Goal: Task Accomplishment & Management: Manage account settings

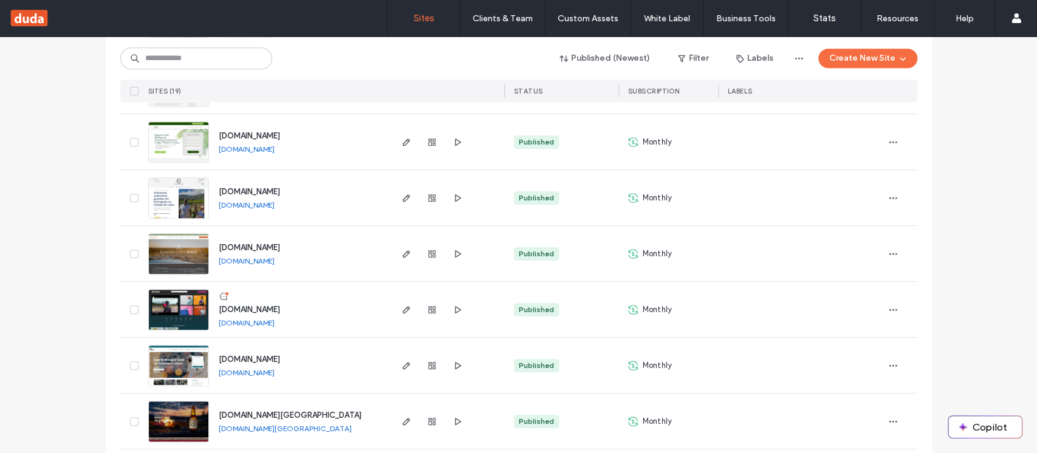
scroll to position [486, 0]
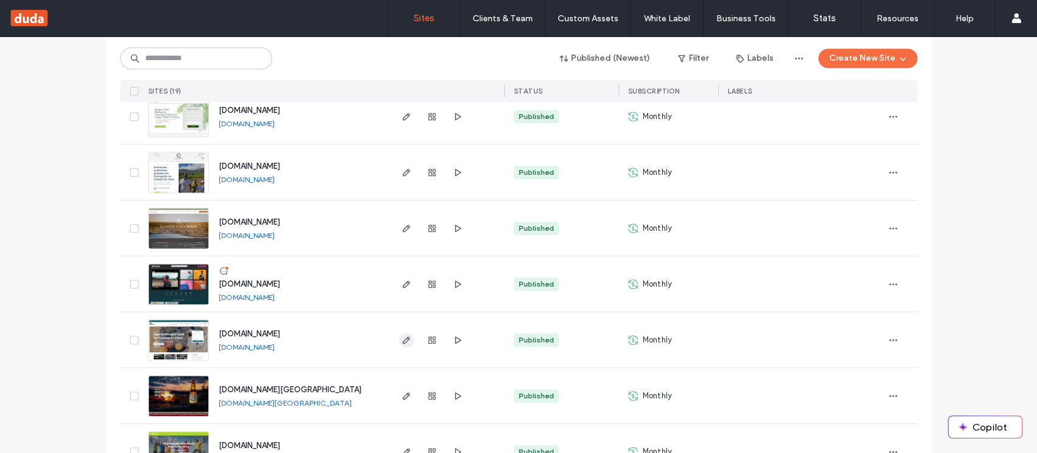
click at [404, 339] on icon "button" at bounding box center [406, 340] width 10 height 10
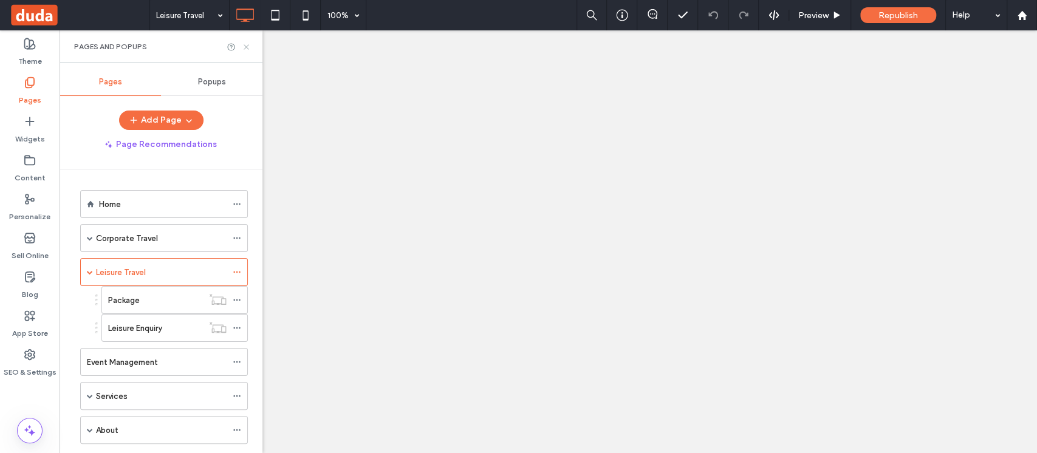
click at [250, 47] on icon at bounding box center [246, 47] width 9 height 9
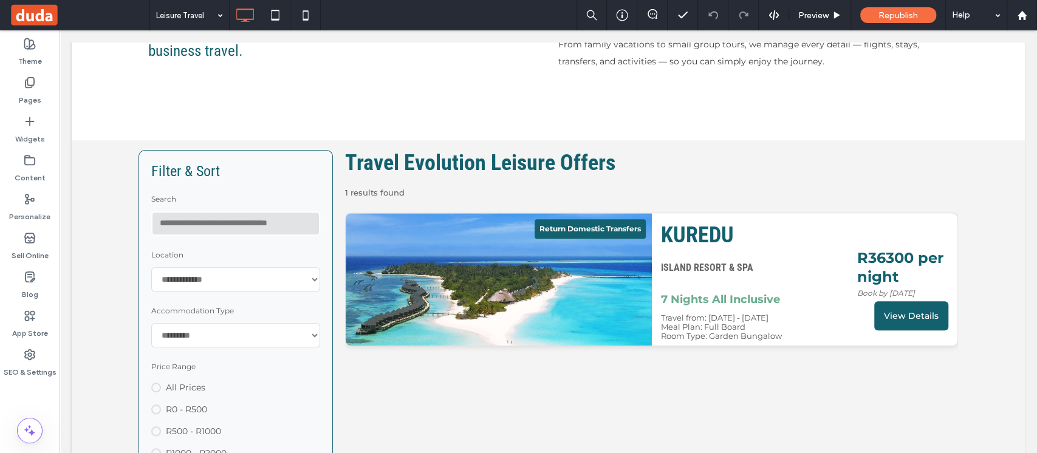
scroll to position [647, 0]
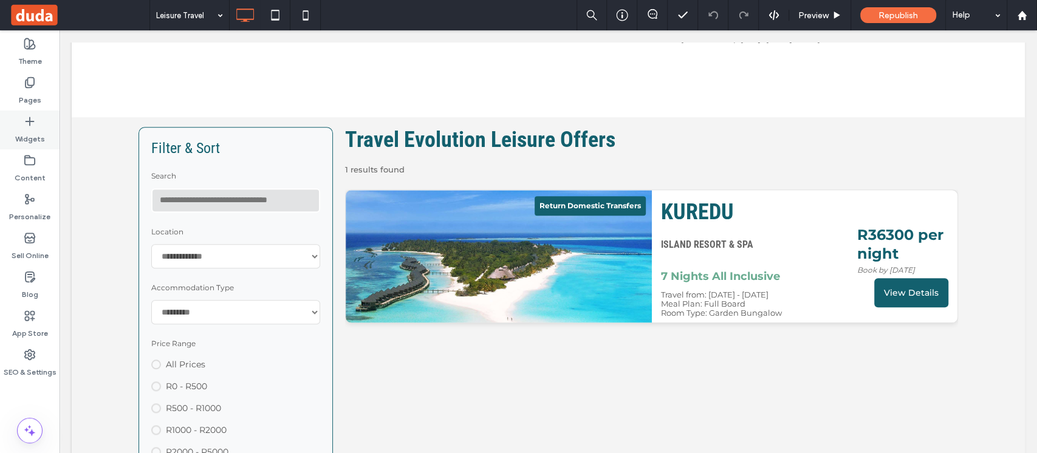
click at [33, 139] on label "Widgets" at bounding box center [30, 136] width 30 height 17
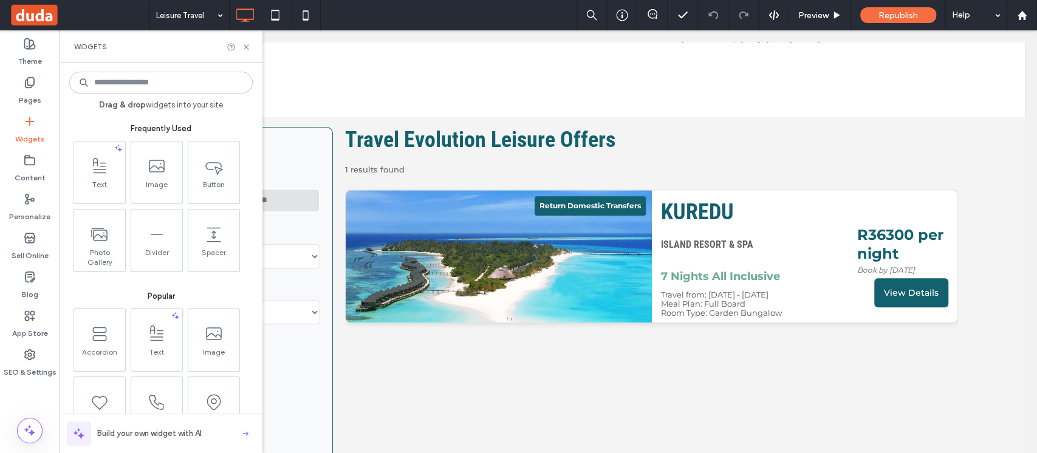
click at [186, 435] on span "Build your own widget with AI" at bounding box center [149, 433] width 104 height 12
click at [248, 44] on icon at bounding box center [246, 47] width 9 height 9
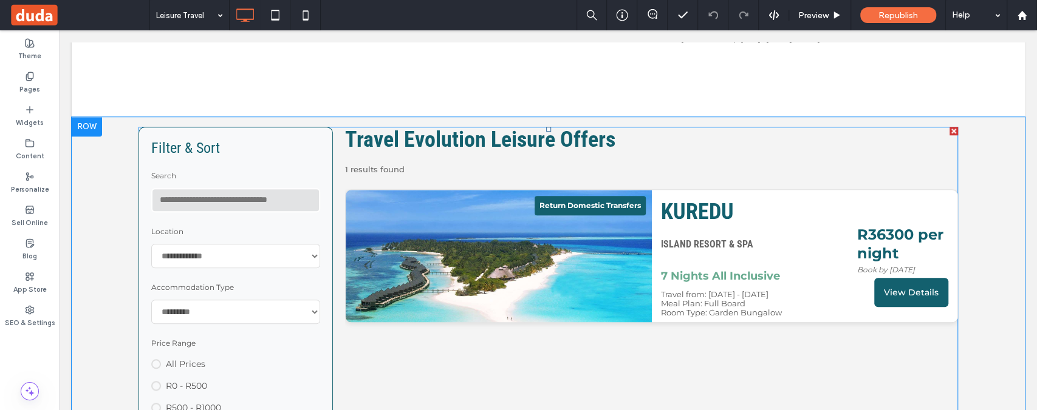
scroll to position [729, 0]
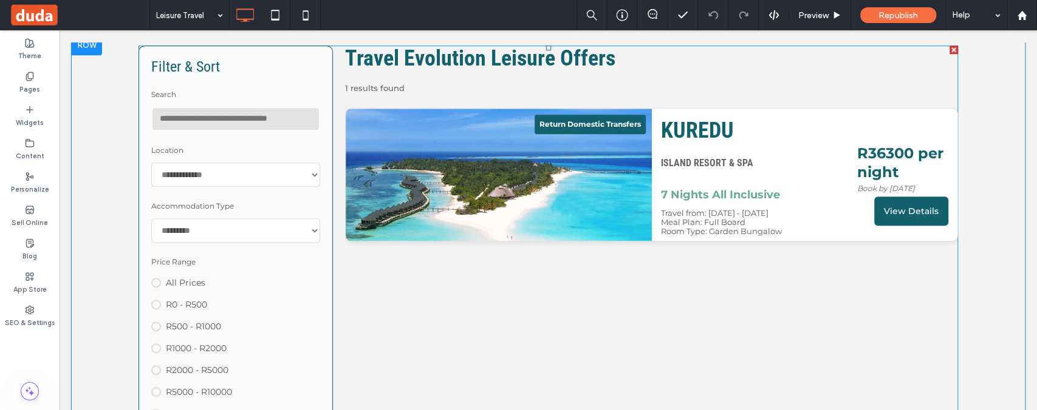
click at [262, 184] on span at bounding box center [547, 301] width 819 height 511
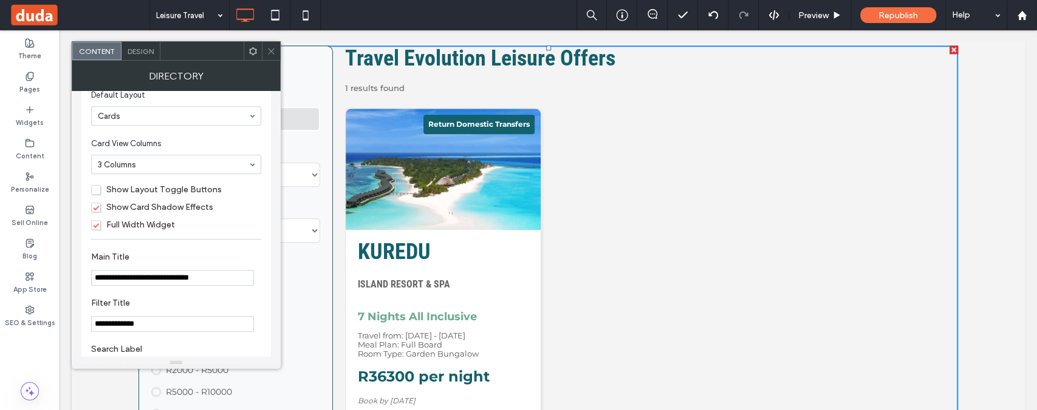
click at [270, 56] on span at bounding box center [271, 51] width 9 height 18
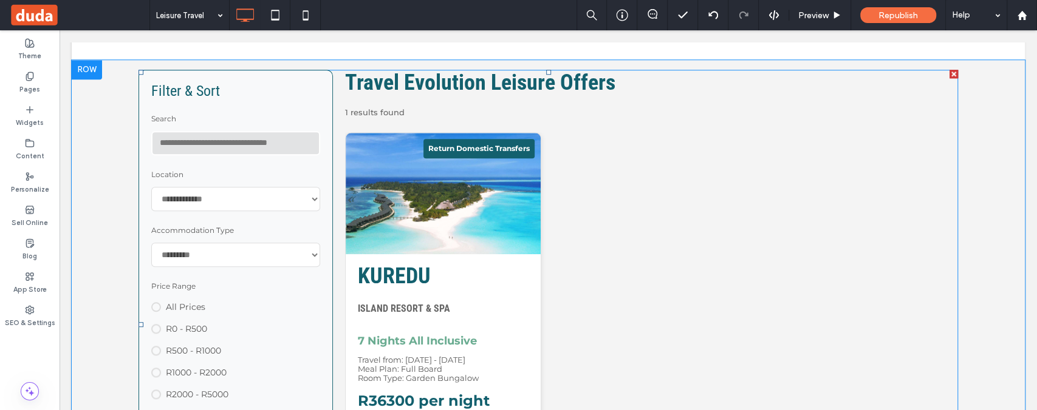
scroll to position [809, 0]
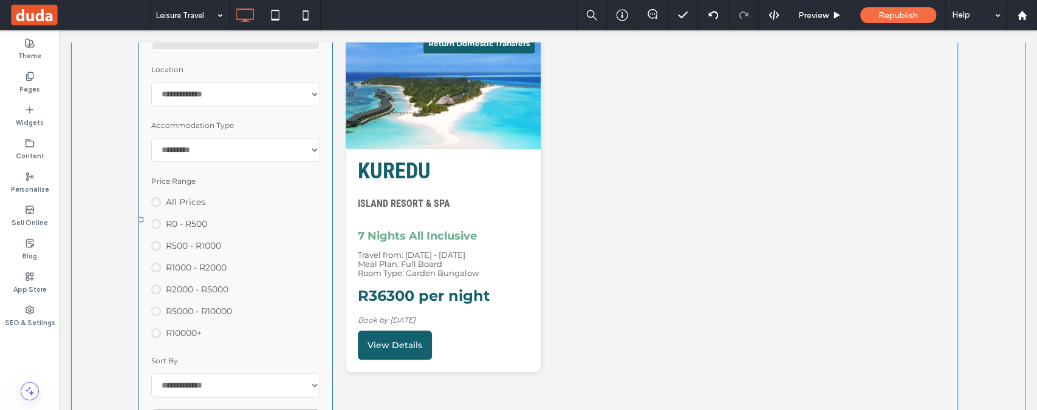
click at [228, 162] on span at bounding box center [547, 220] width 819 height 511
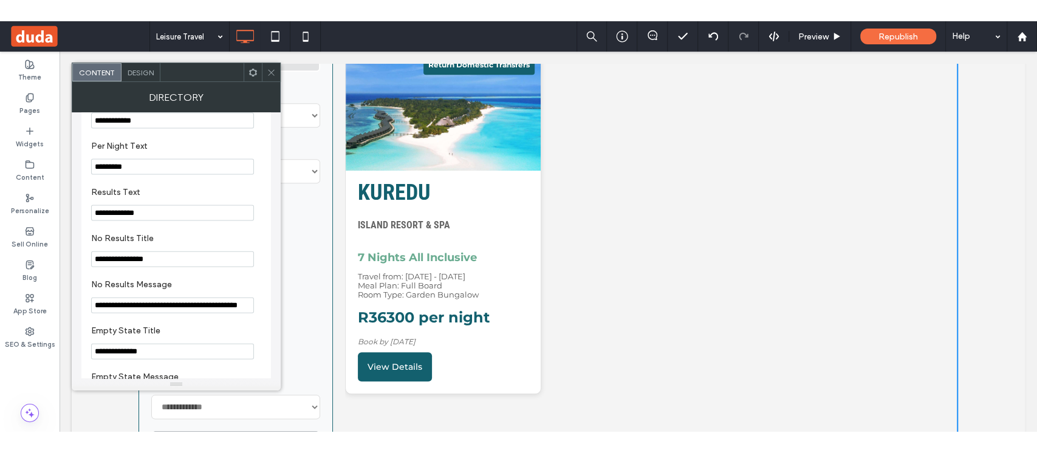
scroll to position [1726, 0]
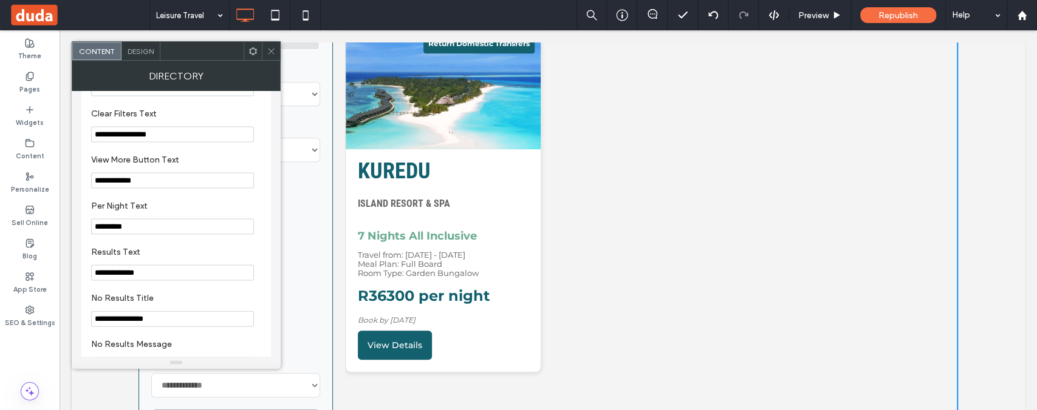
drag, startPoint x: 185, startPoint y: 202, endPoint x: 97, endPoint y: 199, distance: 87.5
click at [97, 189] on input "**********" at bounding box center [172, 181] width 163 height 16
type input "**********"
click at [267, 50] on icon at bounding box center [271, 51] width 9 height 9
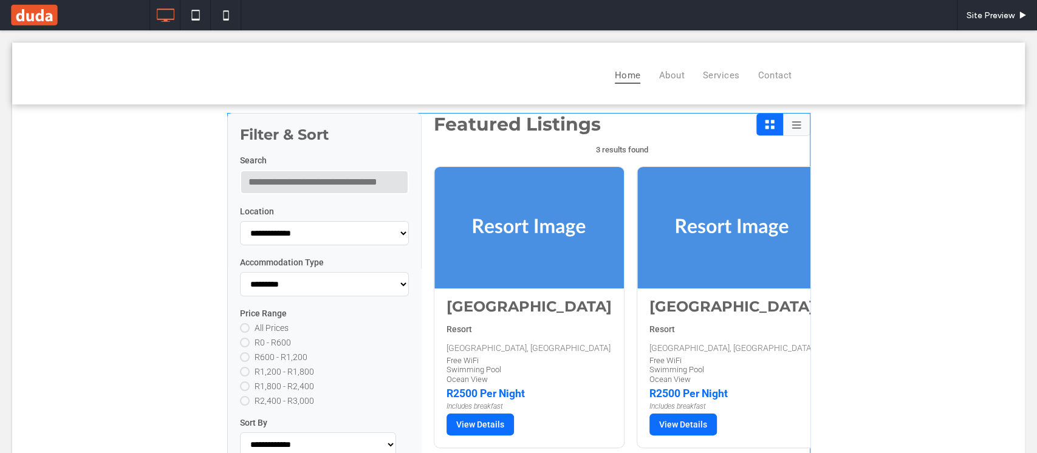
scroll to position [81, 0]
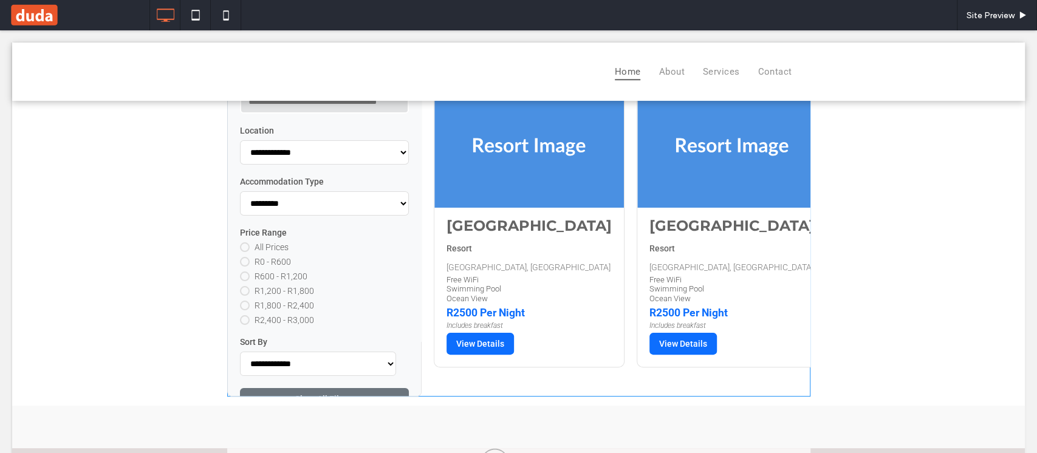
click at [355, 281] on span at bounding box center [518, 214] width 583 height 364
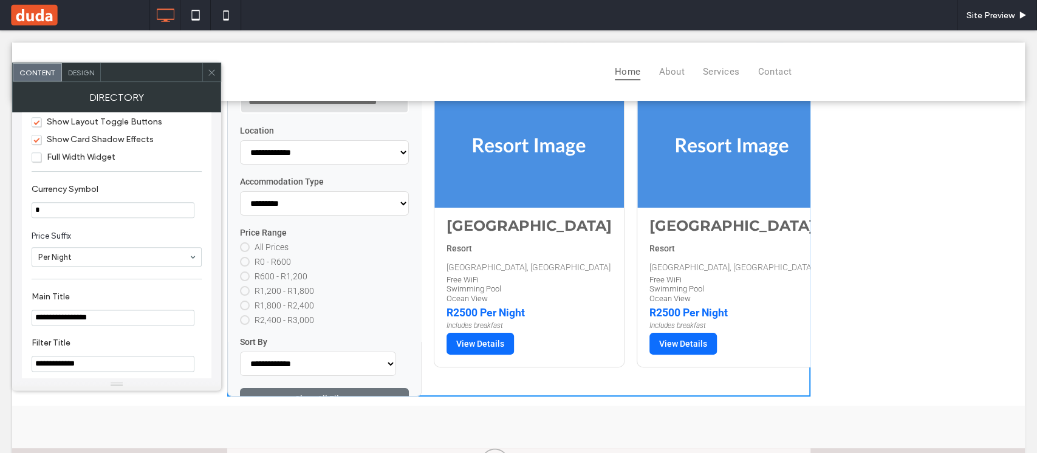
scroll to position [972, 0]
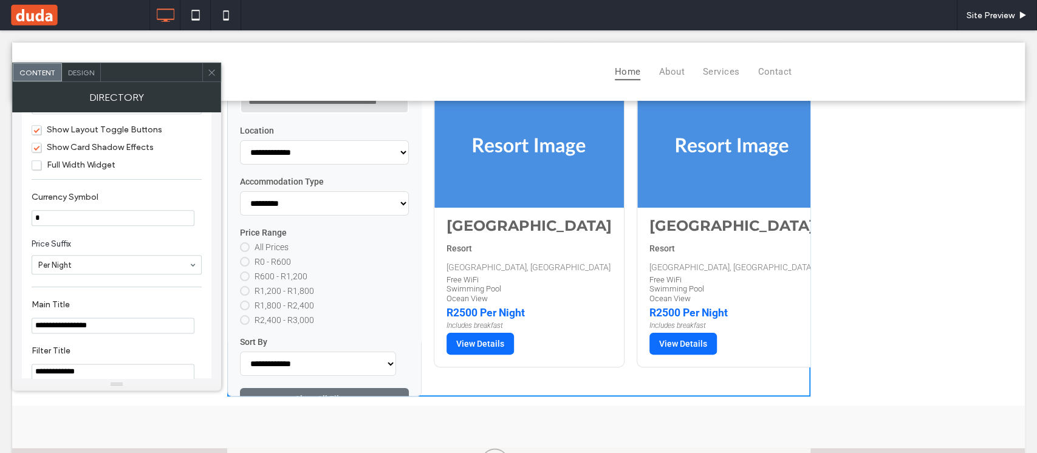
drag, startPoint x: 58, startPoint y: 223, endPoint x: 30, endPoint y: 223, distance: 27.9
click at [30, 223] on div "**********" at bounding box center [116, 235] width 189 height 2170
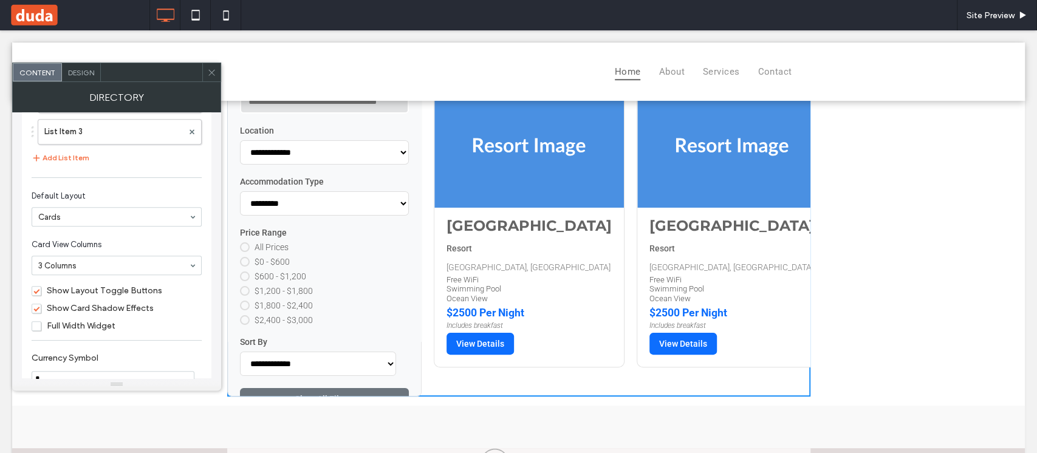
scroll to position [809, 0]
type input "*"
click at [106, 143] on label "List Item 3" at bounding box center [113, 133] width 138 height 24
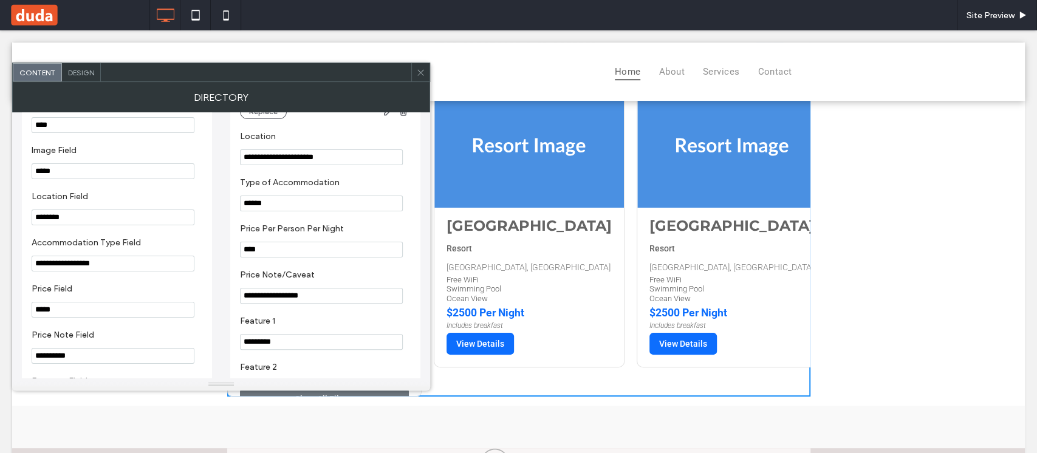
scroll to position [162, 0]
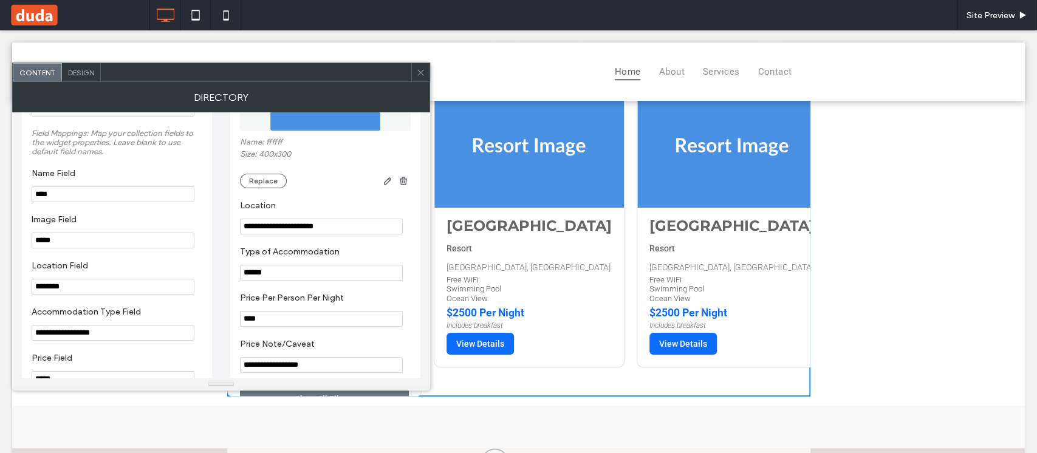
drag, startPoint x: 278, startPoint y: 325, endPoint x: 203, endPoint y: 323, distance: 74.1
type input "*****"
click at [423, 77] on span at bounding box center [420, 72] width 9 height 18
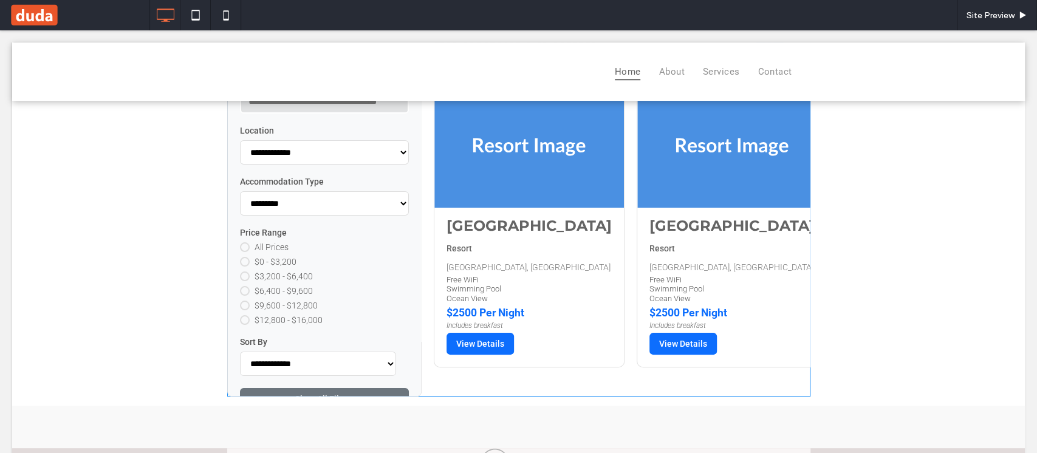
click at [582, 313] on span at bounding box center [518, 214] width 583 height 364
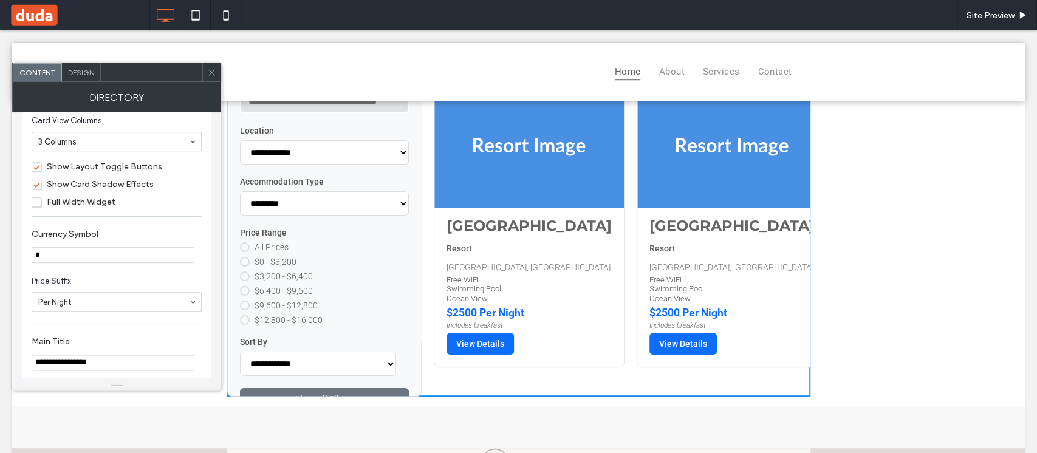
scroll to position [972, 0]
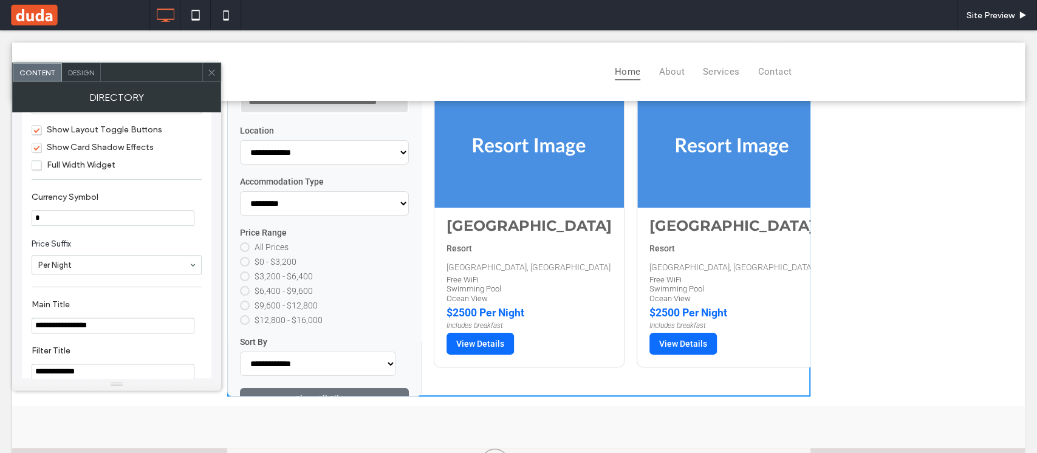
drag, startPoint x: 52, startPoint y: 228, endPoint x: 30, endPoint y: 226, distance: 22.5
click at [30, 226] on div "**********" at bounding box center [116, 235] width 189 height 2170
type input "*"
click at [148, 269] on input at bounding box center [113, 265] width 151 height 9
click at [151, 274] on div at bounding box center [116, 265] width 169 height 18
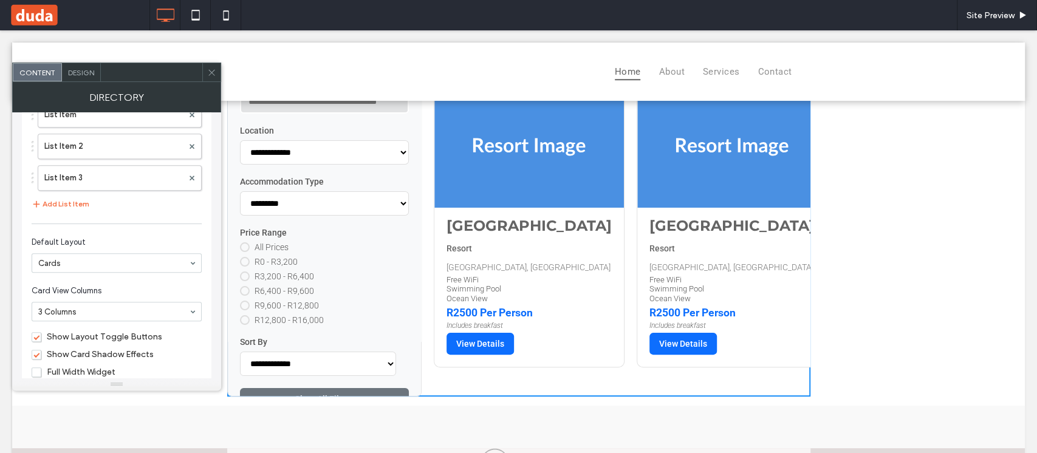
scroll to position [729, 0]
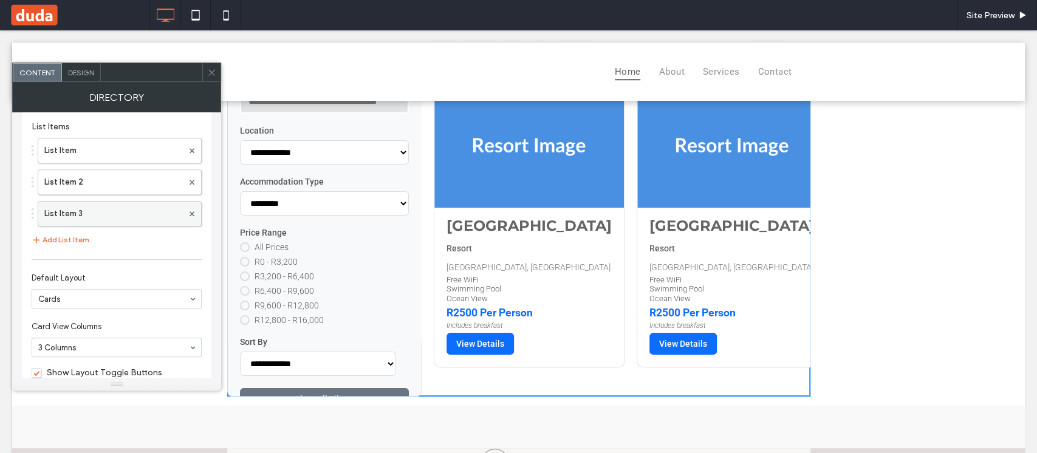
click at [129, 215] on label "List Item 3" at bounding box center [113, 214] width 138 height 24
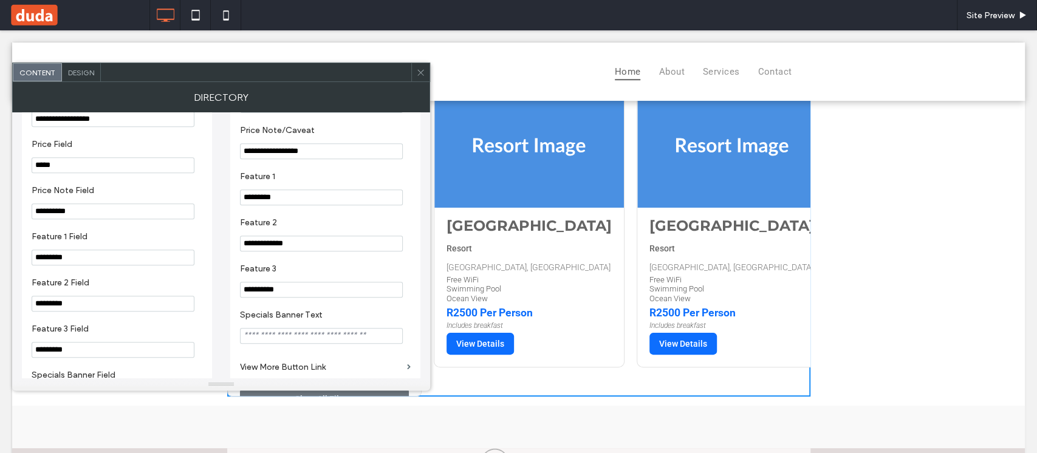
scroll to position [324, 0]
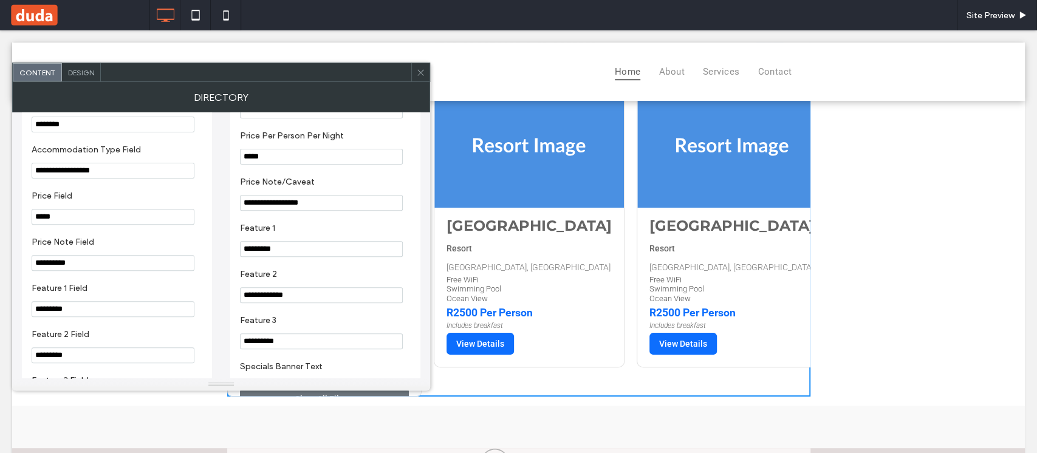
drag, startPoint x: 264, startPoint y: 163, endPoint x: 216, endPoint y: 163, distance: 47.4
type input "***"
click at [417, 71] on icon at bounding box center [420, 72] width 9 height 9
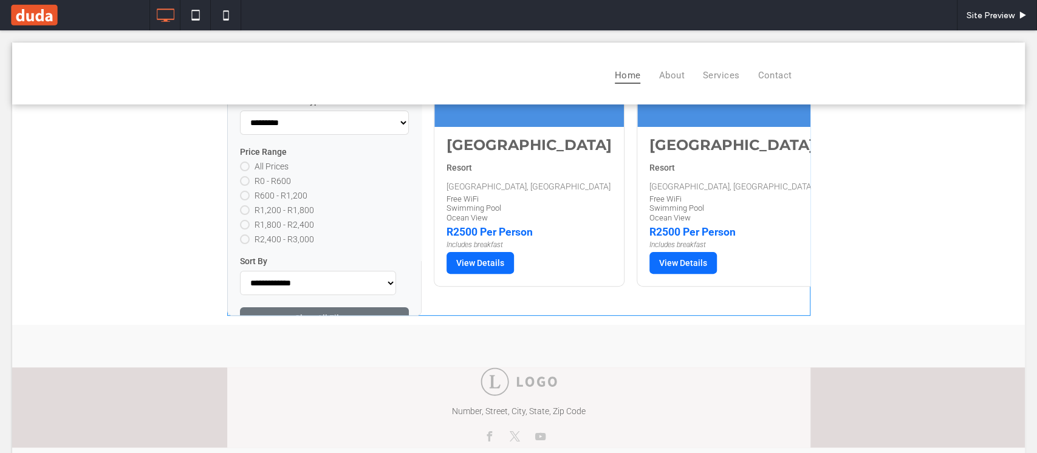
scroll to position [0, 0]
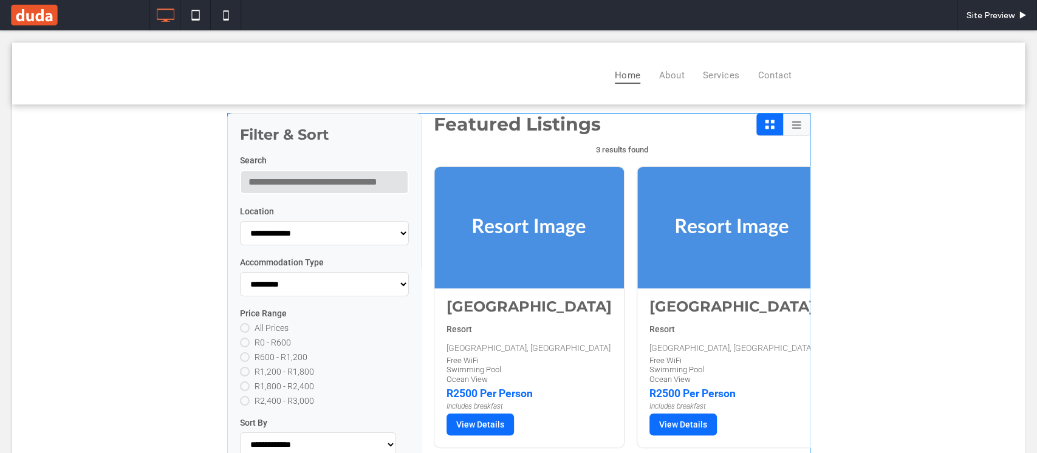
click at [785, 119] on span at bounding box center [518, 295] width 583 height 364
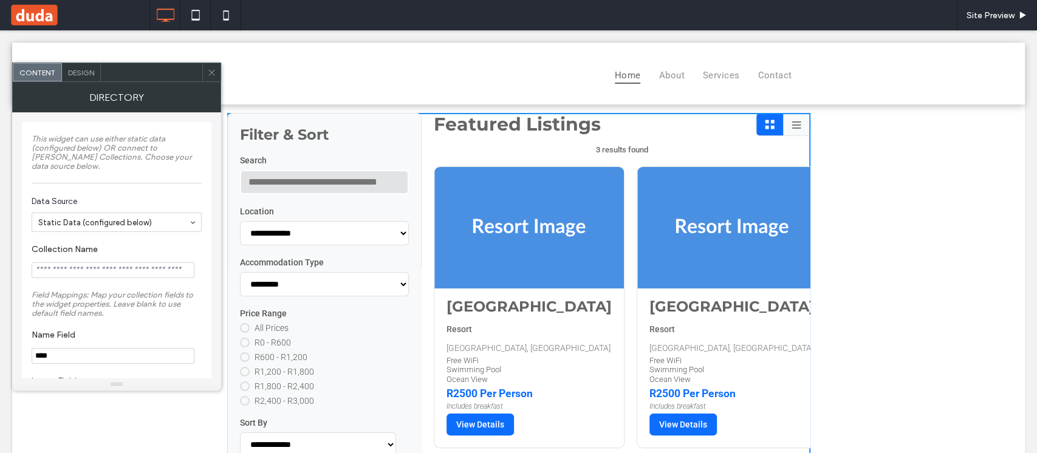
click at [790, 123] on icon at bounding box center [796, 124] width 12 height 12
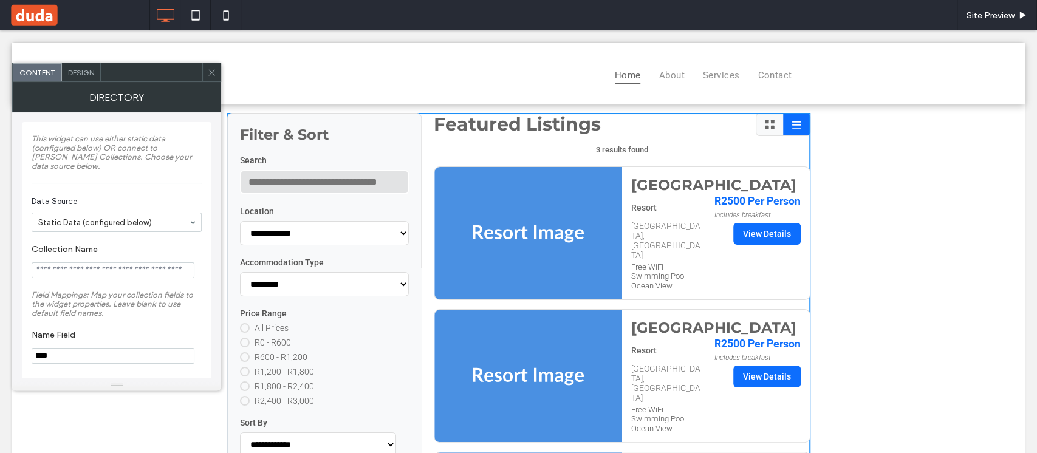
click at [217, 77] on div at bounding box center [211, 72] width 18 height 18
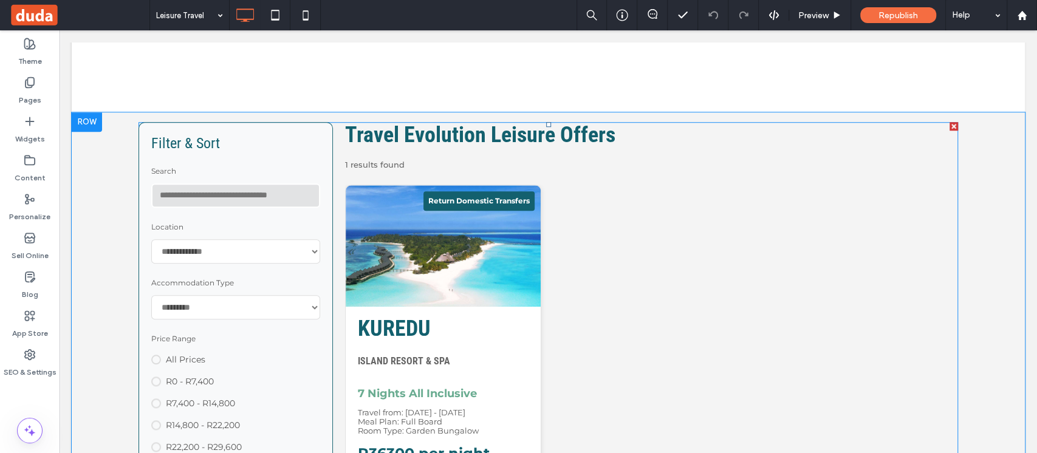
scroll to position [647, 0]
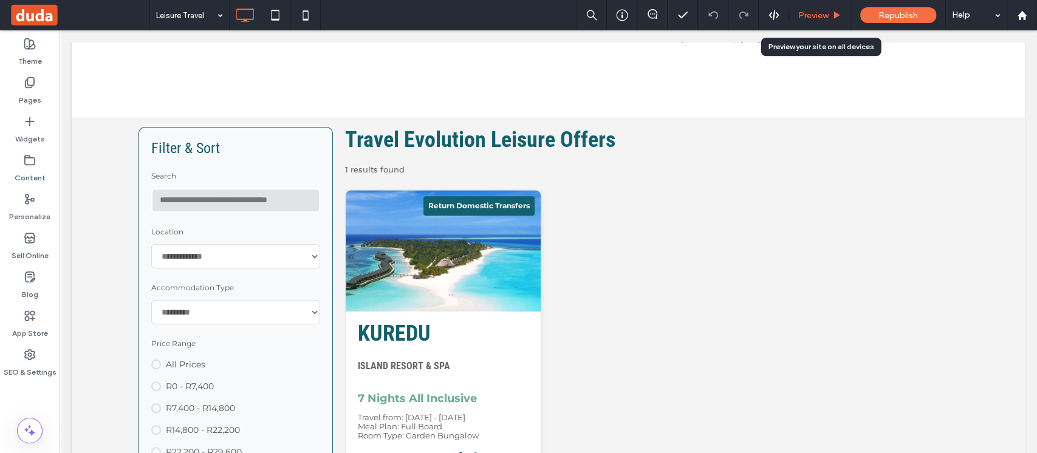
click at [817, 19] on span "Preview" at bounding box center [813, 15] width 30 height 10
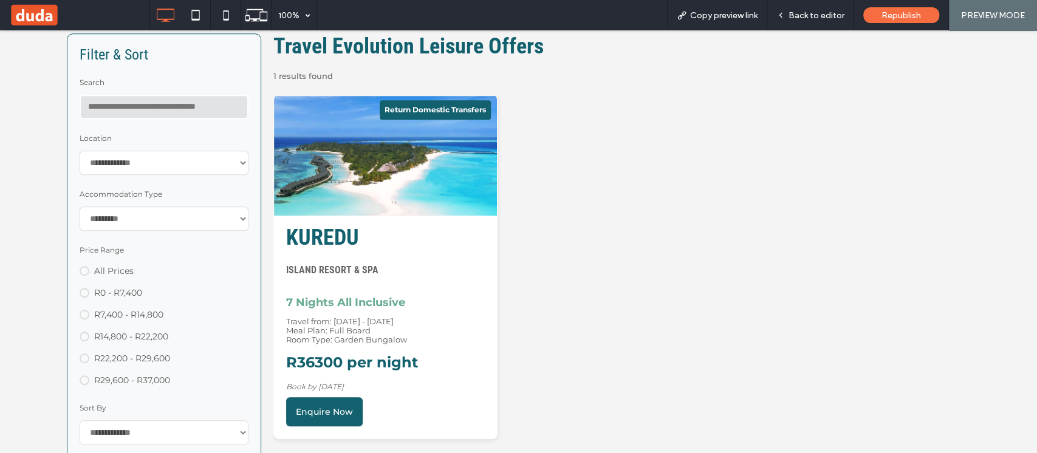
scroll to position [809, 0]
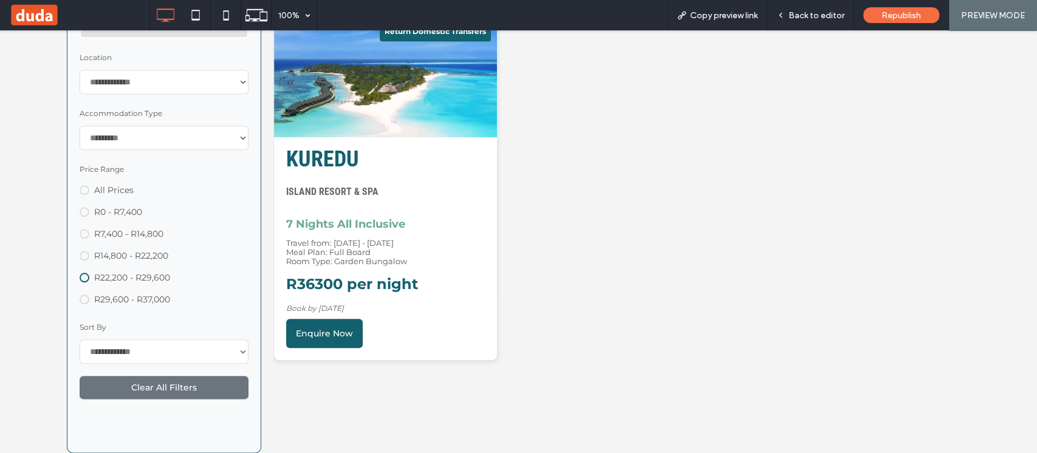
click at [84, 282] on span at bounding box center [85, 278] width 10 height 10
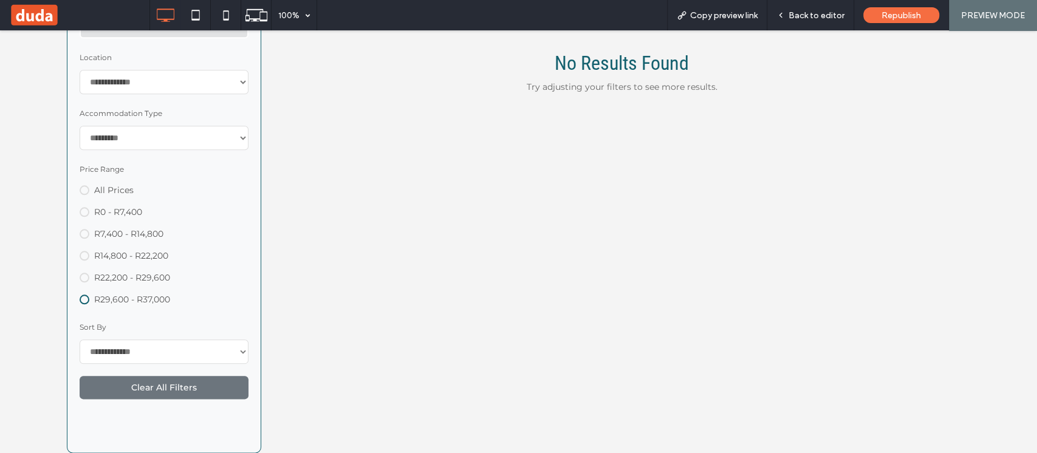
click at [84, 304] on span at bounding box center [85, 300] width 10 height 10
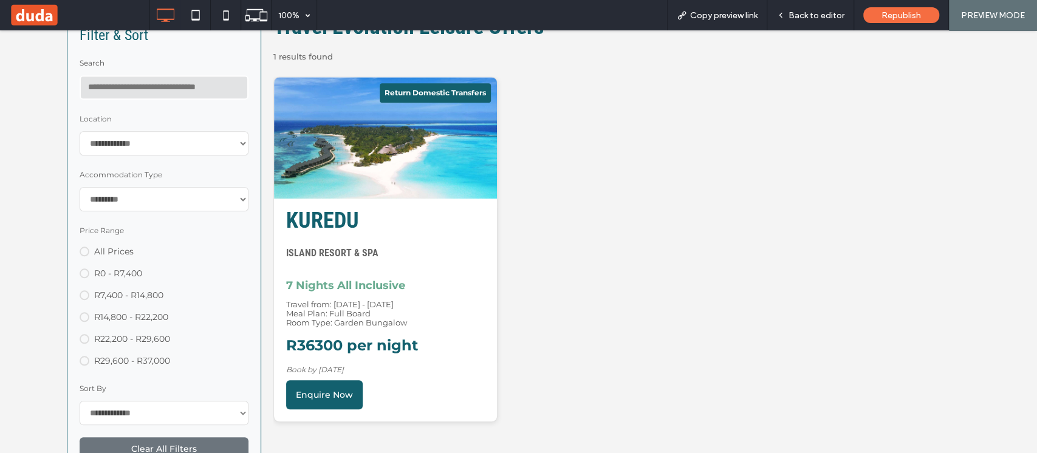
scroll to position [729, 0]
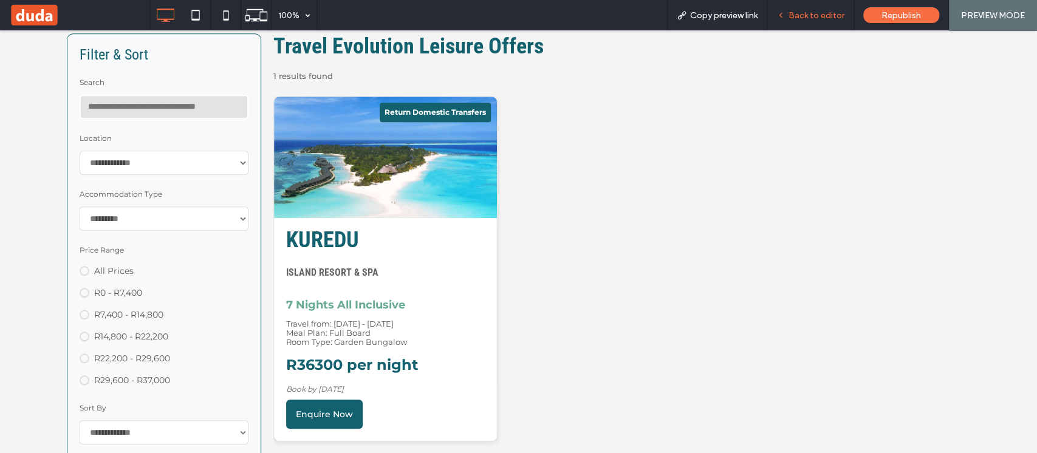
click at [814, 19] on span "Back to editor" at bounding box center [816, 15] width 56 height 10
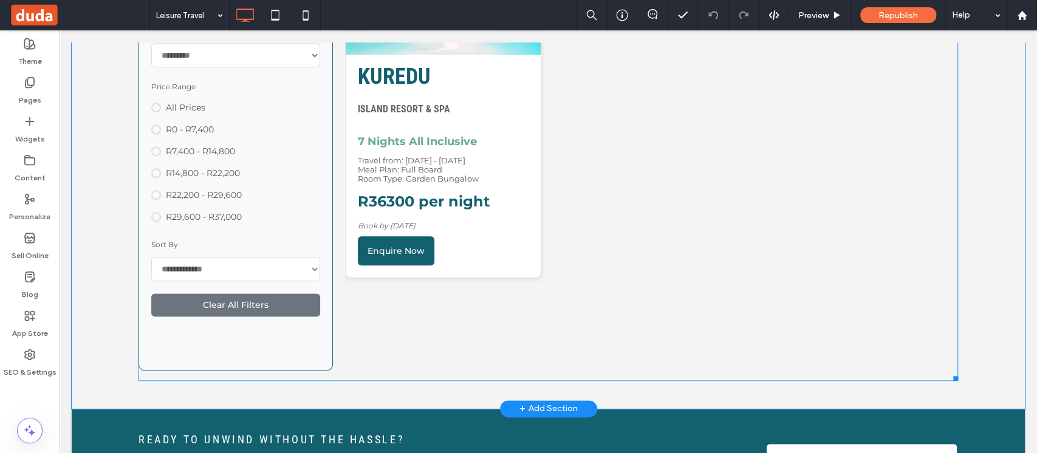
scroll to position [809, 0]
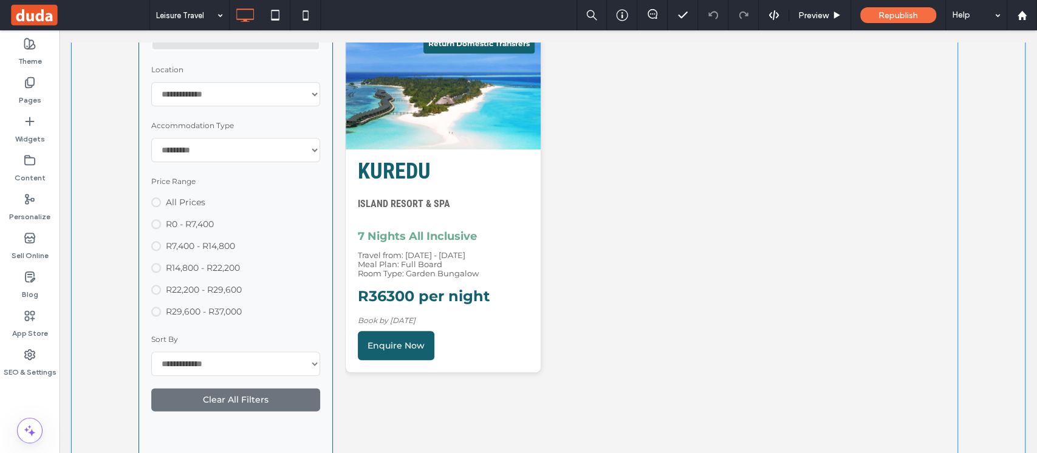
click at [542, 192] on span at bounding box center [547, 220] width 819 height 511
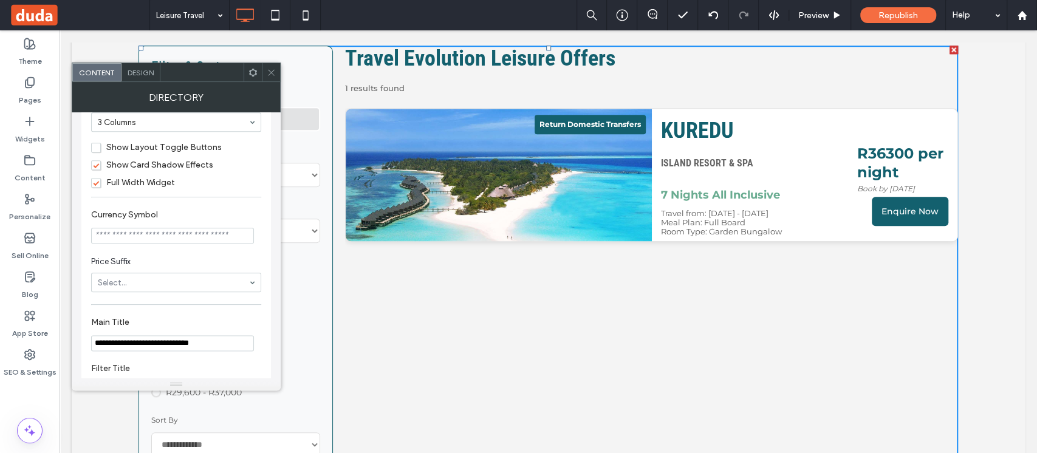
scroll to position [978, 0]
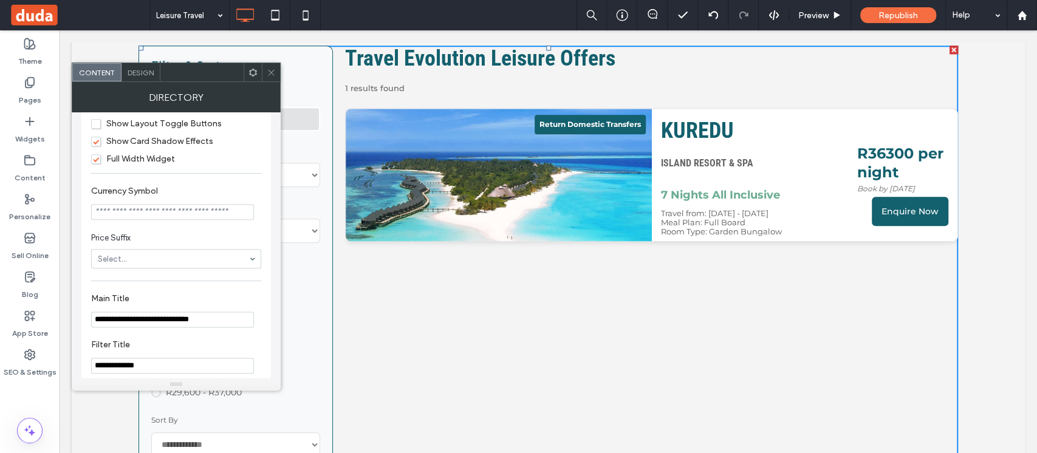
click at [177, 214] on input "Currency Symbol" at bounding box center [172, 212] width 163 height 16
type input "*"
click at [271, 68] on icon at bounding box center [271, 72] width 9 height 9
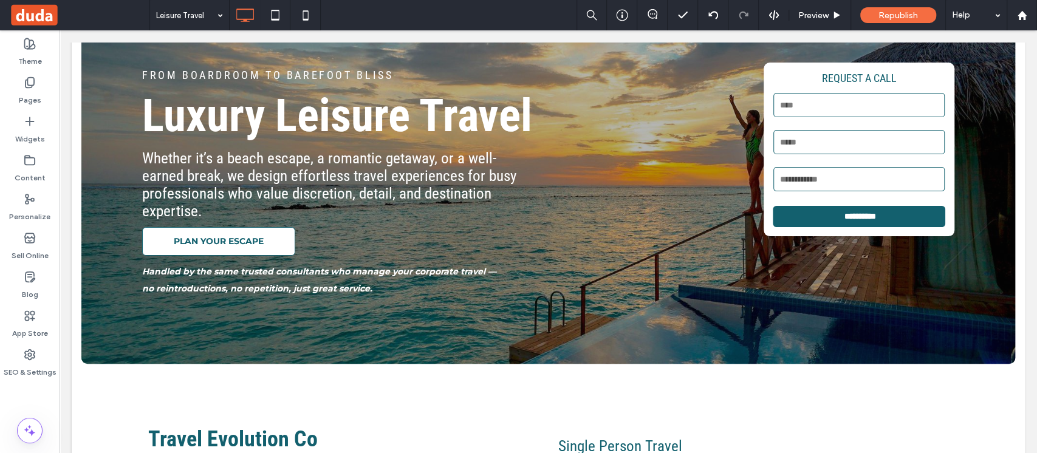
scroll to position [0, 0]
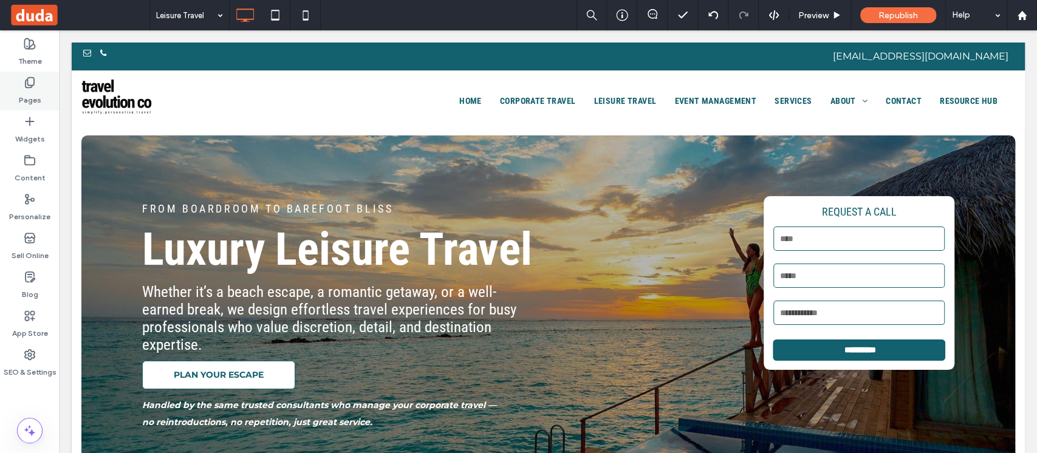
click at [15, 90] on div "Pages" at bounding box center [30, 91] width 60 height 39
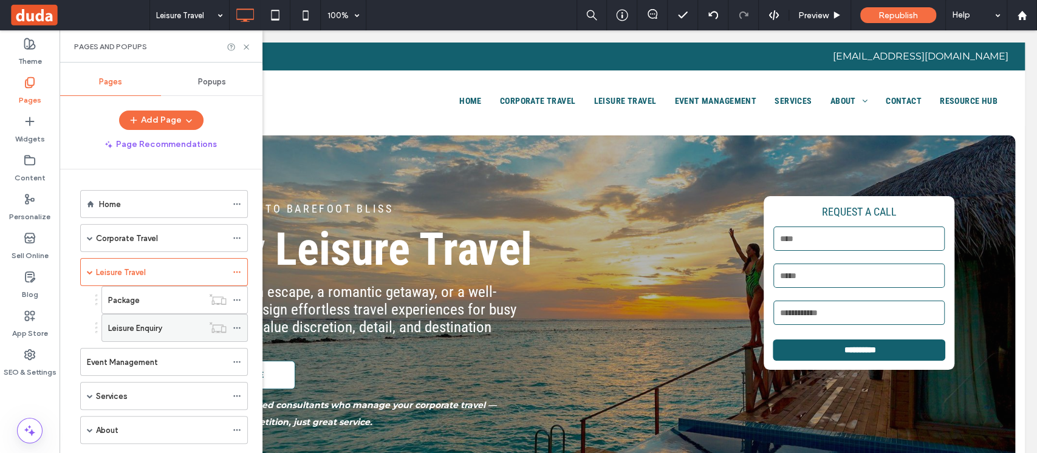
click at [151, 327] on label "Leisure Enquiry" at bounding box center [135, 328] width 54 height 21
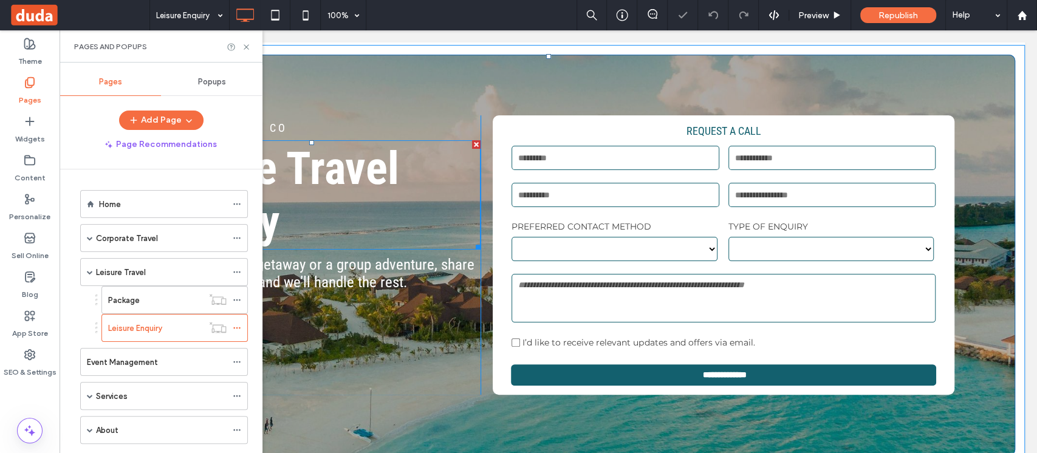
scroll to position [162, 0]
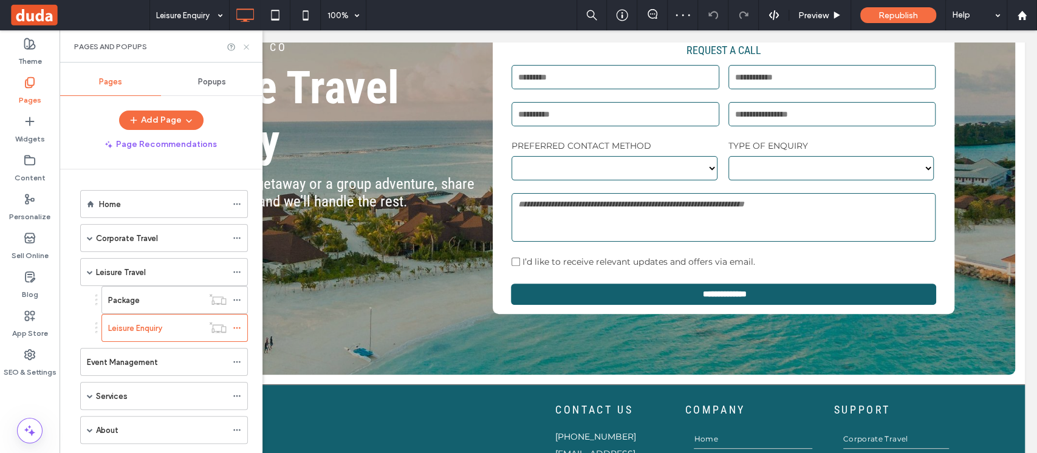
click at [248, 47] on icon at bounding box center [246, 47] width 9 height 9
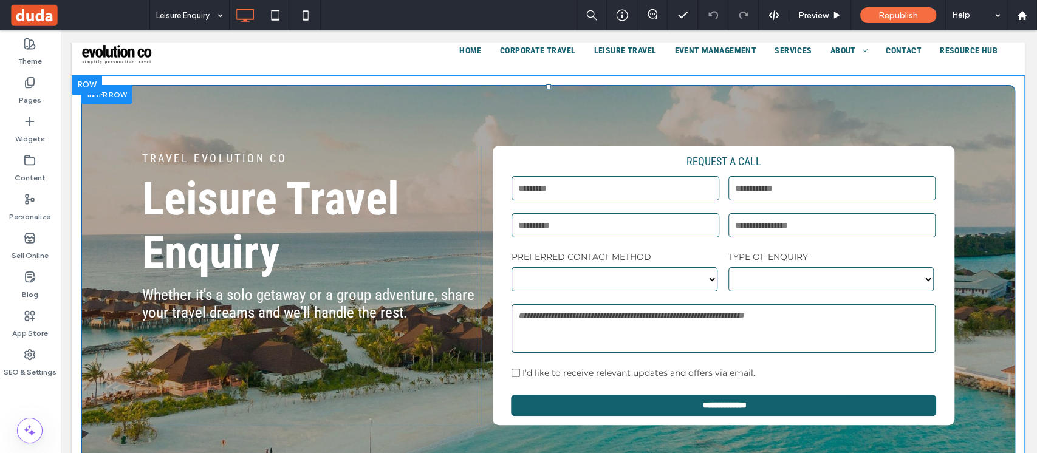
scroll to position [0, 0]
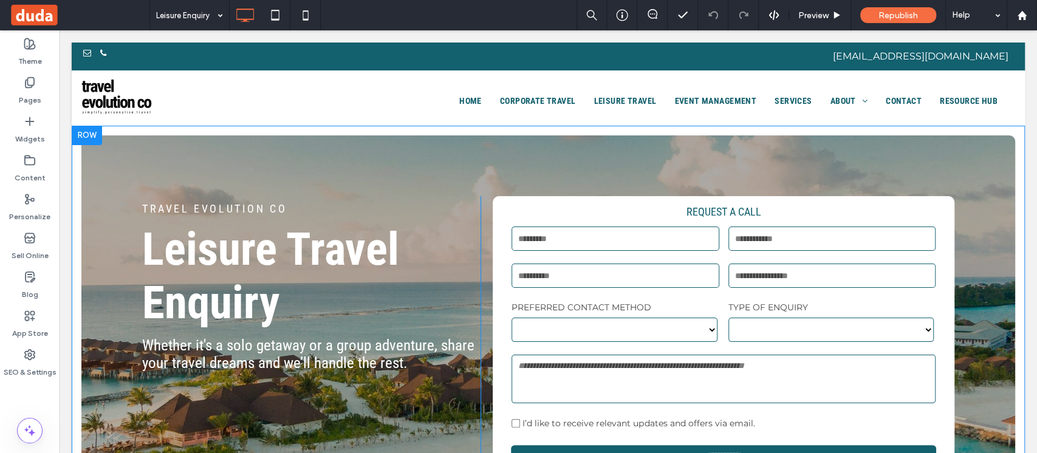
click at [80, 134] on div at bounding box center [87, 135] width 30 height 19
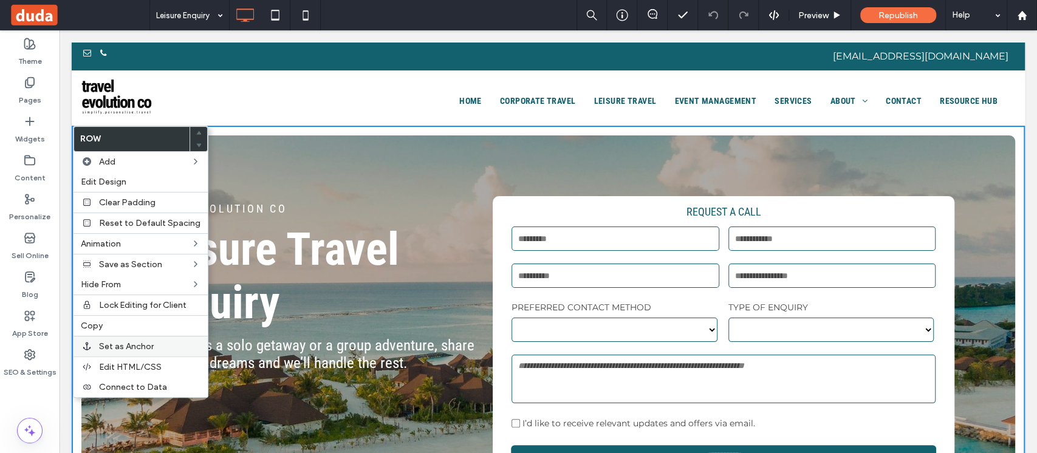
click at [141, 342] on span "Set as Anchor" at bounding box center [126, 346] width 55 height 10
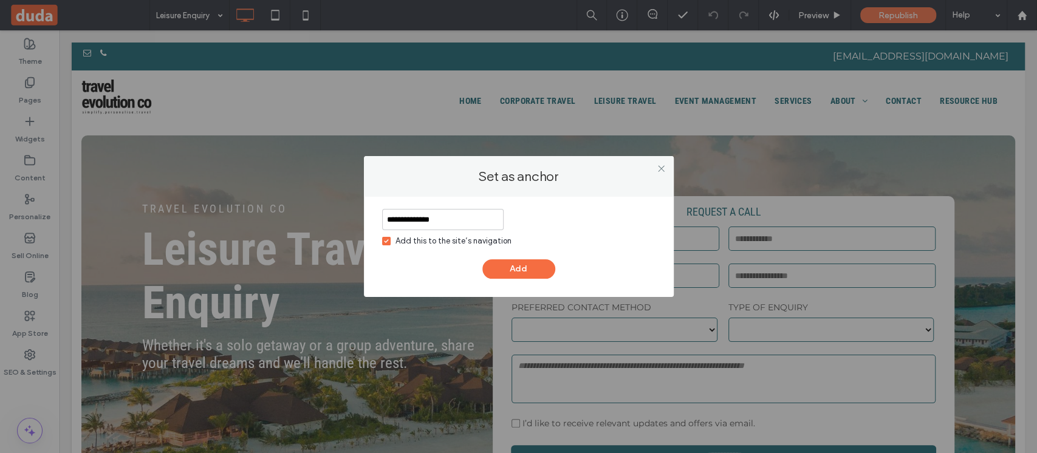
type input "**********"
click at [414, 239] on div "Add this to the site’s navigation" at bounding box center [453, 241] width 116 height 12
click at [520, 270] on button "Add" at bounding box center [518, 268] width 73 height 19
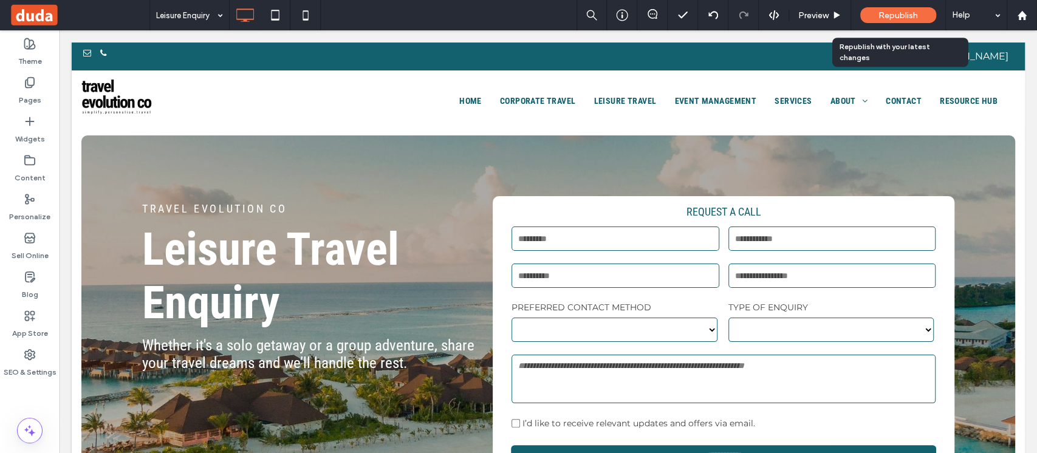
click at [892, 12] on span "Republish" at bounding box center [897, 15] width 39 height 10
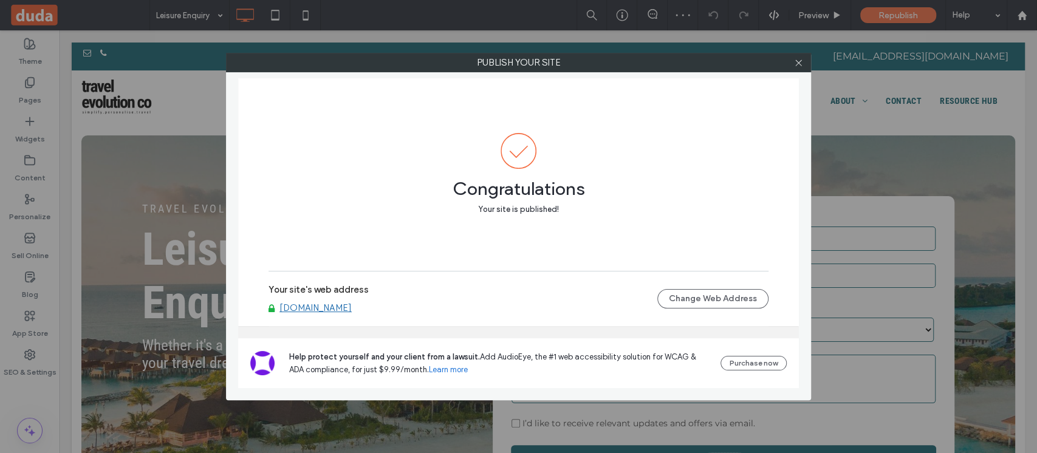
click at [328, 310] on link "[DOMAIN_NAME]" at bounding box center [315, 307] width 72 height 11
drag, startPoint x: 795, startPoint y: 63, endPoint x: 554, endPoint y: 89, distance: 242.5
click at [792, 63] on div at bounding box center [798, 62] width 18 height 18
click at [799, 65] on icon at bounding box center [798, 62] width 9 height 9
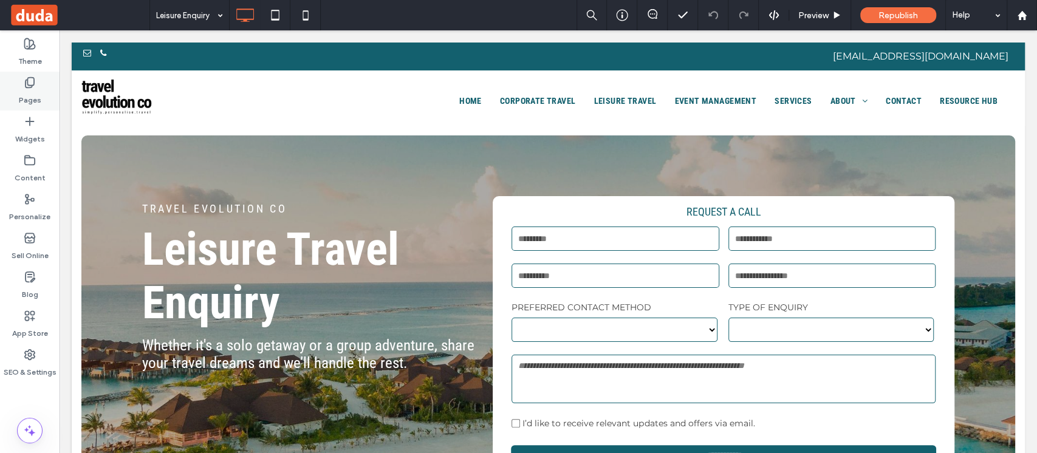
click at [36, 97] on label "Pages" at bounding box center [30, 97] width 22 height 17
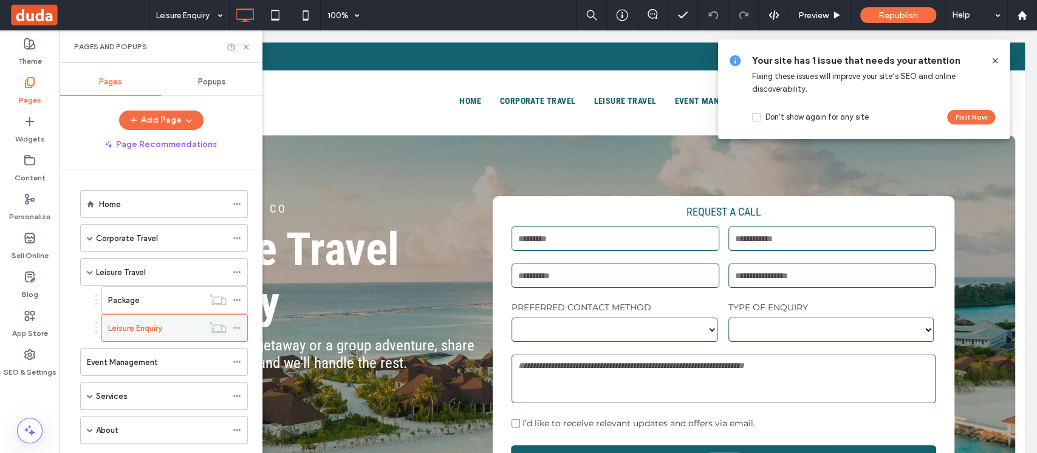
click at [238, 327] on icon at bounding box center [237, 328] width 9 height 9
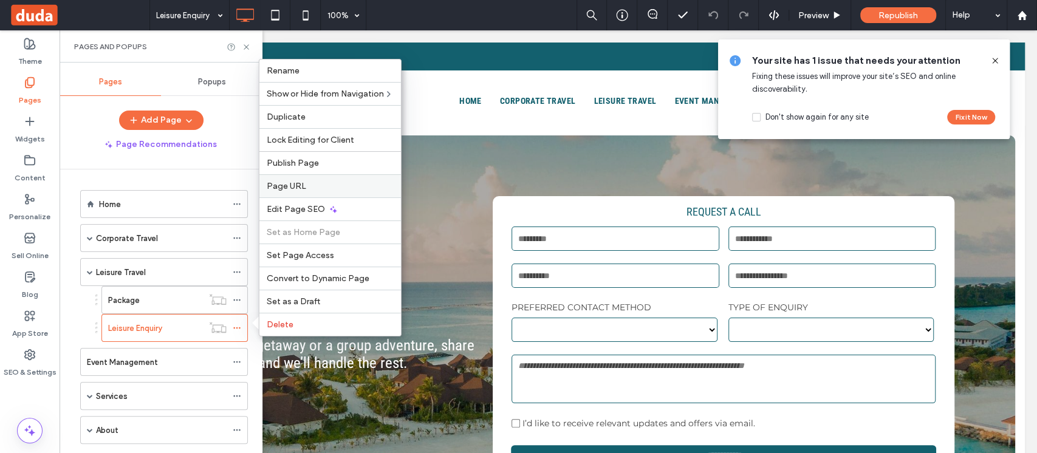
click at [327, 180] on div "Page URL" at bounding box center [329, 185] width 141 height 23
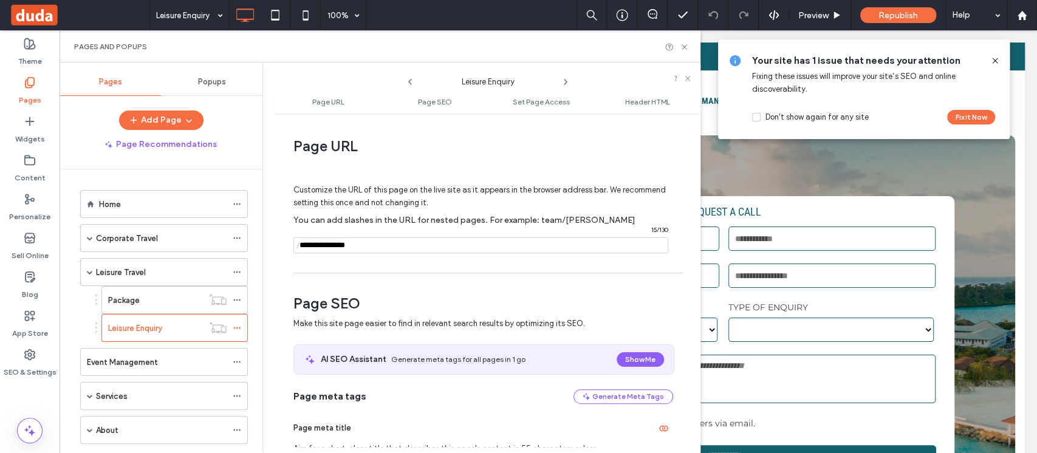
drag, startPoint x: 417, startPoint y: 250, endPoint x: 316, endPoint y: 243, distance: 100.4
click at [316, 243] on input "notEmpty" at bounding box center [480, 245] width 375 height 16
type input "**********"
click at [400, 253] on input "notEmpty" at bounding box center [480, 245] width 375 height 16
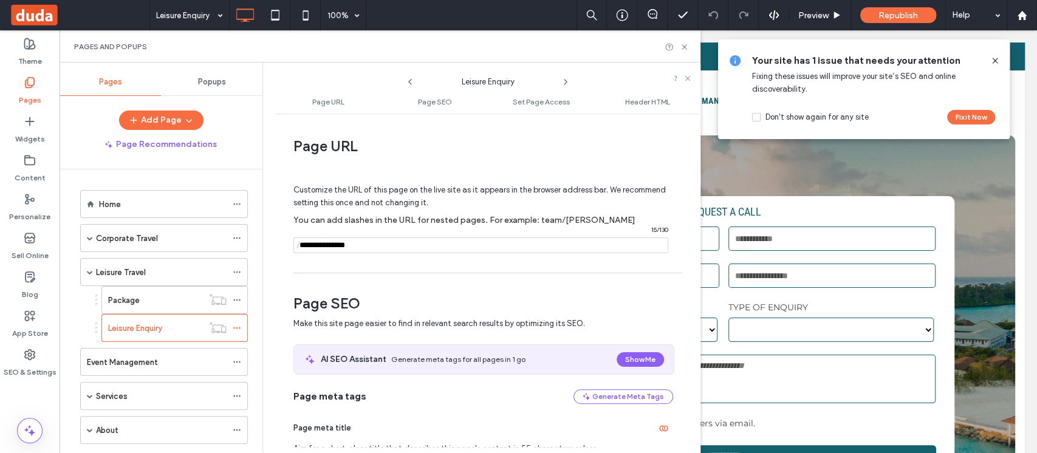
click at [400, 253] on input "notEmpty" at bounding box center [480, 245] width 375 height 16
click at [29, 153] on div "Content" at bounding box center [30, 168] width 60 height 39
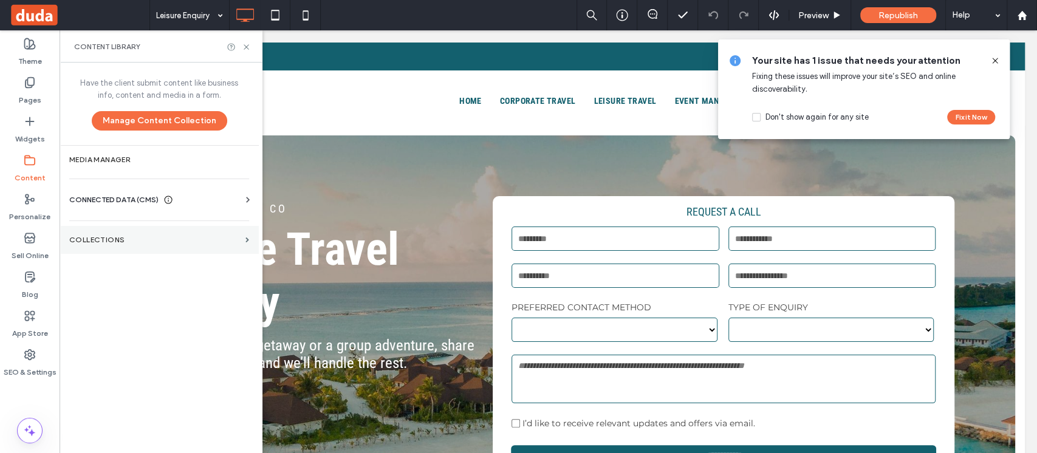
click at [219, 236] on label "Collections" at bounding box center [154, 240] width 171 height 9
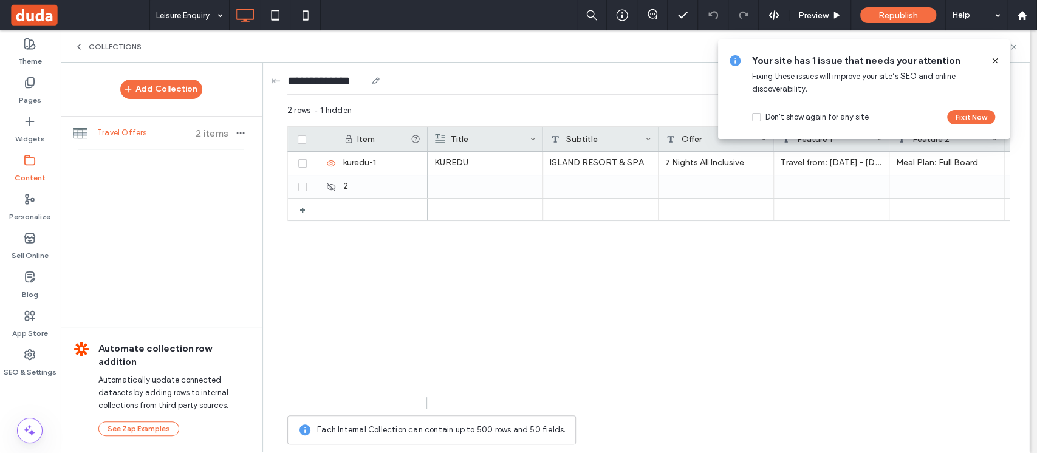
click at [995, 62] on icon at bounding box center [995, 61] width 10 height 10
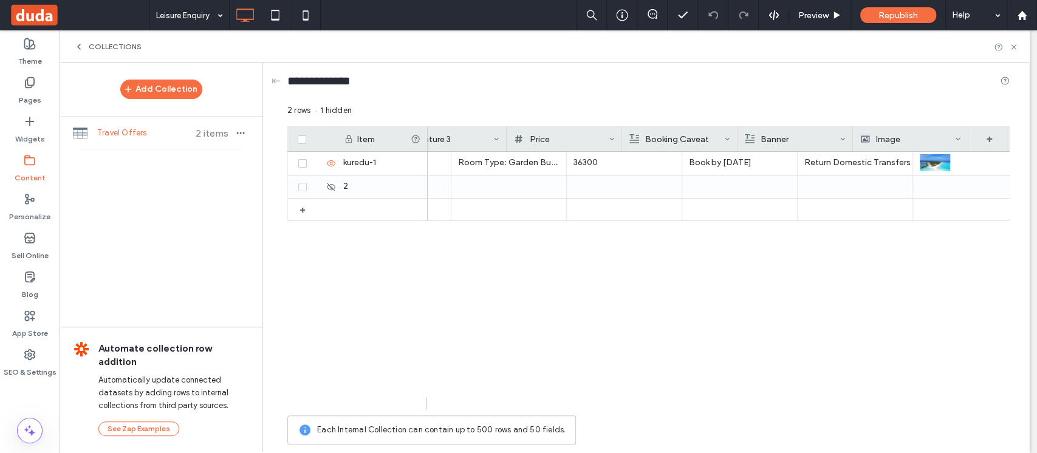
scroll to position [0, 613]
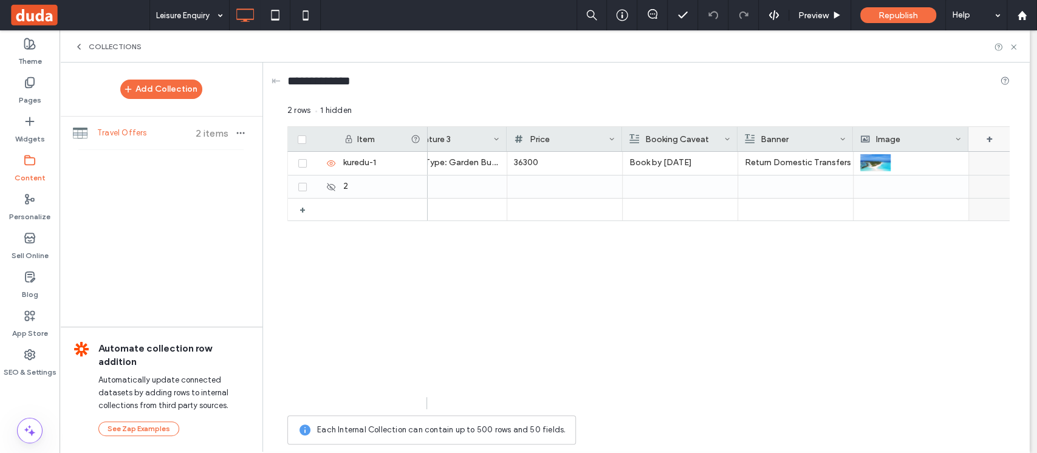
click at [991, 135] on div "+" at bounding box center [989, 139] width 43 height 24
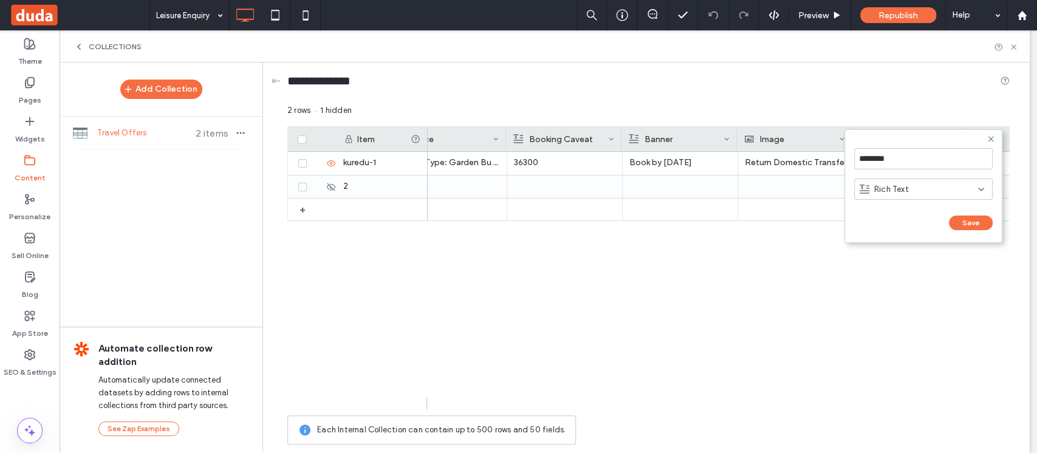
scroll to position [0, 729]
click at [909, 157] on input "********" at bounding box center [923, 158] width 138 height 21
click at [909, 152] on input "********" at bounding box center [923, 158] width 138 height 21
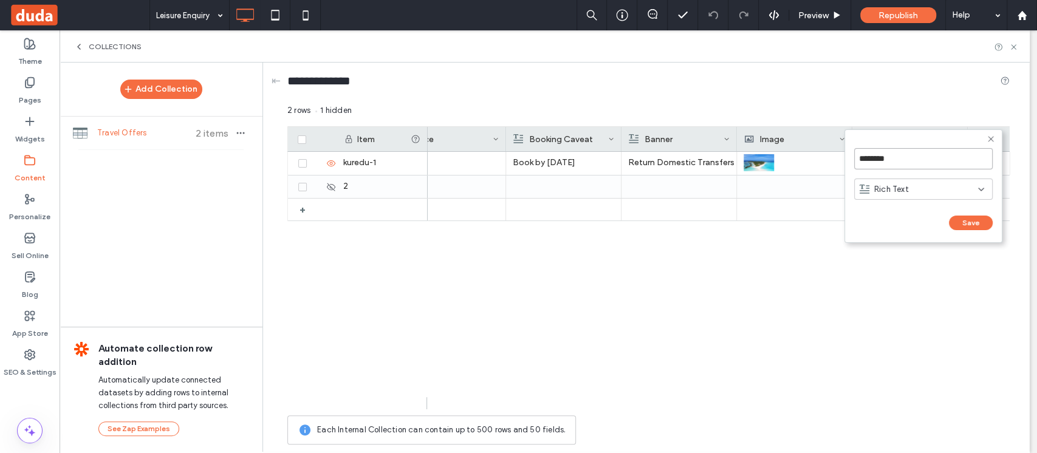
click at [909, 152] on input "********" at bounding box center [923, 158] width 138 height 21
type input "*"
type input "****"
click at [919, 196] on div "Rich Text" at bounding box center [923, 189] width 138 height 21
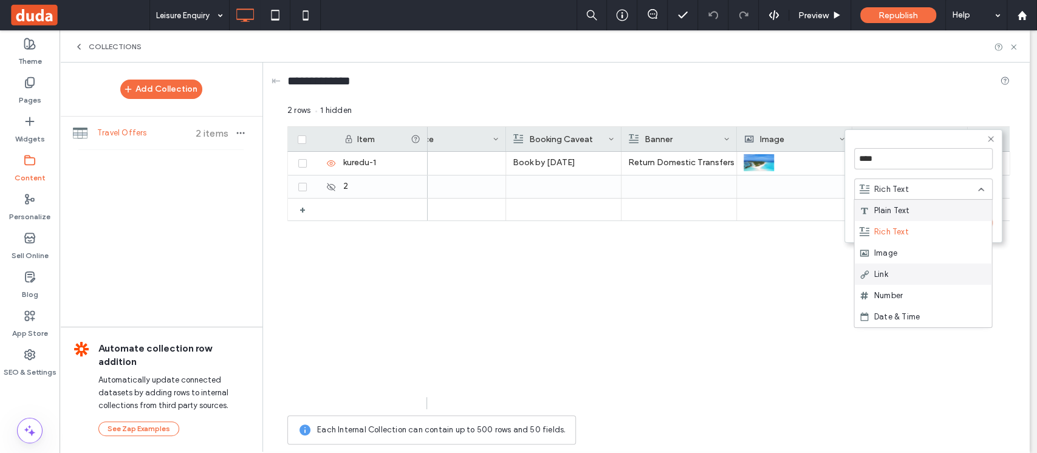
click at [911, 270] on div "Link" at bounding box center [922, 274] width 137 height 21
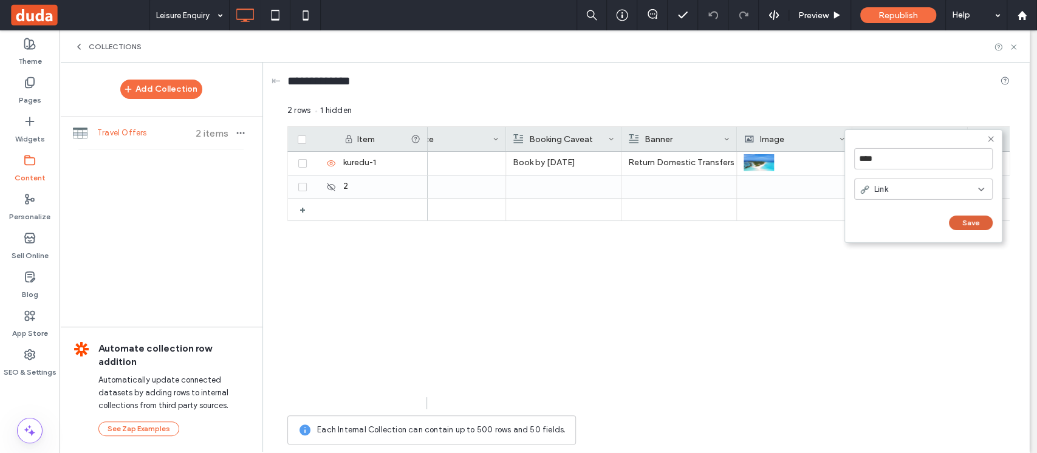
click at [959, 217] on button "Save" at bounding box center [970, 223] width 44 height 15
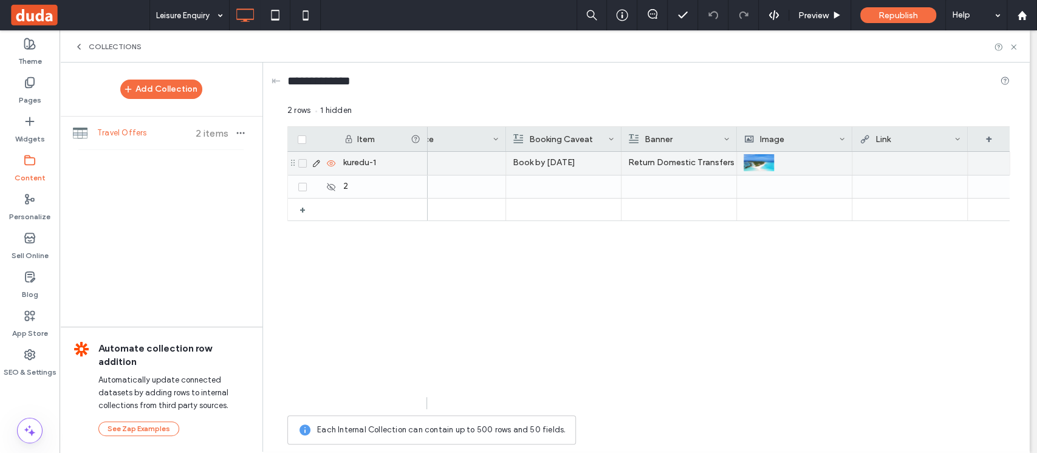
click at [911, 165] on div at bounding box center [909, 163] width 101 height 22
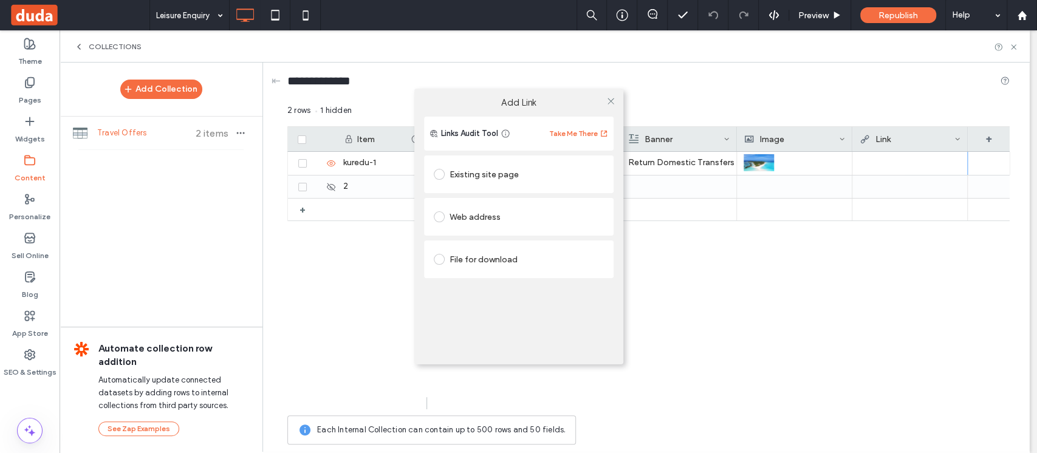
click at [911, 165] on div "Add Link Links Audit Tool Take Me There Existing site page Web address File for…" at bounding box center [518, 226] width 1037 height 453
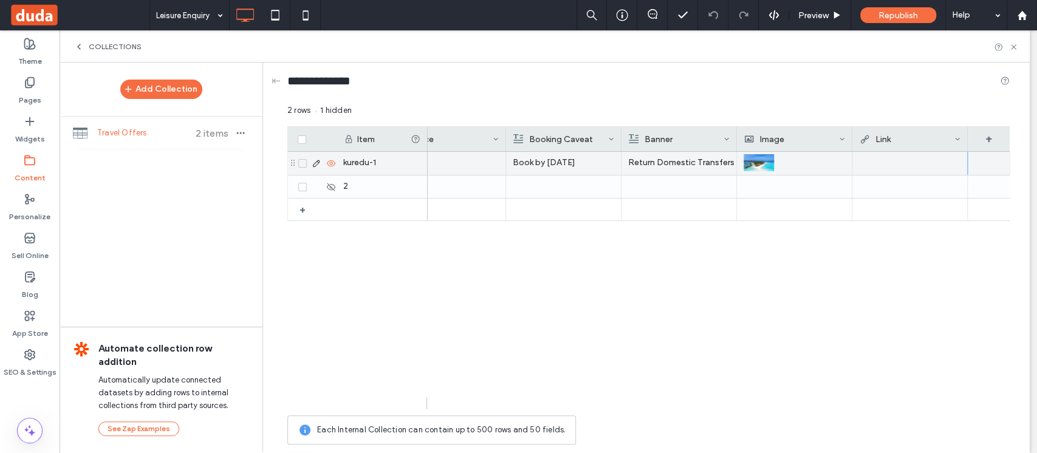
click at [911, 165] on div at bounding box center [909, 163] width 101 height 22
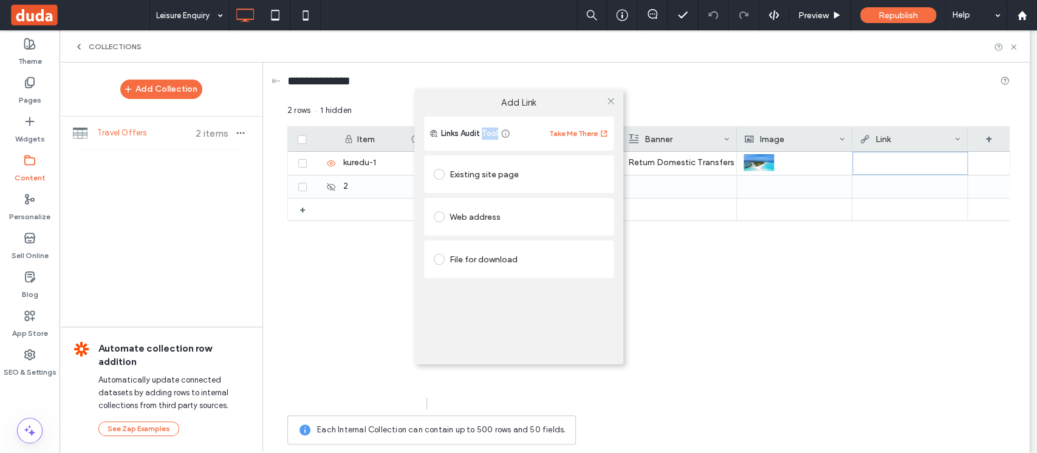
click at [911, 165] on div "Add Link Links Audit Tool Take Me There Existing site page Web address File for…" at bounding box center [518, 226] width 1037 height 453
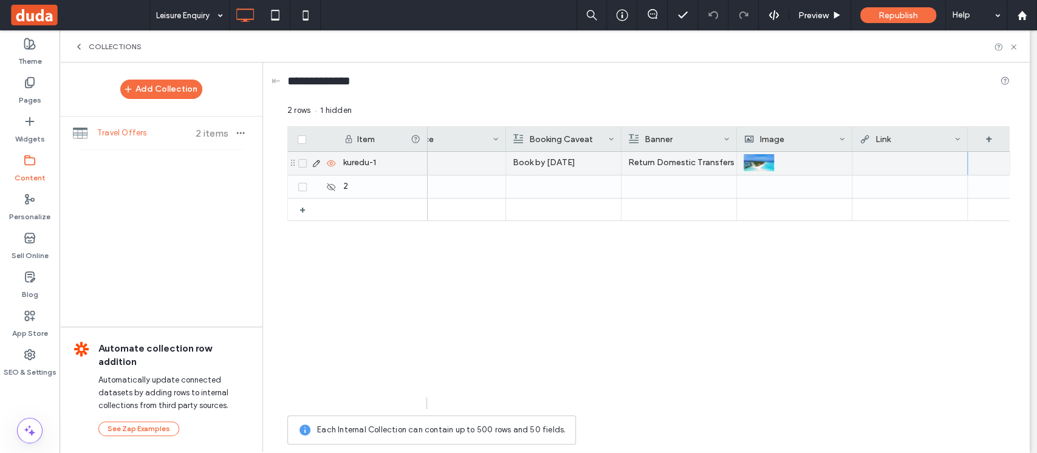
click at [911, 165] on div at bounding box center [909, 163] width 101 height 22
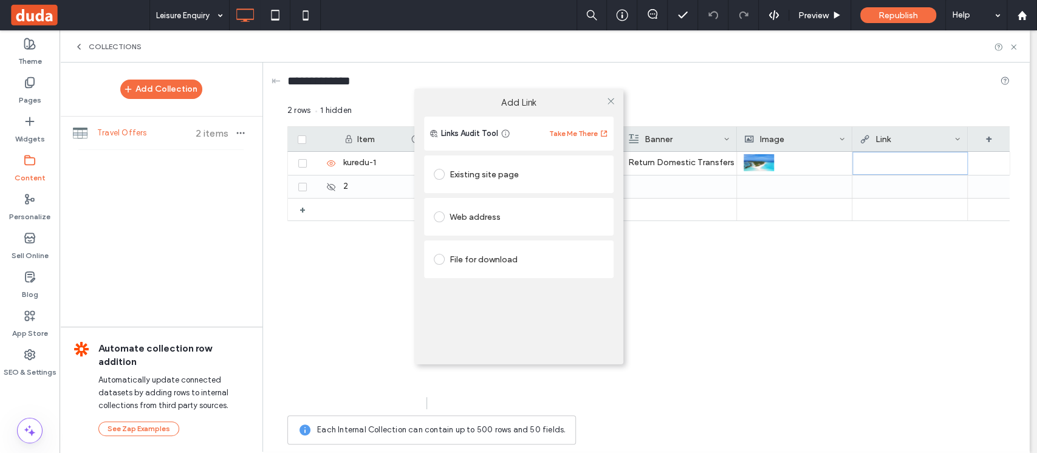
click at [485, 177] on div "Existing site page" at bounding box center [519, 174] width 170 height 19
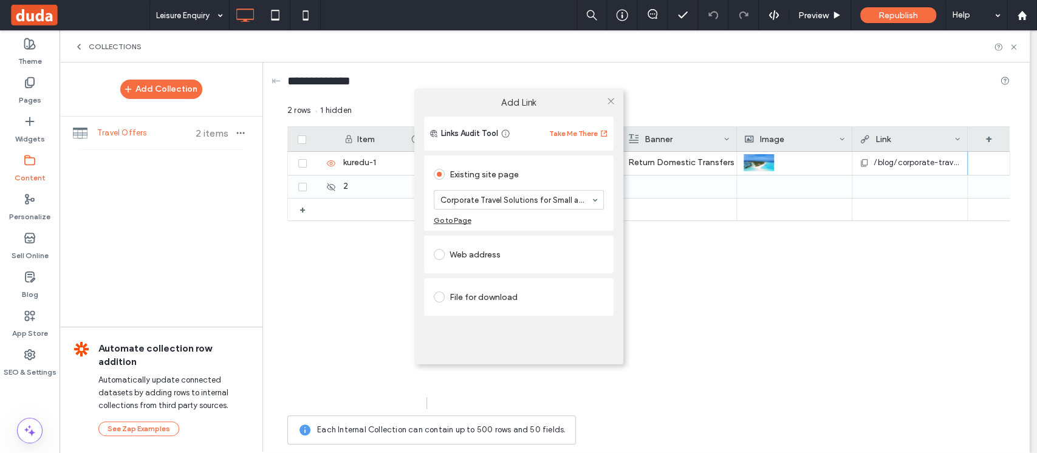
click at [466, 255] on div "Web address" at bounding box center [519, 254] width 170 height 19
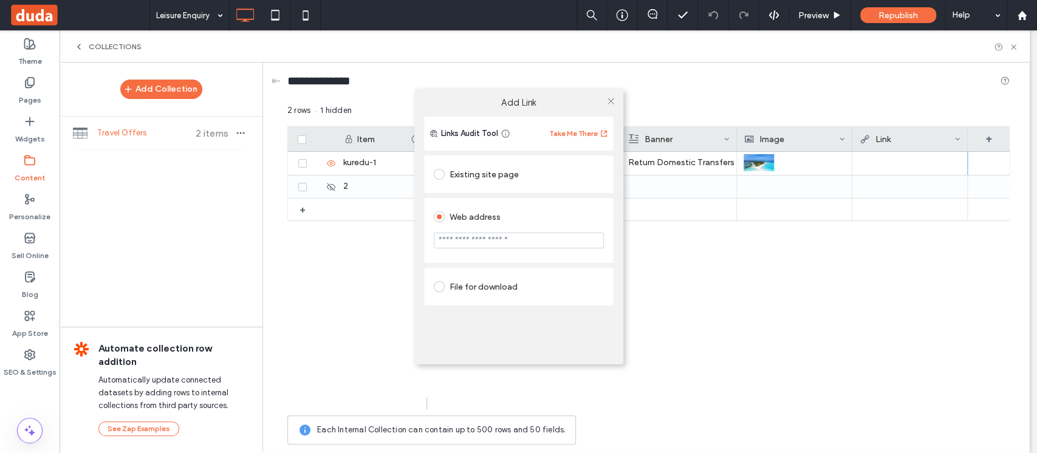
click at [479, 236] on input "url" at bounding box center [519, 241] width 170 height 16
paste input "**********"
type input "**********"
click at [600, 265] on div "**********" at bounding box center [518, 229] width 189 height 152
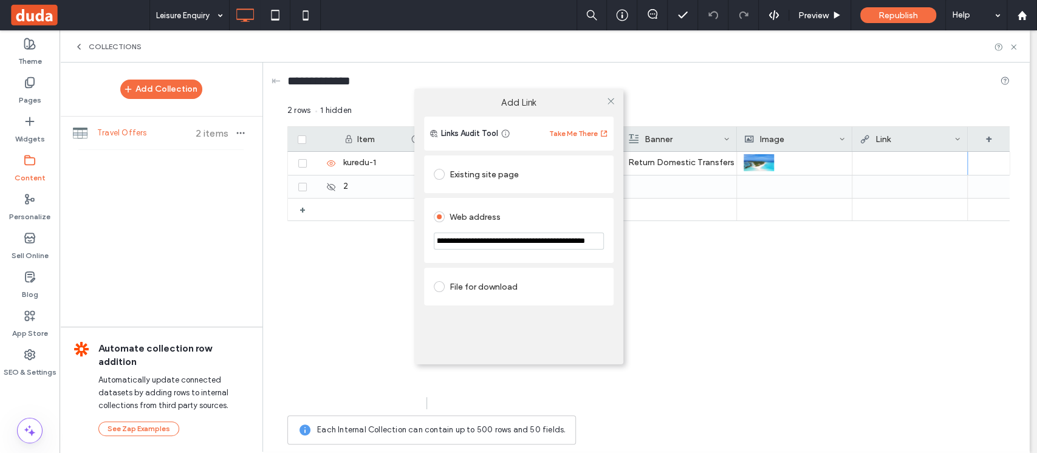
scroll to position [0, 0]
click at [609, 100] on use at bounding box center [610, 101] width 6 height 6
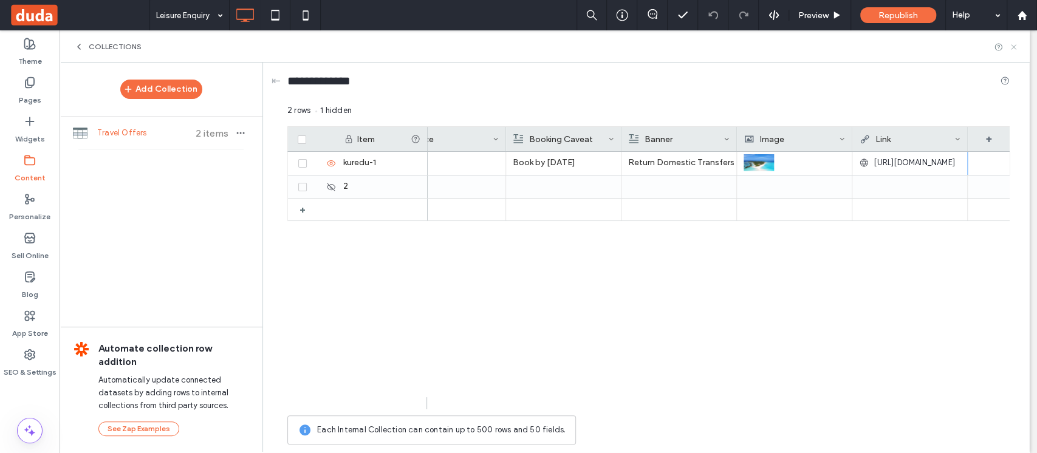
click at [1012, 47] on use at bounding box center [1012, 46] width 5 height 5
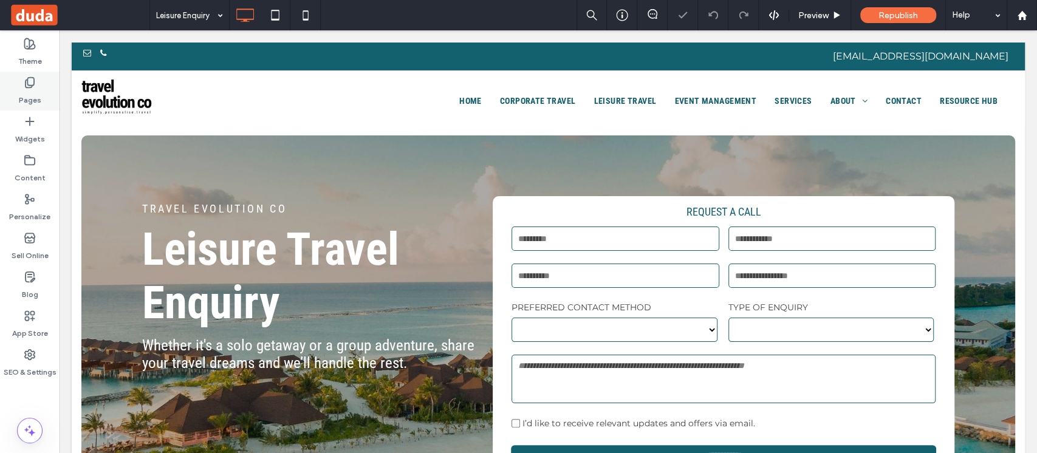
click at [38, 81] on div "Pages" at bounding box center [30, 91] width 60 height 39
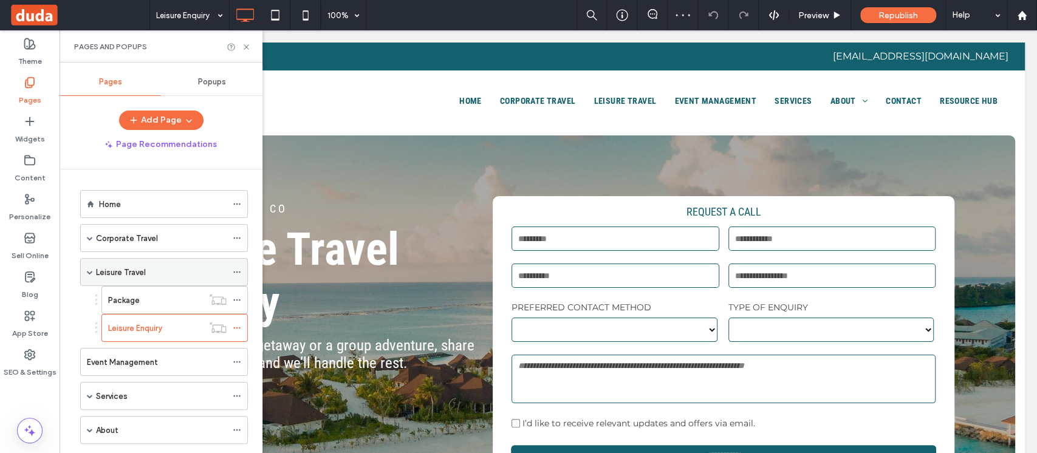
click at [165, 268] on div "Leisure Travel" at bounding box center [161, 272] width 131 height 13
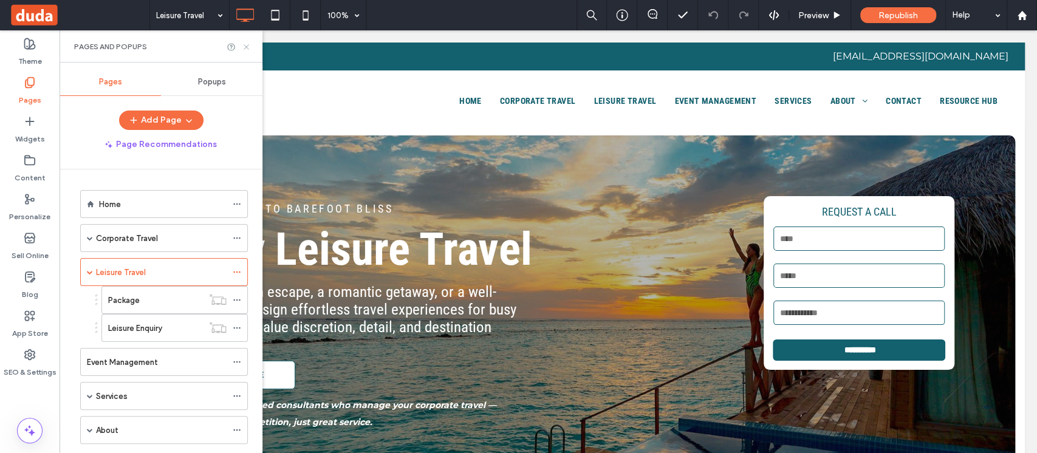
click at [248, 44] on use at bounding box center [246, 46] width 5 height 5
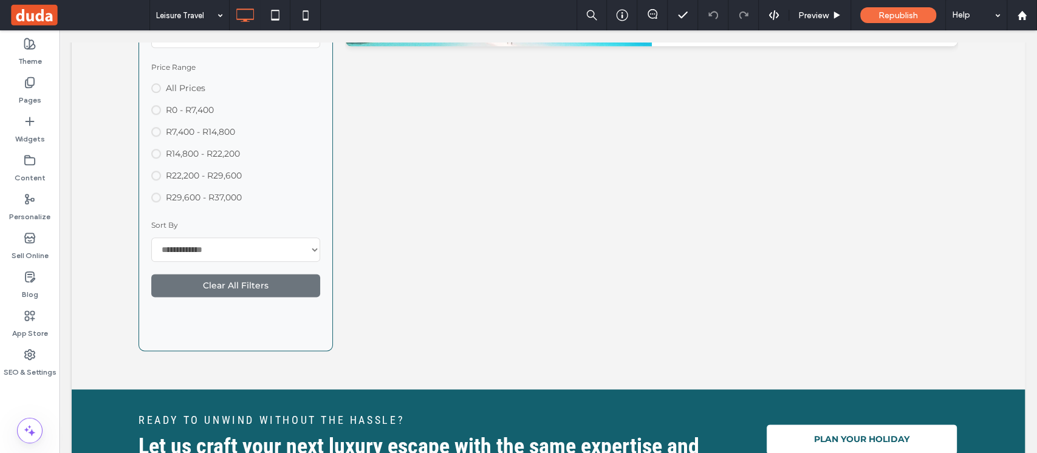
scroll to position [729, 0]
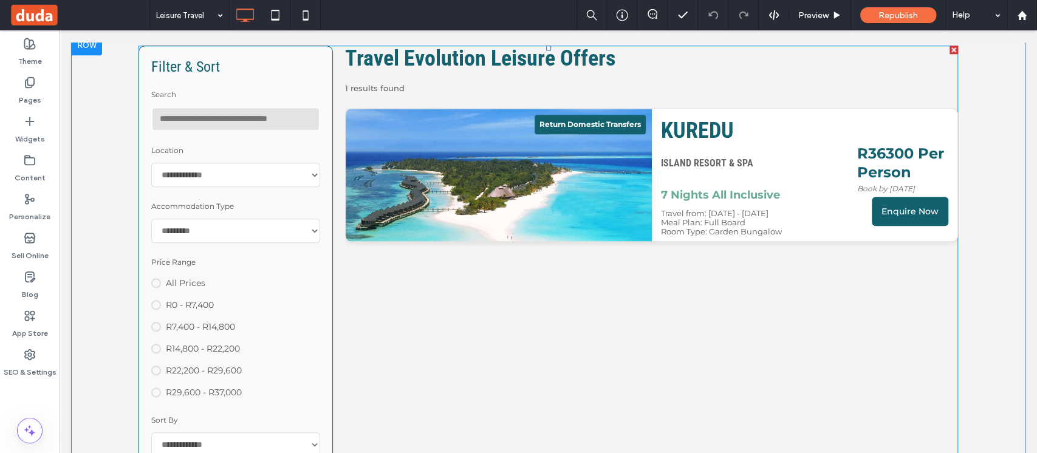
click at [415, 244] on span at bounding box center [547, 301] width 819 height 511
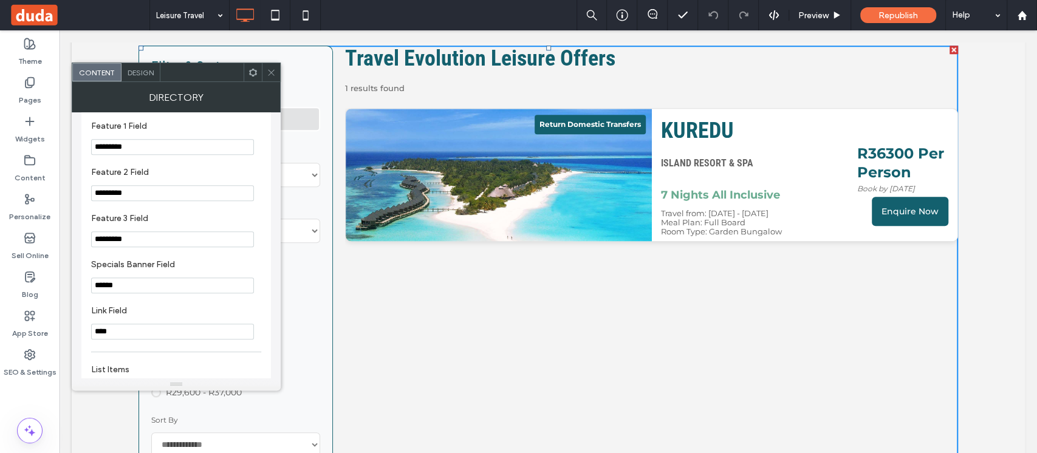
scroll to position [567, 0]
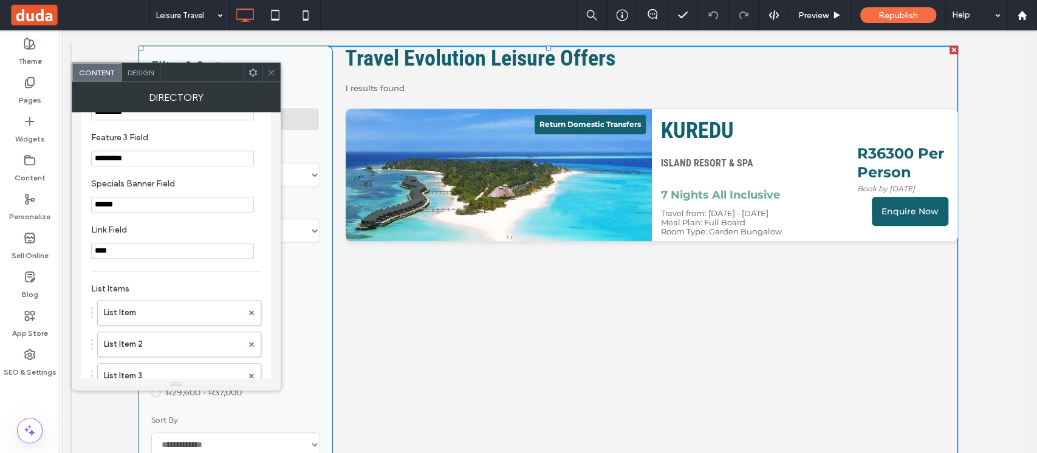
click at [131, 256] on input "****" at bounding box center [172, 251] width 163 height 16
type input "****"
click at [236, 271] on hr at bounding box center [176, 271] width 170 height 1
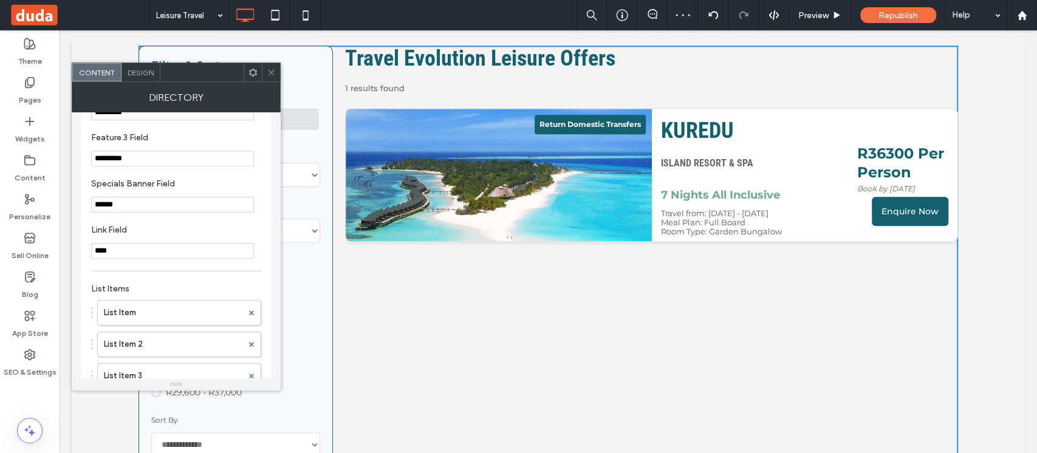
click at [267, 71] on icon at bounding box center [271, 72] width 9 height 9
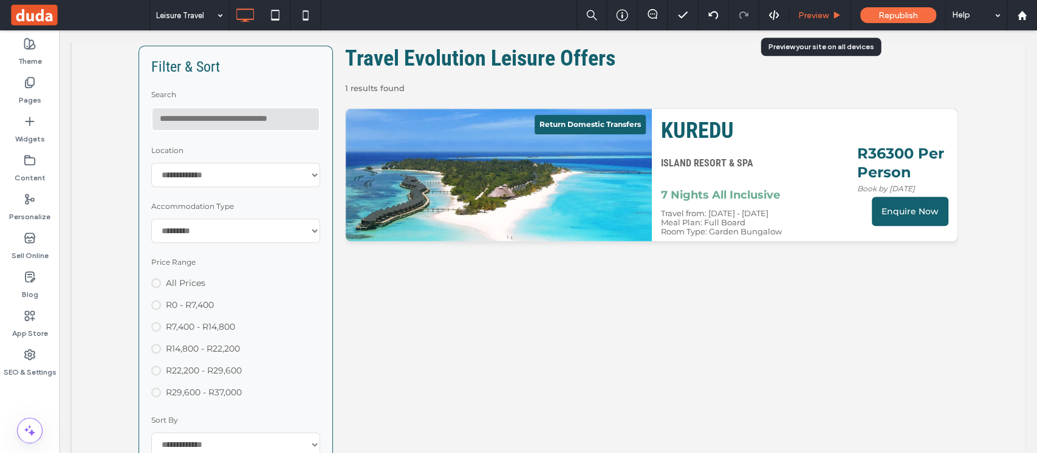
click at [823, 21] on div "Preview" at bounding box center [820, 15] width 62 height 30
click at [811, 16] on span "Preview" at bounding box center [813, 15] width 30 height 10
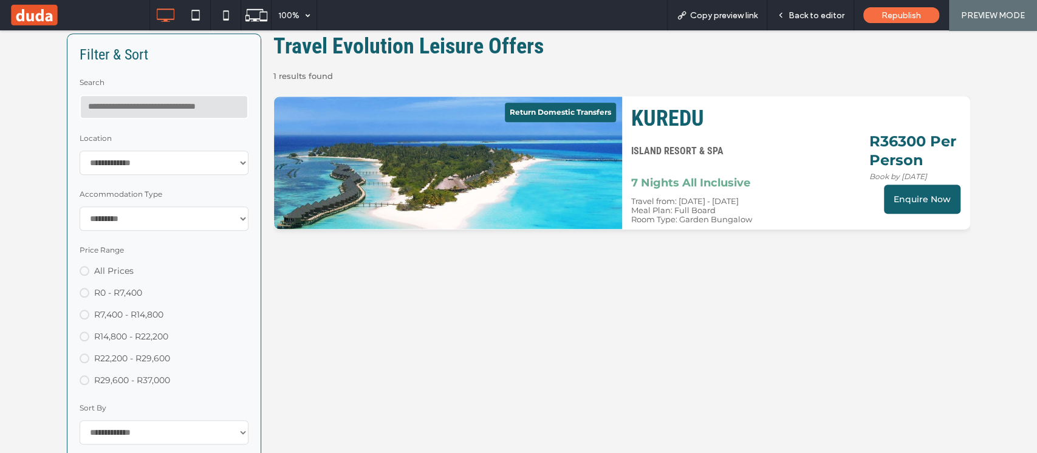
click at [912, 206] on link "Enquire Now" at bounding box center [922, 199] width 77 height 29
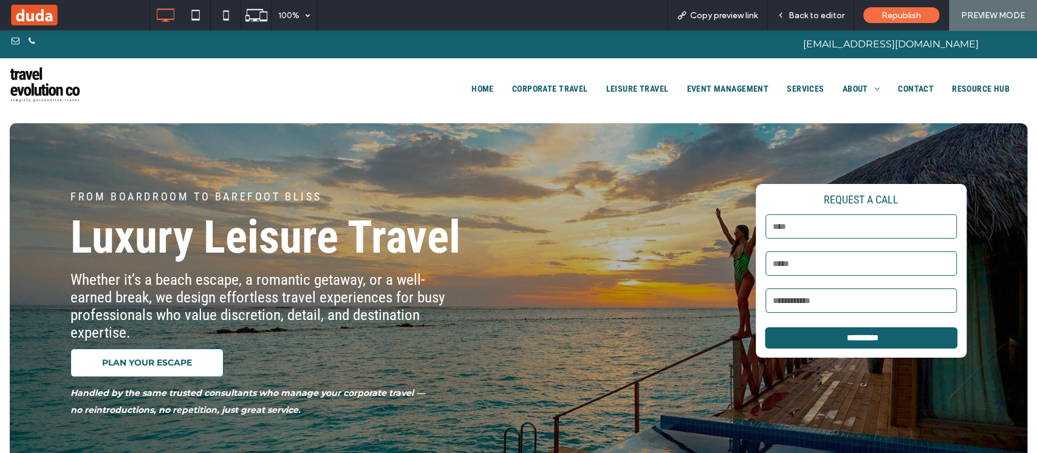
scroll to position [729, 0]
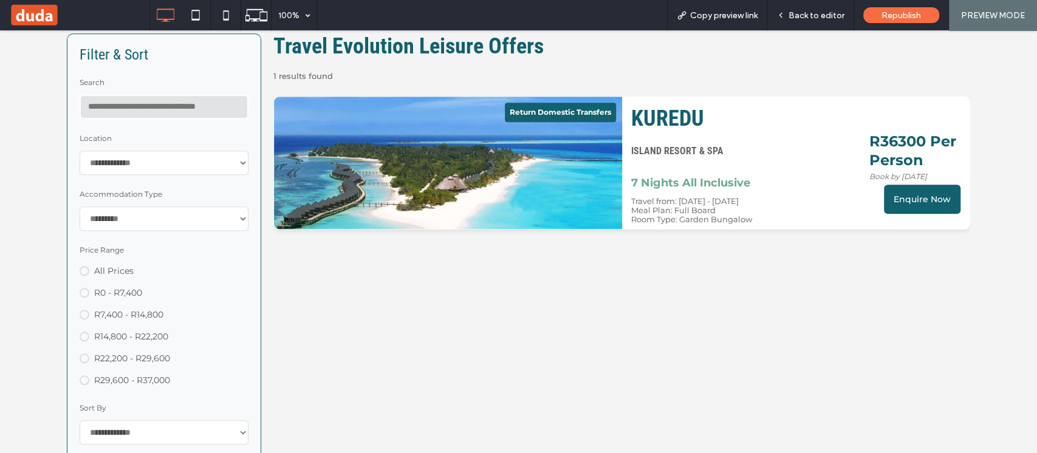
click at [322, 207] on img at bounding box center [447, 163] width 365 height 140
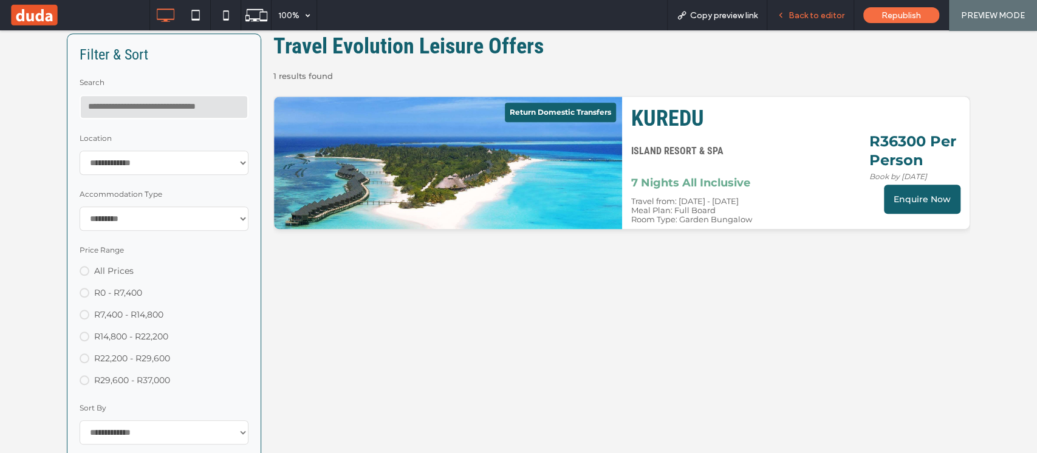
click at [821, 20] on span "Back to editor" at bounding box center [816, 15] width 56 height 10
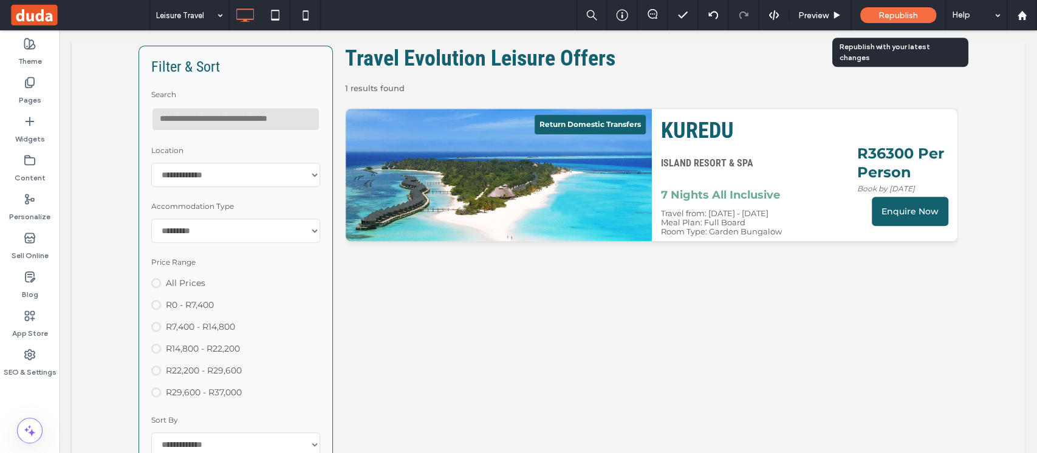
click at [902, 12] on span "Republish" at bounding box center [897, 15] width 39 height 10
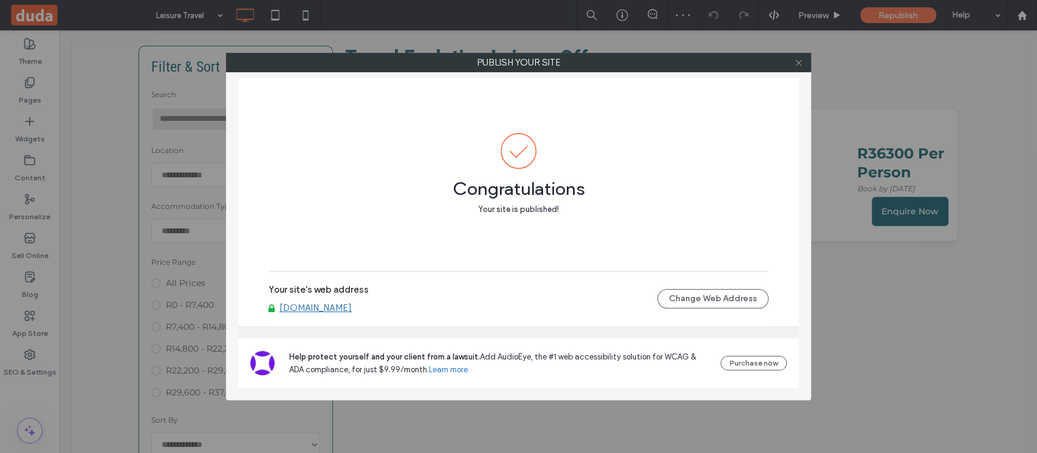
click at [797, 61] on use at bounding box center [798, 63] width 6 height 6
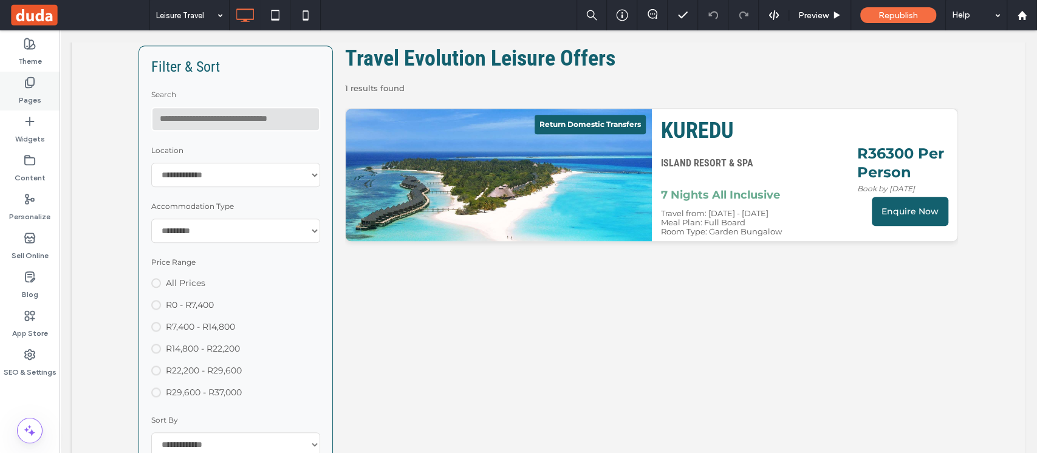
click at [27, 95] on label "Pages" at bounding box center [30, 97] width 22 height 17
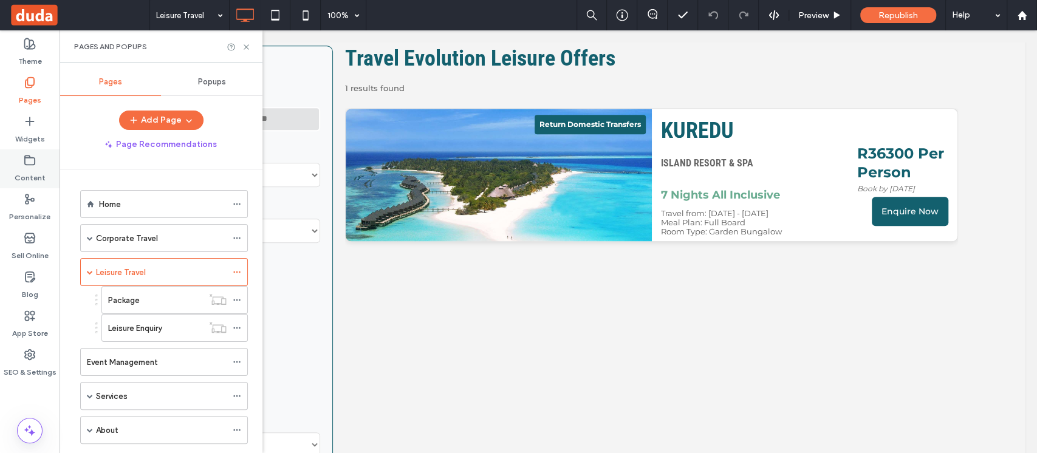
click at [25, 163] on use at bounding box center [30, 159] width 10 height 9
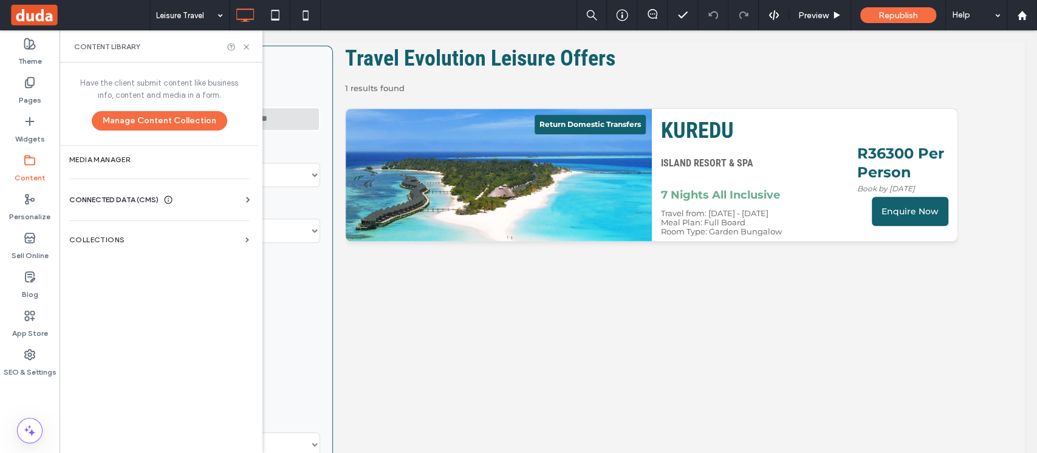
scroll to position [56, 0]
click at [202, 246] on section "Collections" at bounding box center [159, 240] width 199 height 28
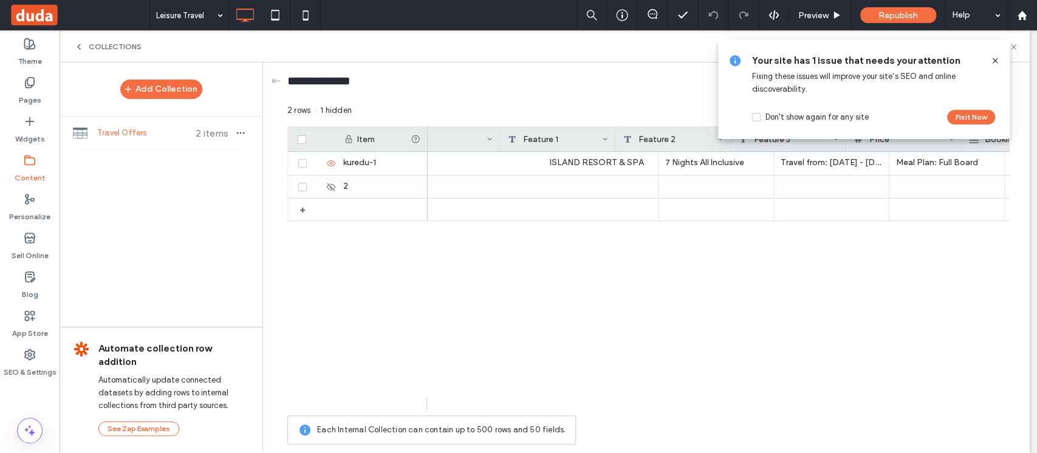
scroll to position [0, 729]
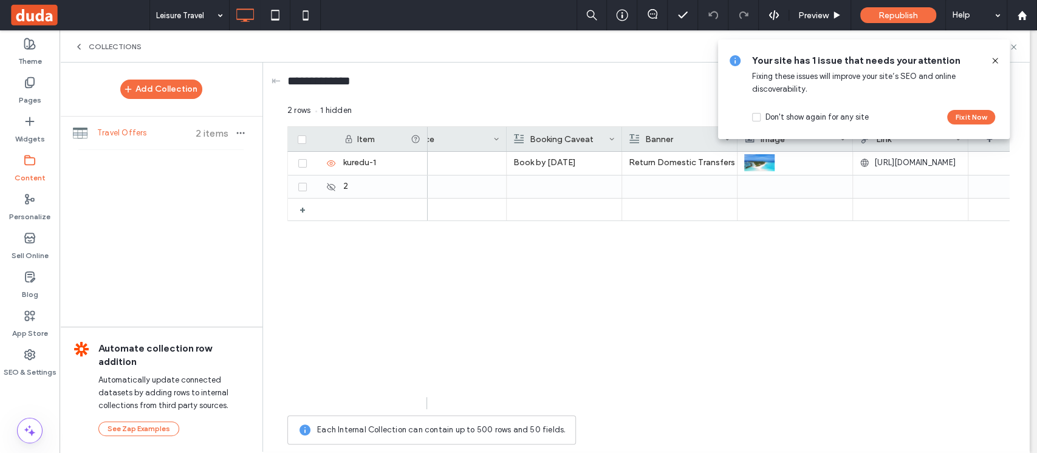
drag, startPoint x: 598, startPoint y: 401, endPoint x: 975, endPoint y: 251, distance: 406.6
click at [996, 60] on icon at bounding box center [995, 61] width 10 height 10
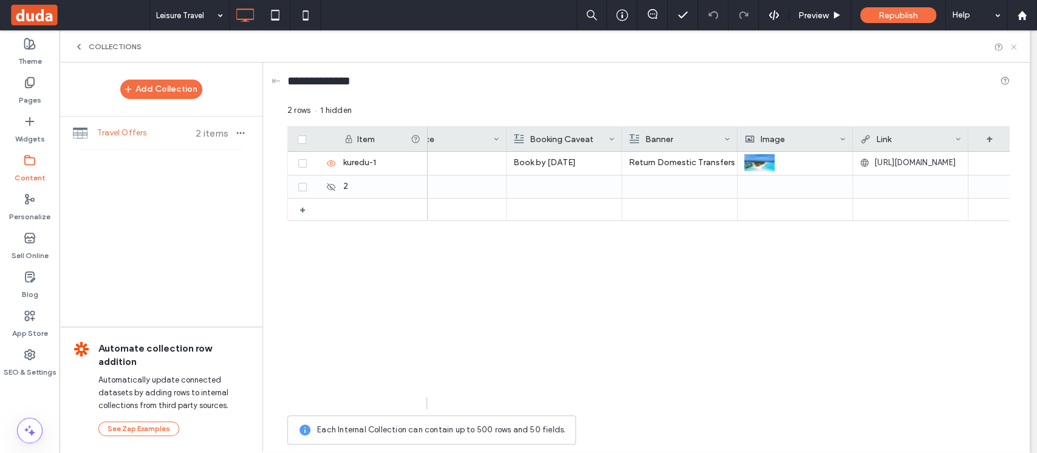
click at [1011, 46] on icon at bounding box center [1013, 47] width 9 height 9
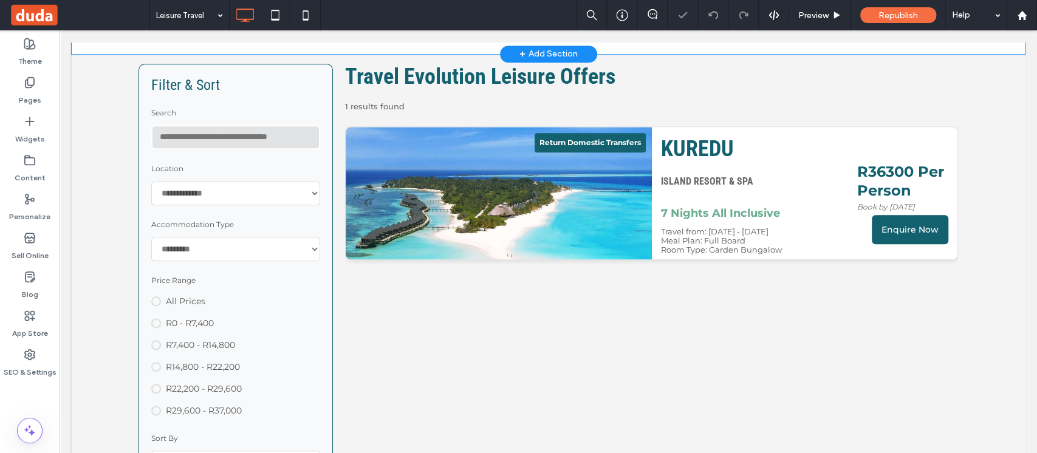
scroll to position [729, 0]
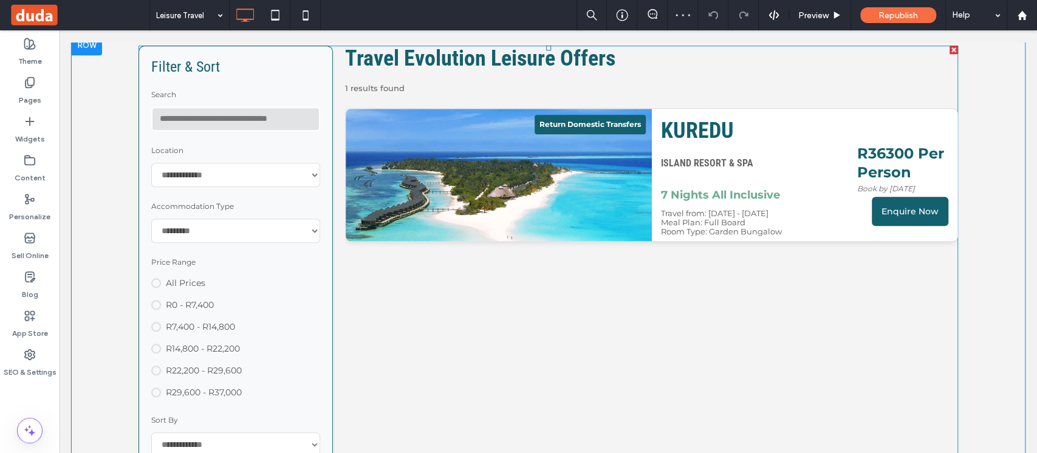
click at [523, 178] on span at bounding box center [547, 301] width 819 height 511
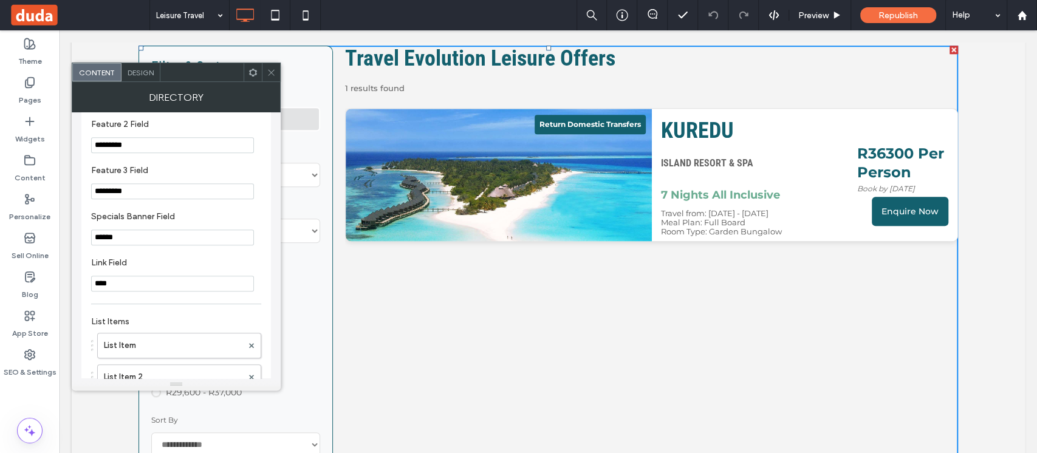
scroll to position [567, 0]
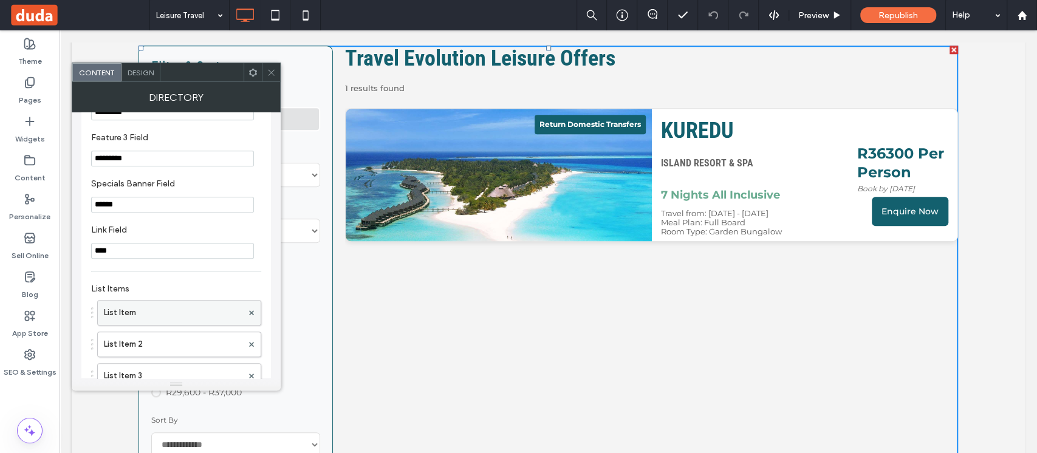
click at [162, 315] on label "List Item" at bounding box center [173, 313] width 138 height 24
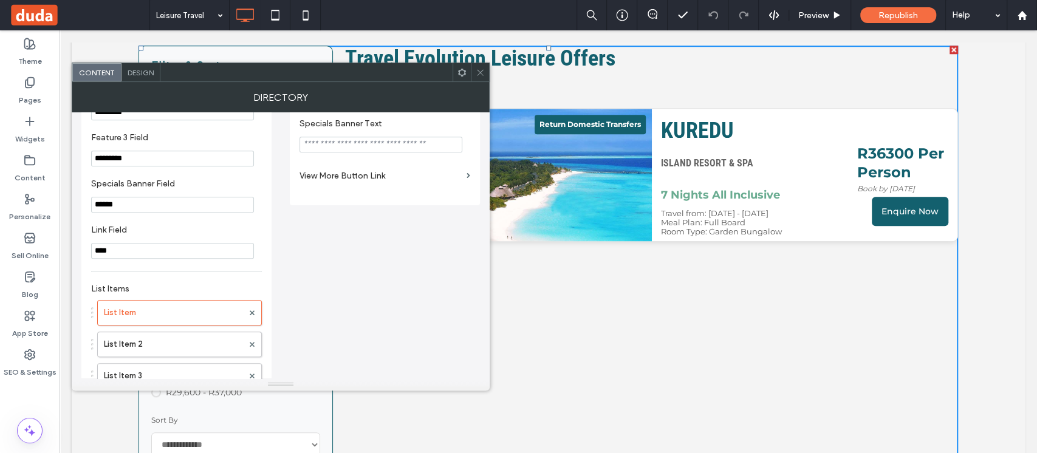
scroll to position [486, 0]
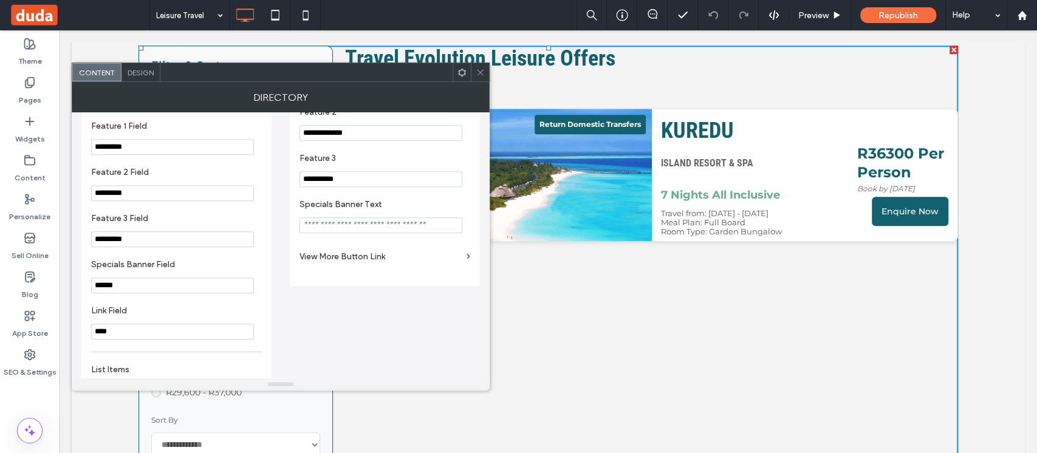
click at [358, 268] on label "View More Button Link" at bounding box center [380, 256] width 162 height 22
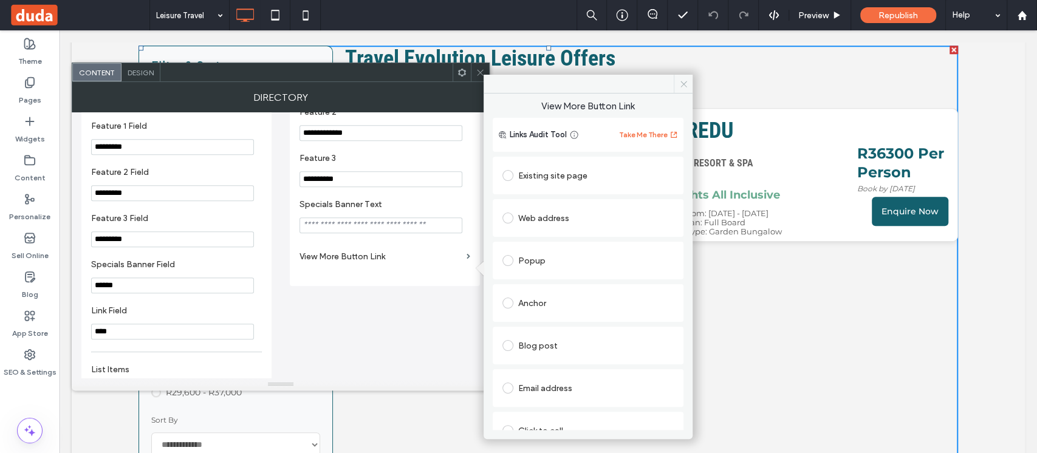
click at [683, 82] on icon at bounding box center [683, 84] width 9 height 9
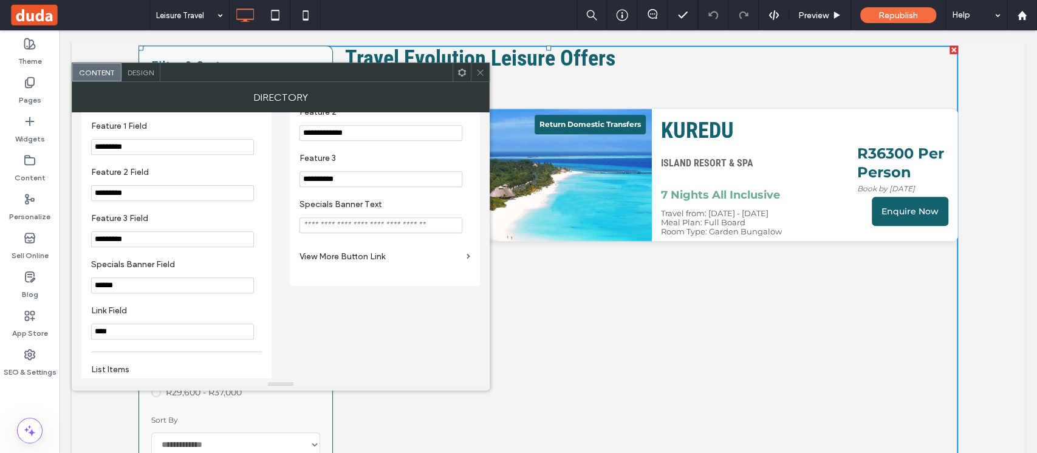
click at [481, 73] on use at bounding box center [480, 72] width 6 height 6
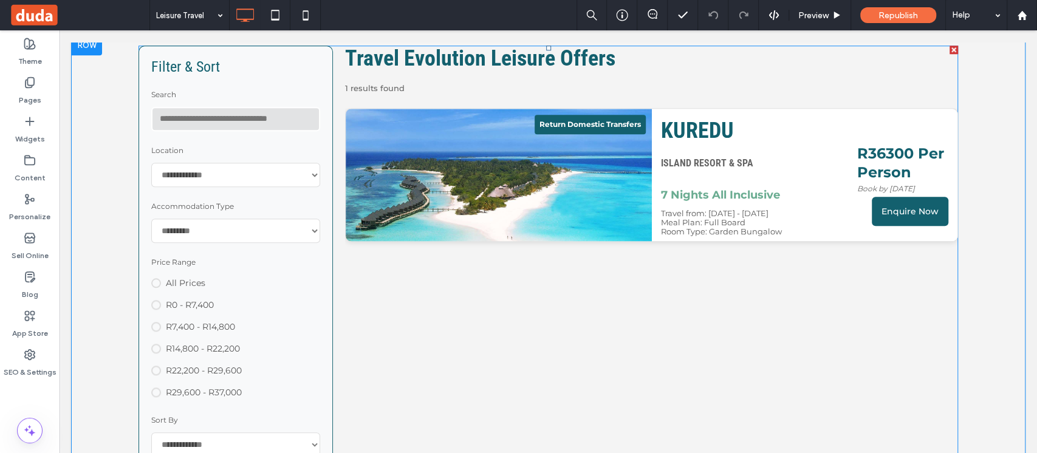
click at [715, 202] on span at bounding box center [547, 301] width 819 height 511
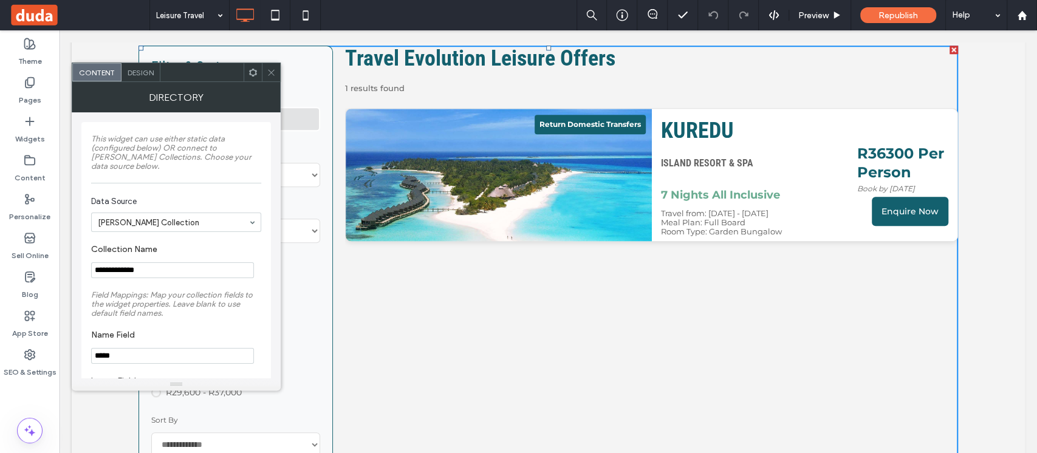
click at [274, 68] on icon at bounding box center [271, 72] width 9 height 9
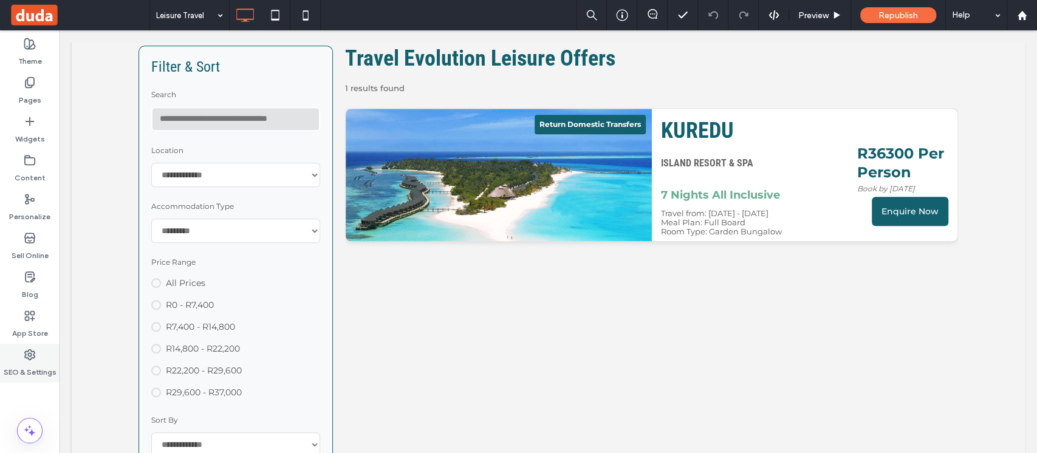
click at [30, 362] on label "SEO & Settings" at bounding box center [30, 369] width 53 height 17
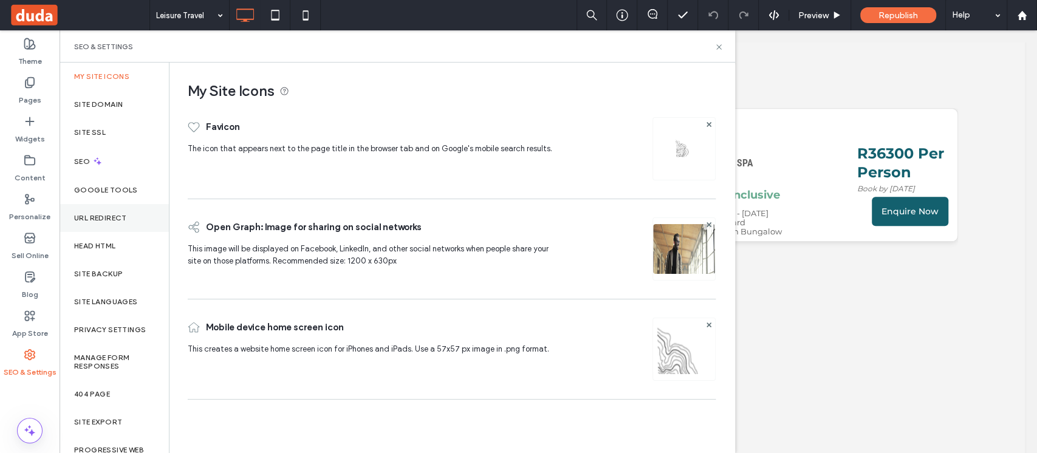
click at [112, 216] on label "URL Redirect" at bounding box center [100, 218] width 53 height 9
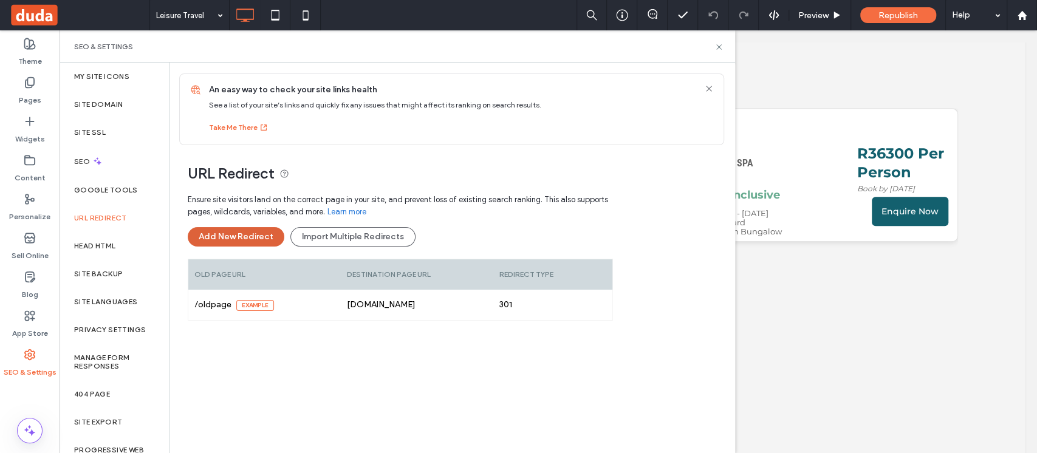
click at [255, 242] on button "Add New Redirect" at bounding box center [236, 236] width 97 height 19
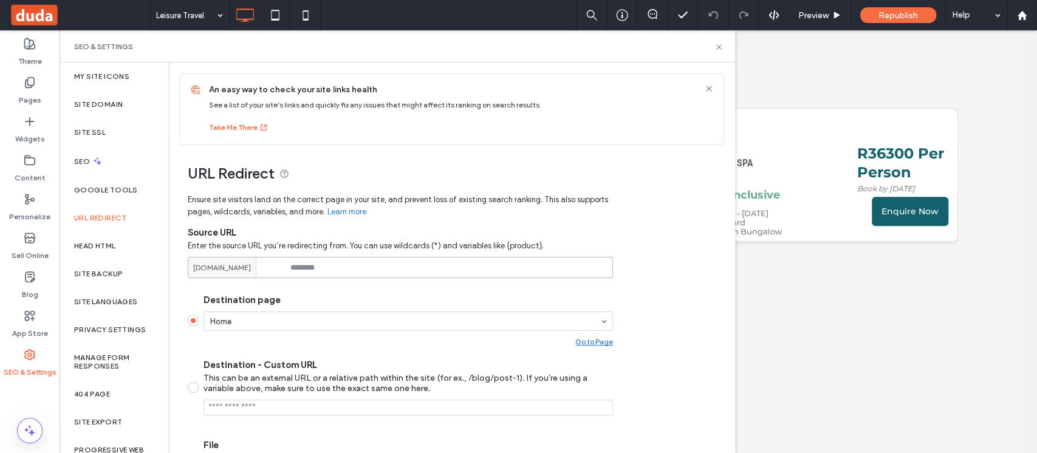
click at [321, 262] on input at bounding box center [400, 267] width 425 height 21
paste input "*********"
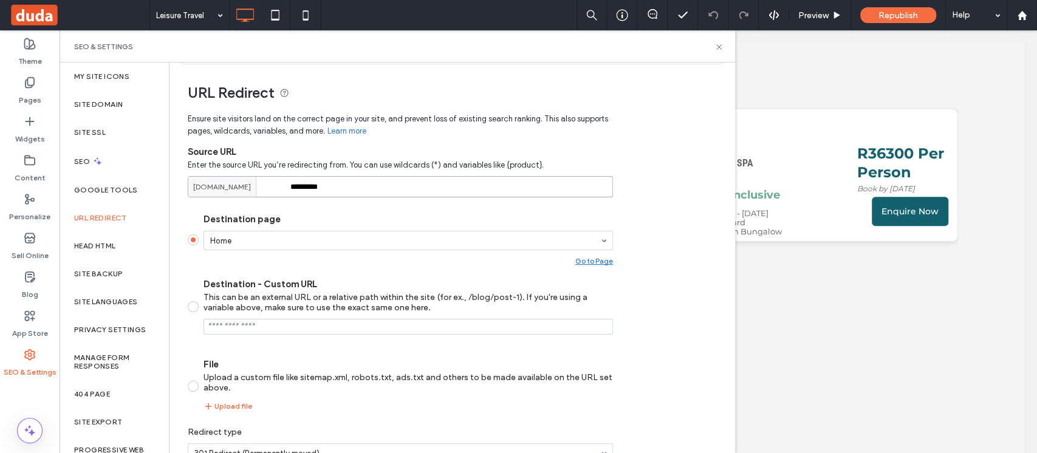
type input "*********"
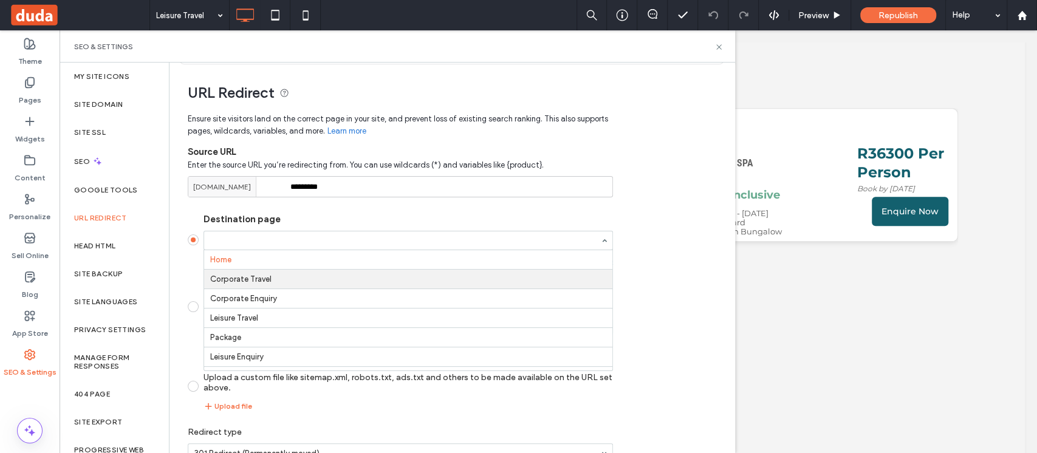
click at [652, 257] on div "URL Redirect Ensure site visitors land on the correct page in your site, and pr…" at bounding box center [446, 286] width 555 height 445
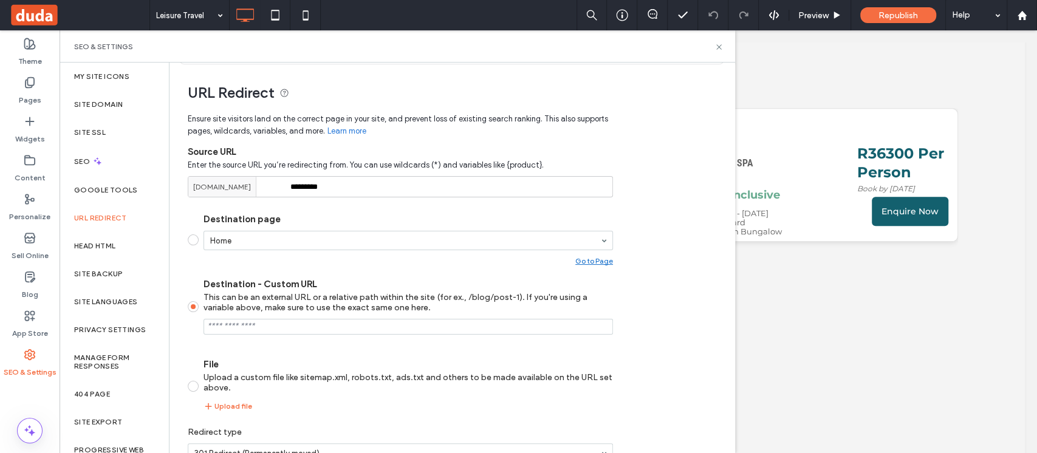
click at [329, 324] on input "Destination - Custom URL This can be an external URL or a relative path within …" at bounding box center [407, 327] width 409 height 16
paste input "********"
click at [329, 324] on input "Destination - Custom URL This can be an external URL or a relative path within …" at bounding box center [407, 327] width 409 height 16
click at [329, 325] on input "Destination - Custom URL This can be an external URL or a relative path within …" at bounding box center [407, 327] width 409 height 16
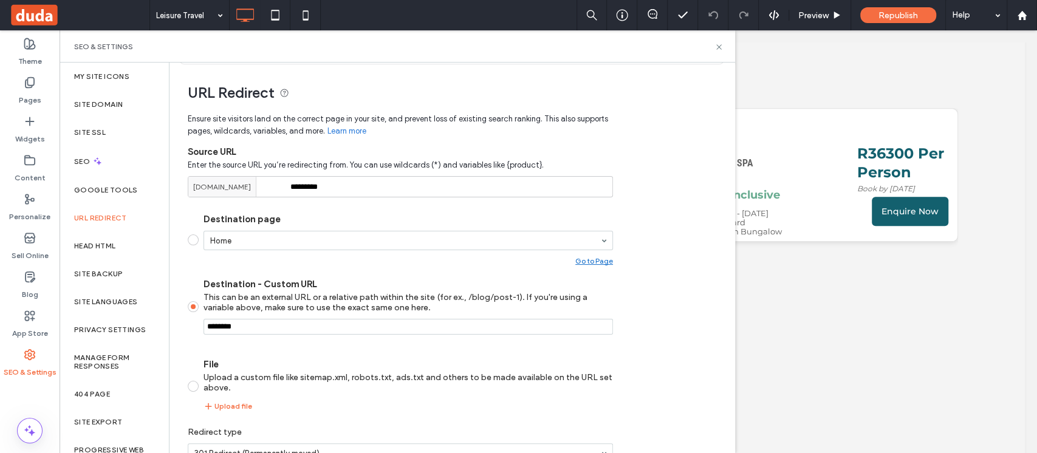
paste input "**********"
type input "**********"
click at [669, 331] on div "URL Redirect Ensure site visitors land on the correct page in your site, and pr…" at bounding box center [446, 286] width 555 height 445
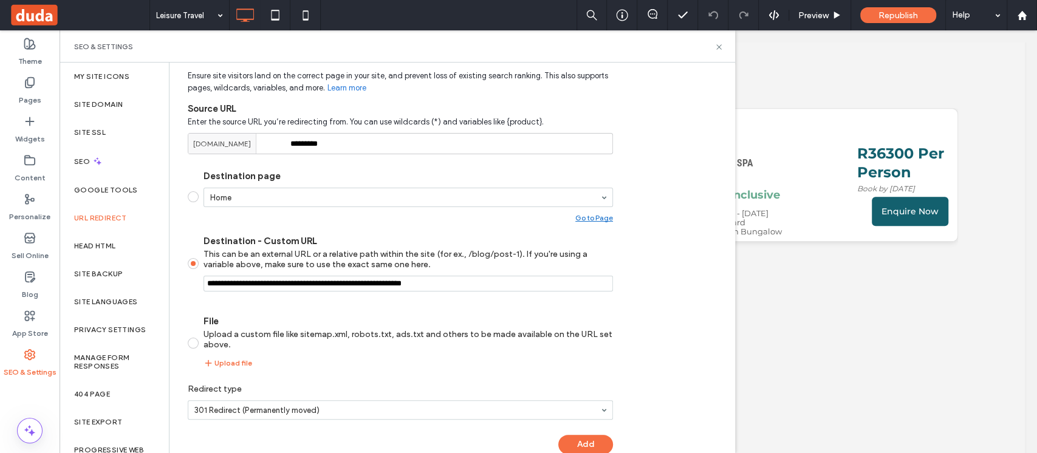
scroll to position [147, 0]
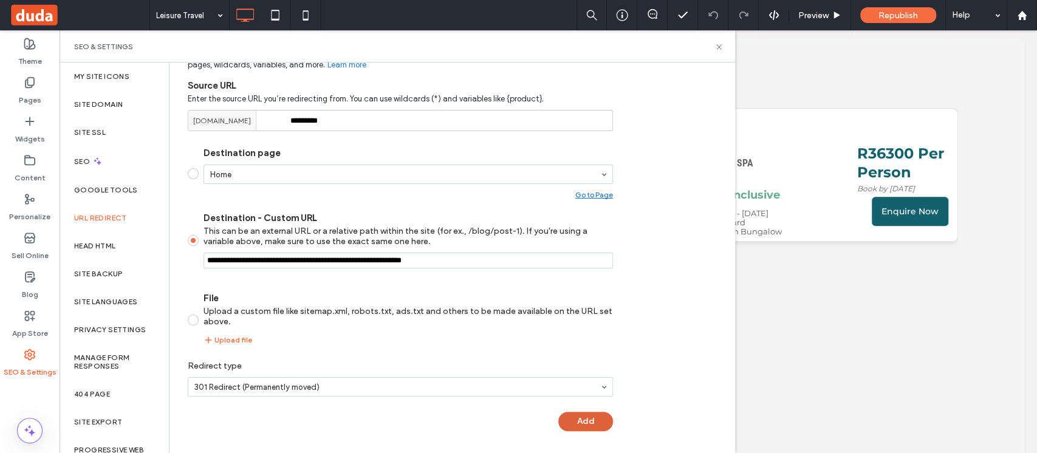
click at [598, 414] on button "Add" at bounding box center [585, 421] width 55 height 19
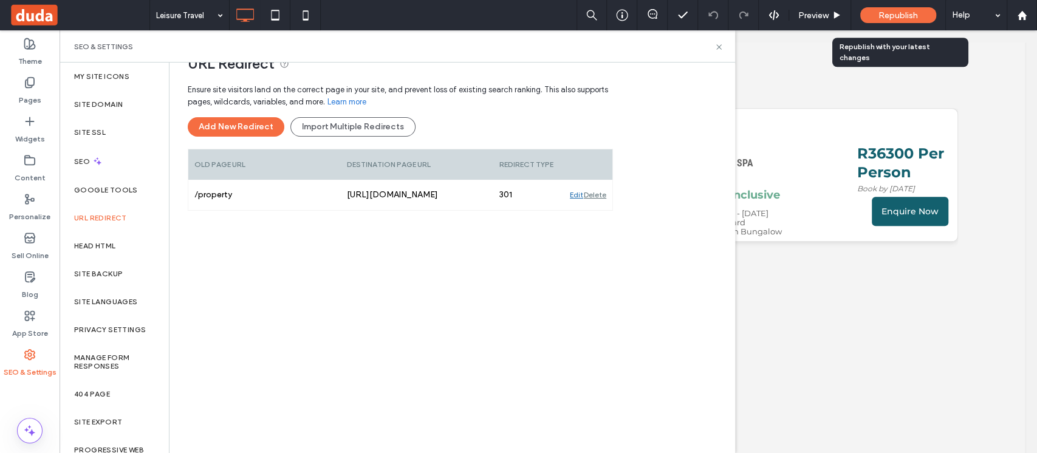
click at [913, 13] on span "Republish" at bounding box center [897, 15] width 39 height 10
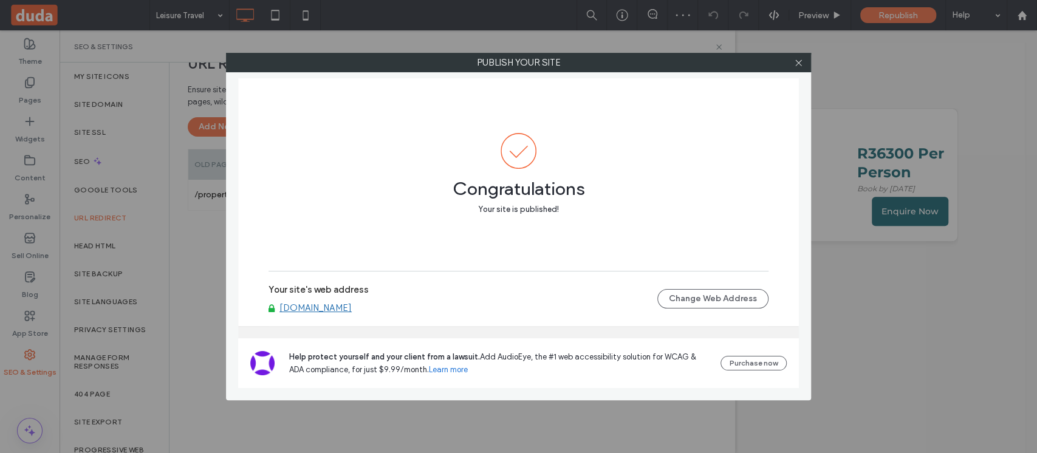
click at [803, 61] on div at bounding box center [798, 62] width 18 height 18
click at [797, 60] on icon at bounding box center [798, 62] width 9 height 9
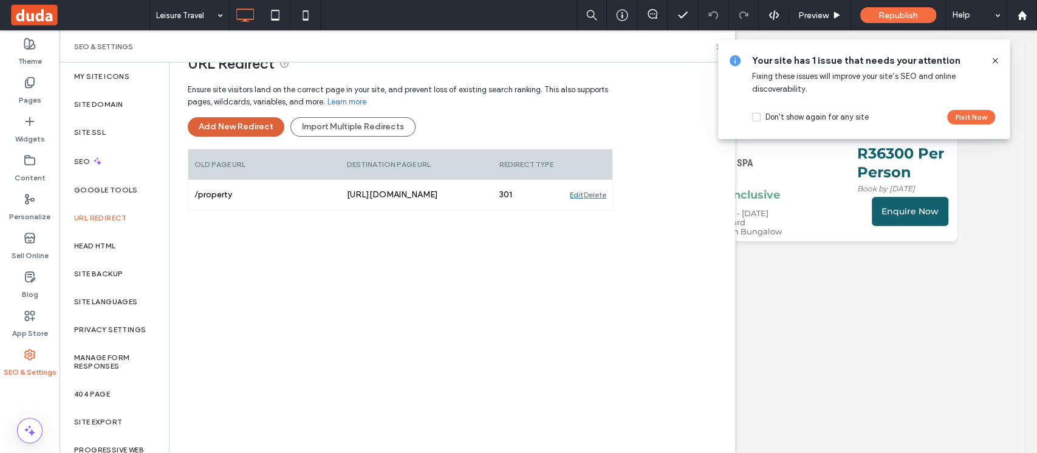
click at [268, 128] on button "Add New Redirect" at bounding box center [236, 126] width 97 height 19
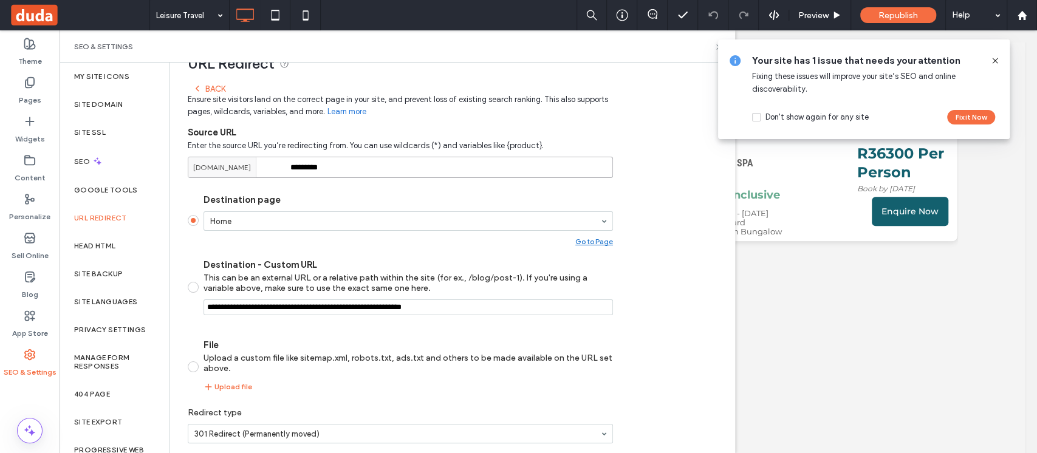
click at [336, 163] on input "*********" at bounding box center [400, 167] width 425 height 21
type input "**********"
click at [659, 162] on div "**********" at bounding box center [446, 262] width 555 height 455
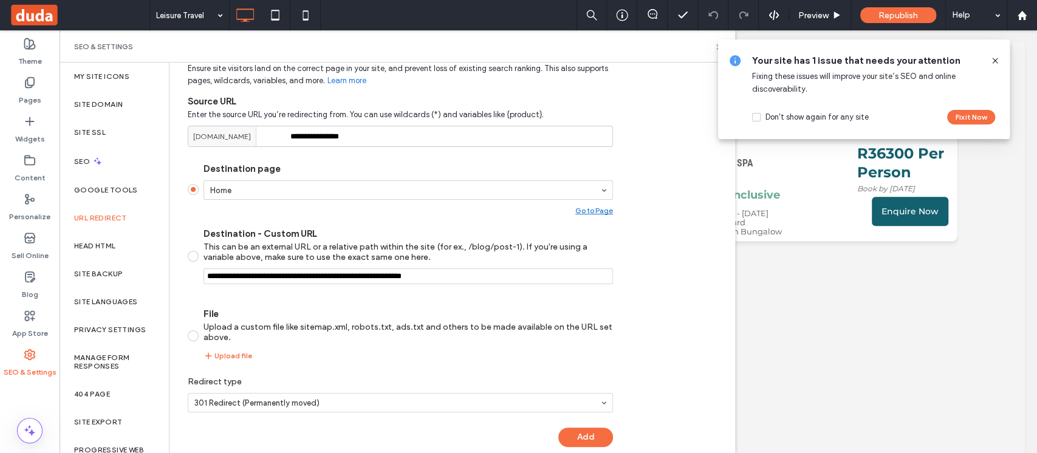
scroll to position [157, 0]
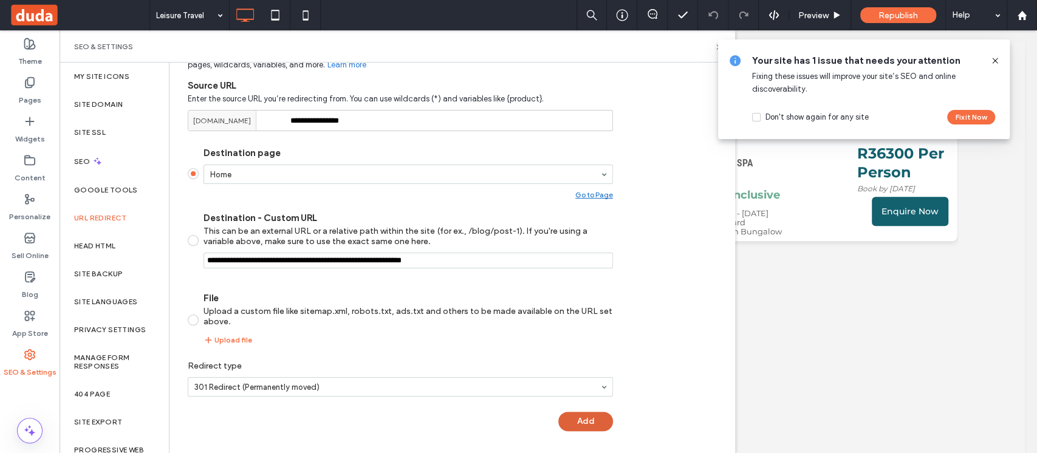
click at [590, 426] on button "Add" at bounding box center [585, 421] width 55 height 19
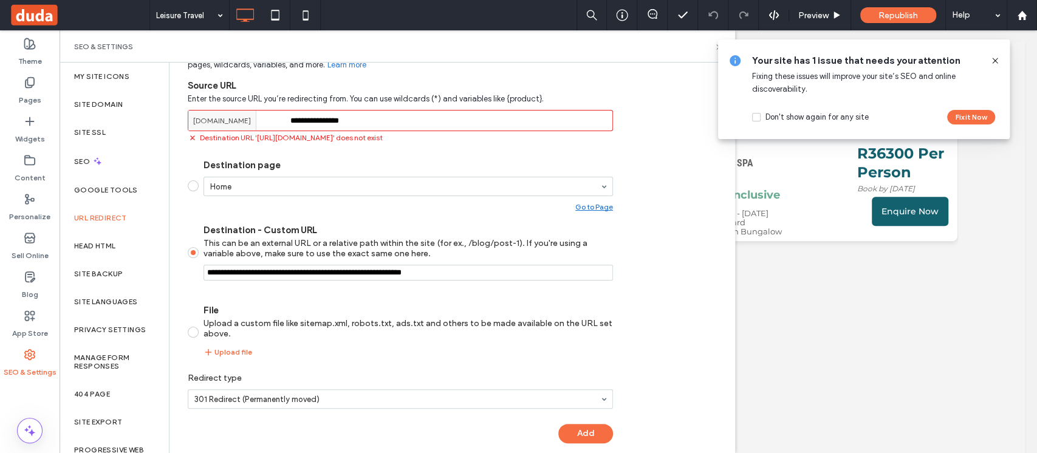
drag, startPoint x: 468, startPoint y: 271, endPoint x: 392, endPoint y: 278, distance: 76.3
click at [392, 278] on input "Destination - Custom URL This can be an external URL or a relative path within …" at bounding box center [407, 273] width 409 height 16
click at [485, 267] on input "Destination - Custom URL This can be an external URL or a relative path within …" at bounding box center [407, 273] width 409 height 16
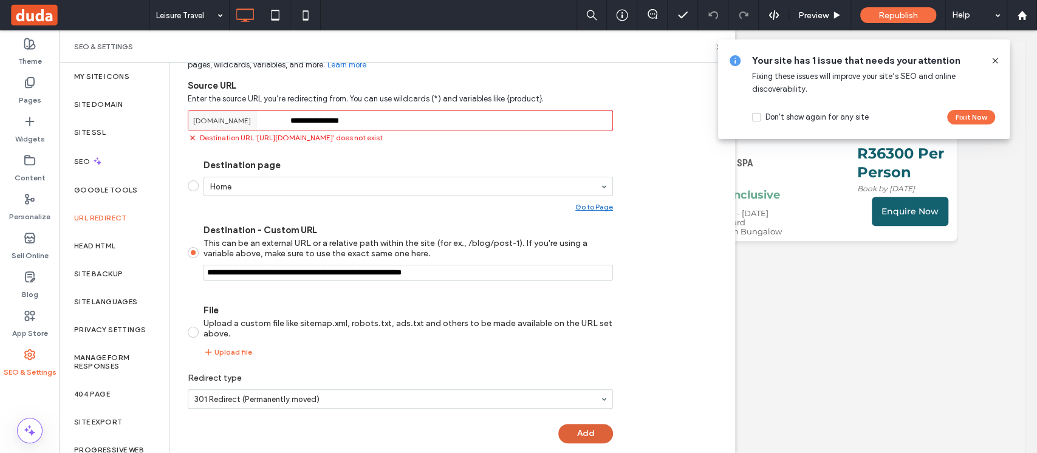
click at [579, 430] on button "Add" at bounding box center [585, 433] width 55 height 19
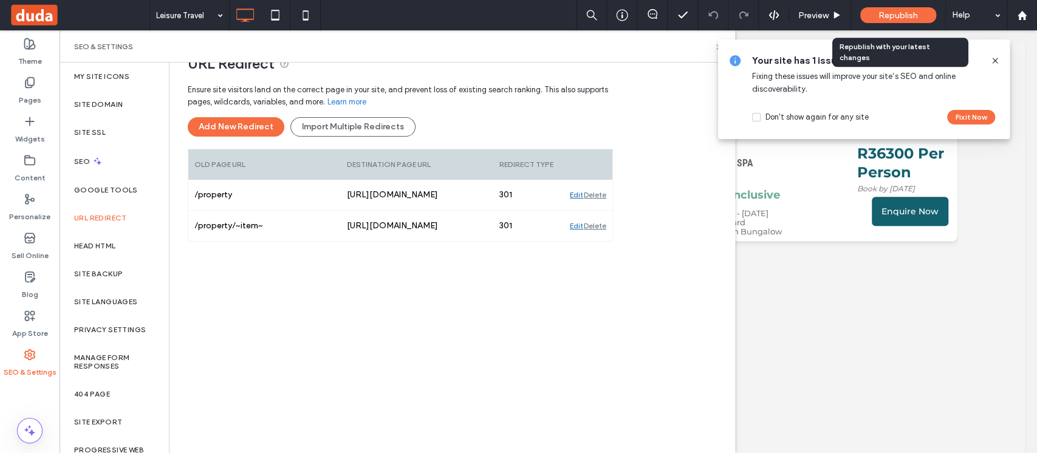
click at [896, 13] on span "Republish" at bounding box center [897, 15] width 39 height 10
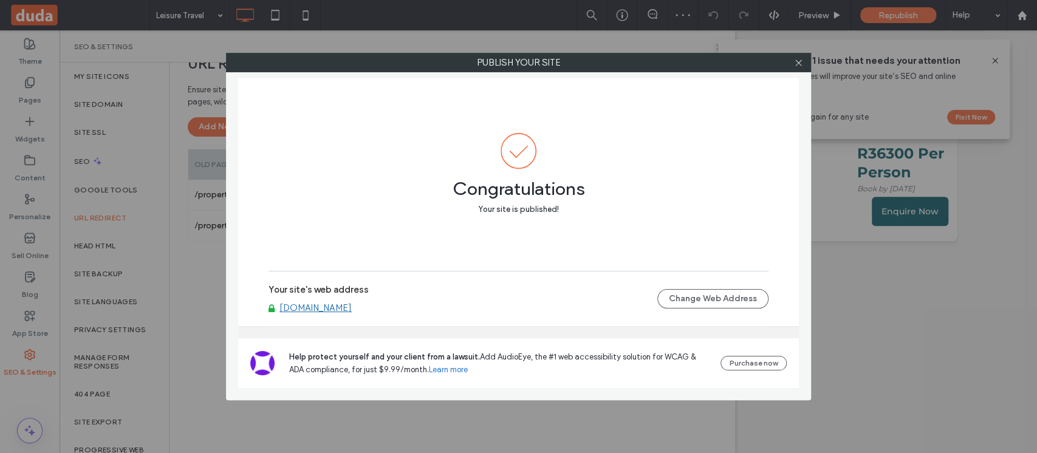
click at [350, 306] on link "[DOMAIN_NAME]" at bounding box center [315, 307] width 72 height 11
click at [799, 64] on icon at bounding box center [798, 62] width 9 height 9
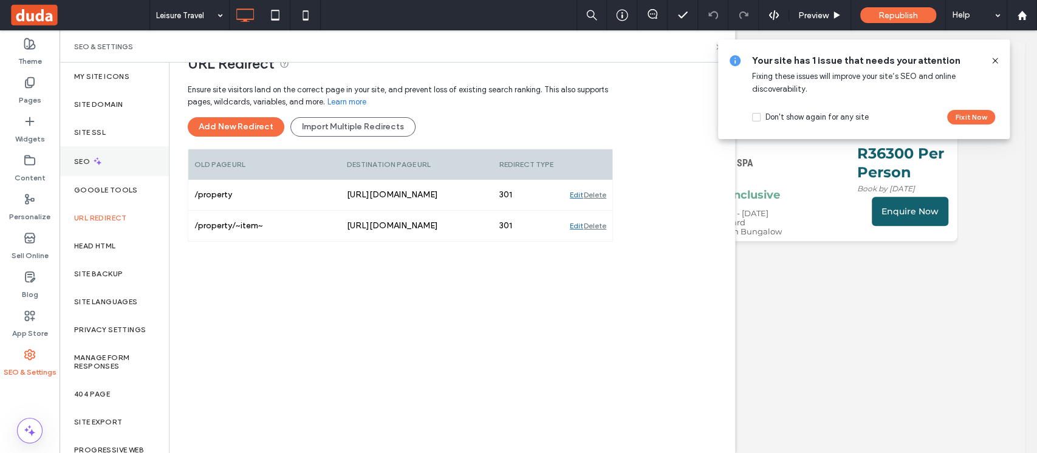
click at [105, 161] on div "SEO" at bounding box center [114, 161] width 109 height 30
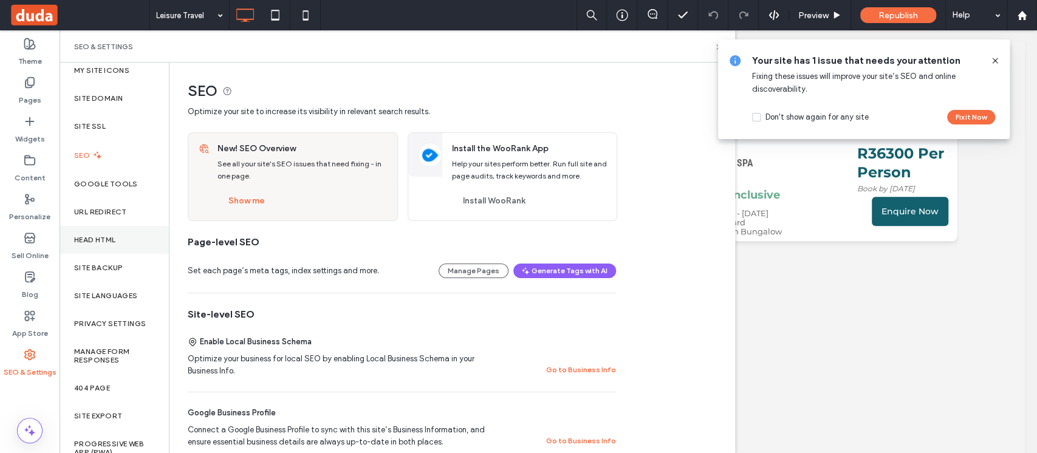
scroll to position [0, 0]
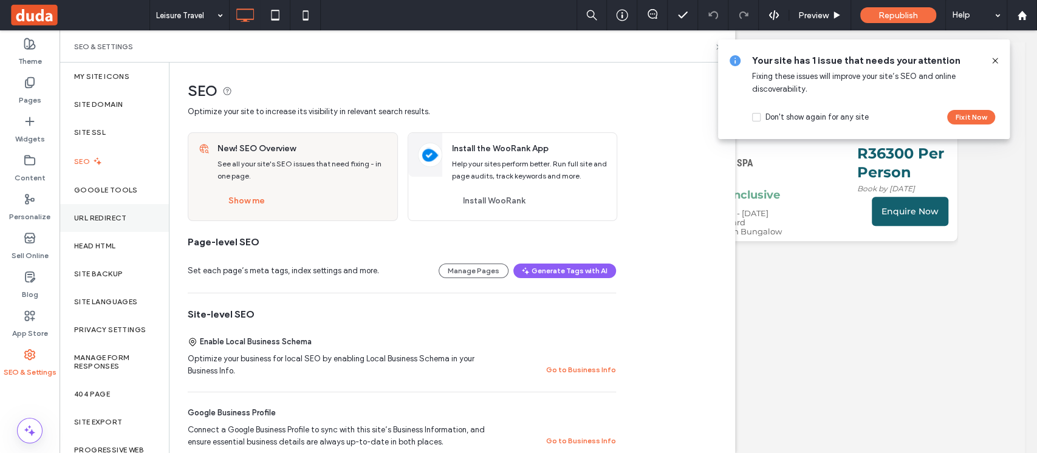
click at [103, 215] on label "URL Redirect" at bounding box center [100, 218] width 53 height 9
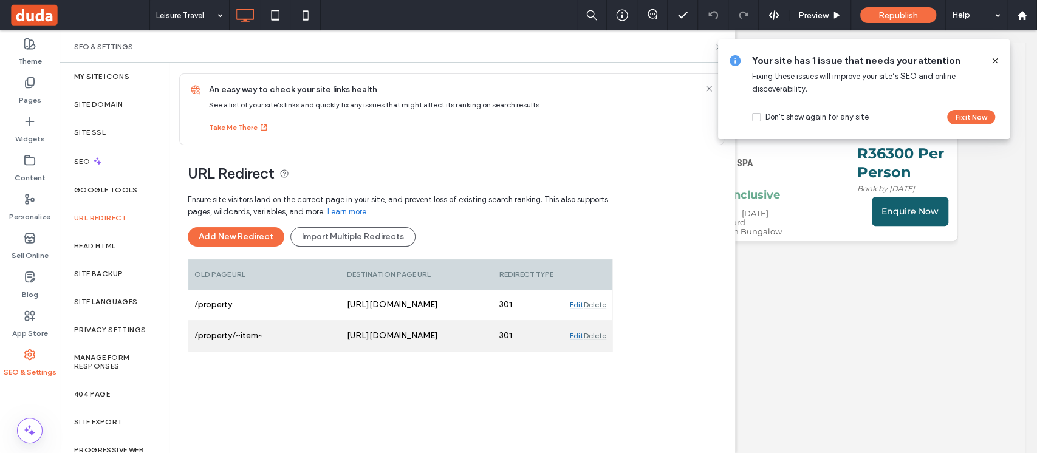
click at [577, 332] on div "Edit" at bounding box center [576, 336] width 13 height 30
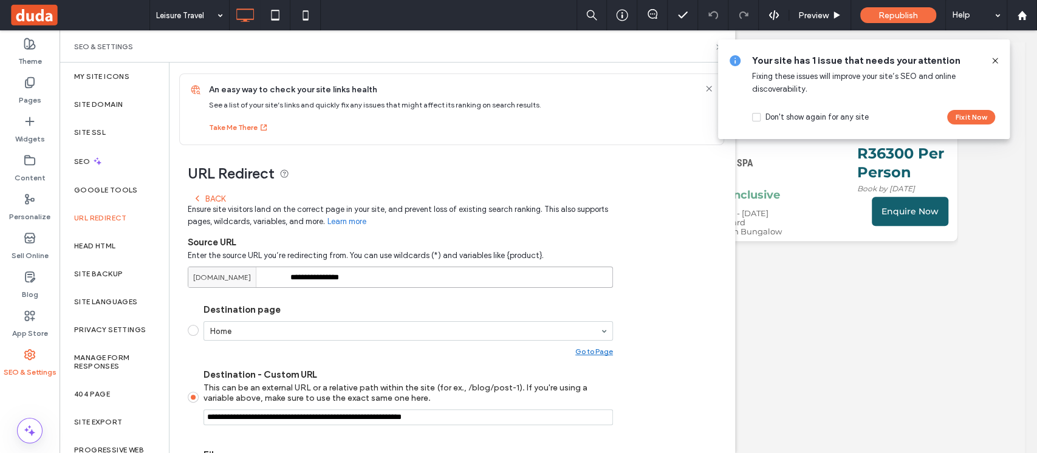
click at [333, 275] on input "**********" at bounding box center [400, 277] width 425 height 21
type input "**********"
click at [522, 289] on div "**********" at bounding box center [400, 394] width 425 height 412
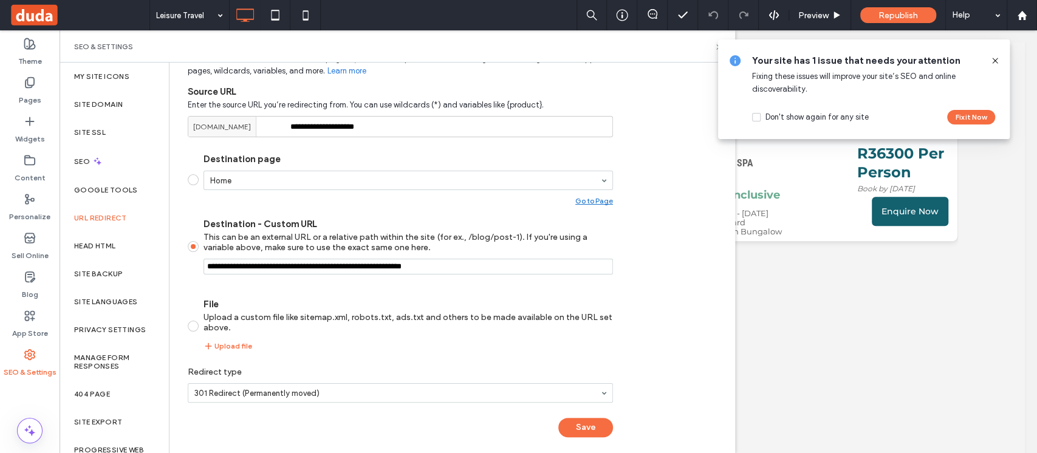
scroll to position [157, 0]
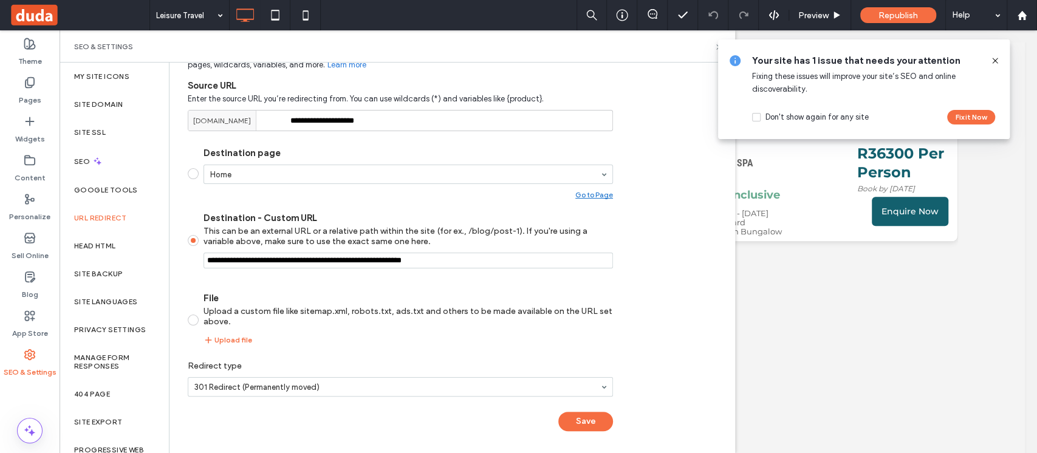
click at [605, 422] on button "Save" at bounding box center [585, 421] width 55 height 19
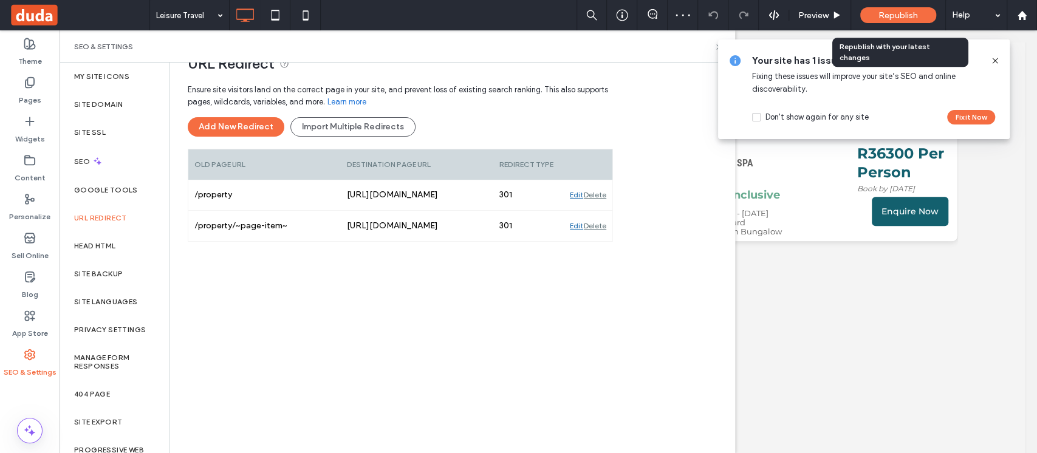
click at [879, 12] on span "Republish" at bounding box center [897, 15] width 39 height 10
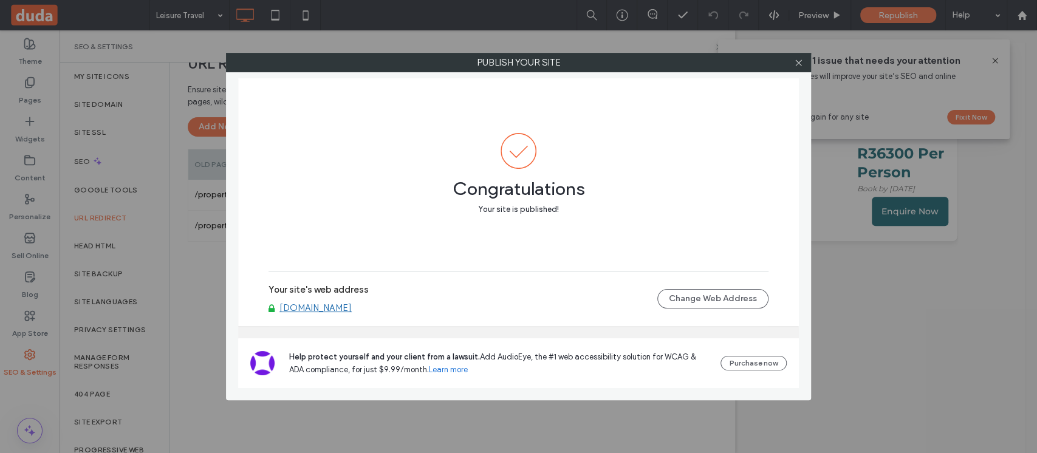
click at [352, 310] on link "[DOMAIN_NAME]" at bounding box center [315, 307] width 72 height 11
click at [808, 64] on div "Publish your site" at bounding box center [518, 62] width 585 height 19
click at [800, 63] on icon at bounding box center [798, 62] width 9 height 9
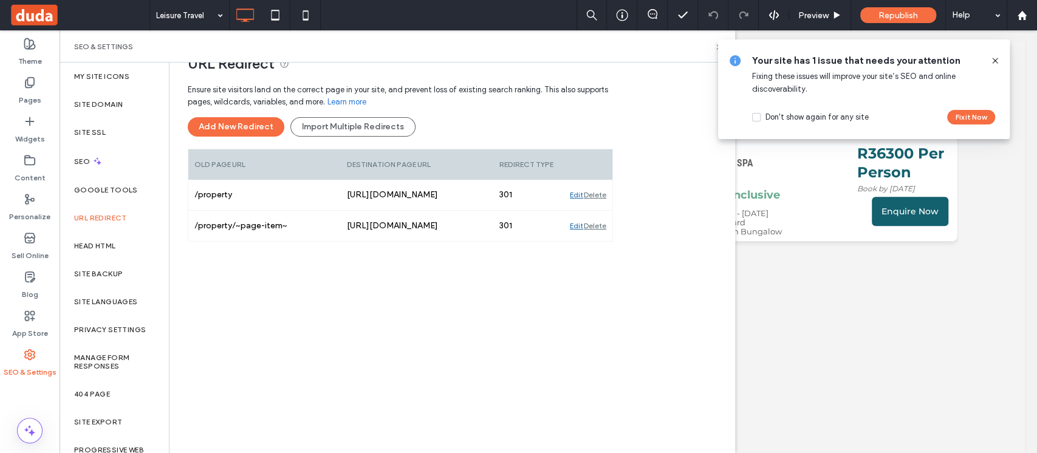
click at [995, 62] on icon at bounding box center [995, 61] width 10 height 10
click at [993, 62] on icon at bounding box center [995, 61] width 10 height 10
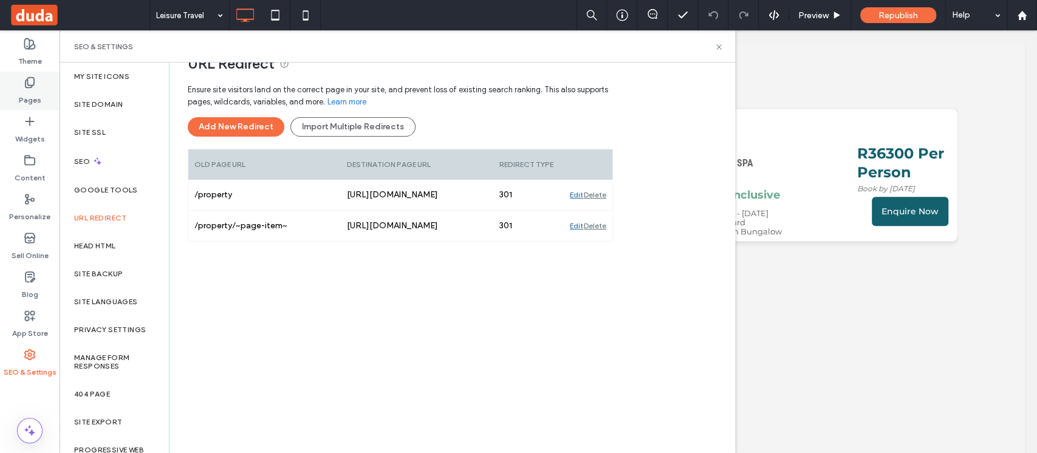
click at [37, 80] on div "Pages" at bounding box center [30, 91] width 60 height 39
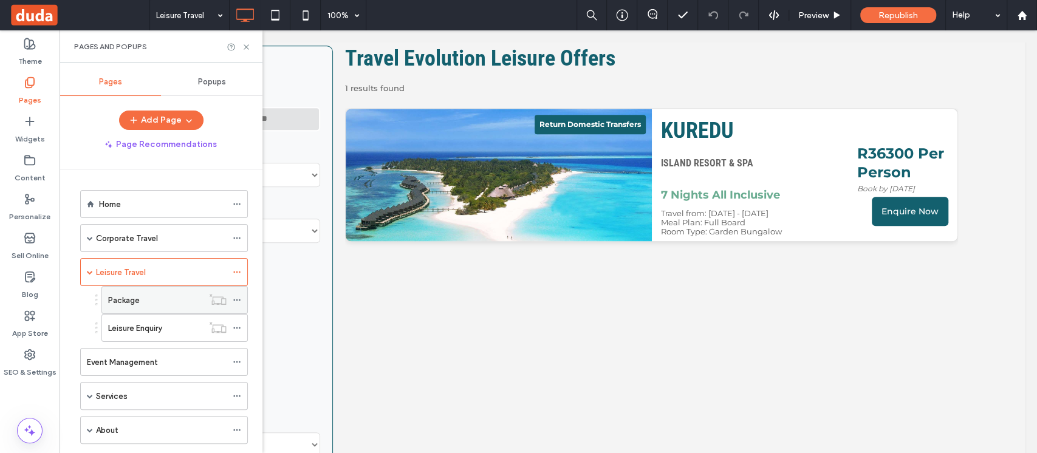
click at [236, 299] on icon at bounding box center [237, 300] width 9 height 9
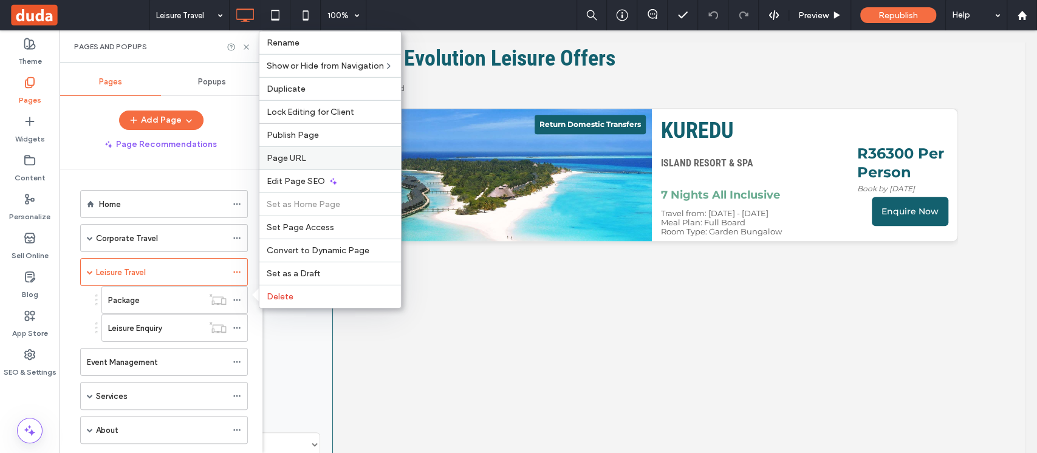
click at [321, 157] on label "Page URL" at bounding box center [330, 158] width 127 height 10
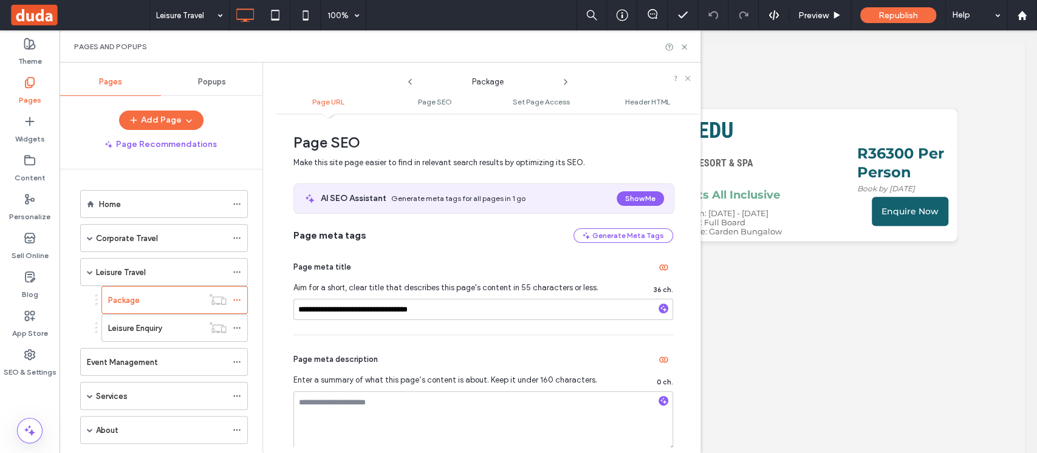
scroll to position [0, 0]
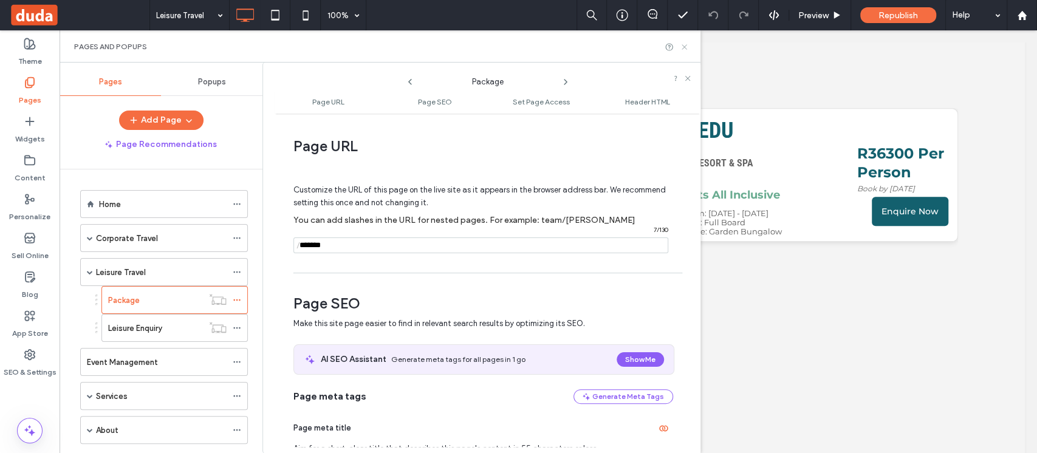
click at [683, 47] on use at bounding box center [683, 46] width 5 height 5
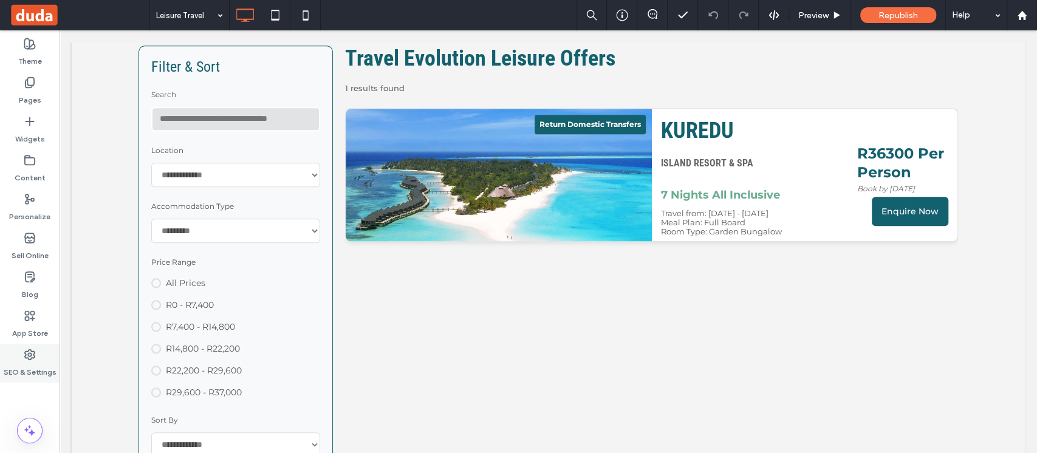
click at [28, 367] on label "SEO & Settings" at bounding box center [30, 369] width 53 height 17
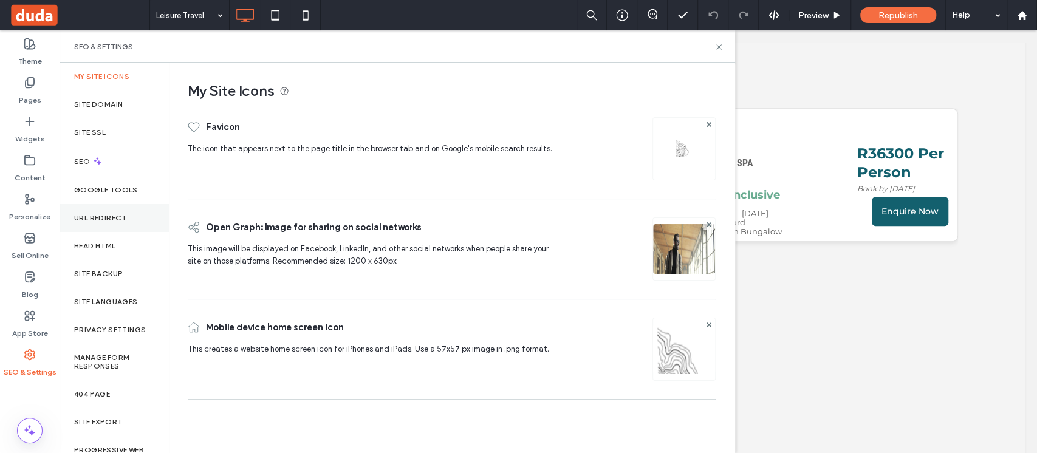
click at [106, 218] on label "URL Redirect" at bounding box center [100, 218] width 53 height 9
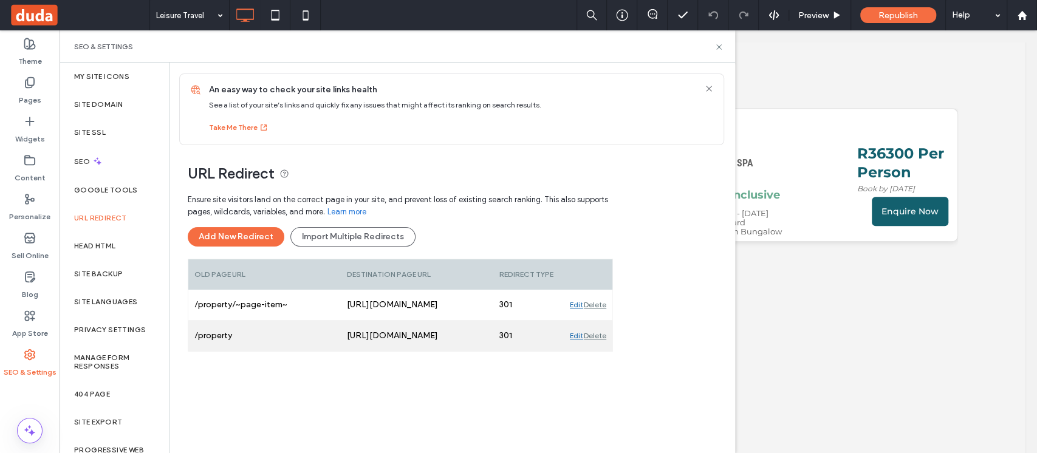
click at [598, 332] on div "Delete" at bounding box center [595, 336] width 22 height 30
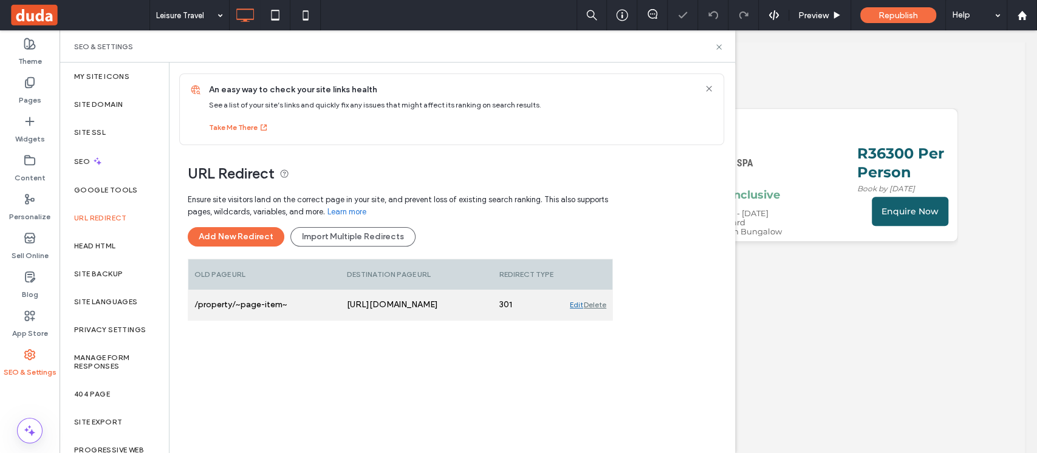
click at [573, 304] on div "Edit" at bounding box center [576, 305] width 13 height 30
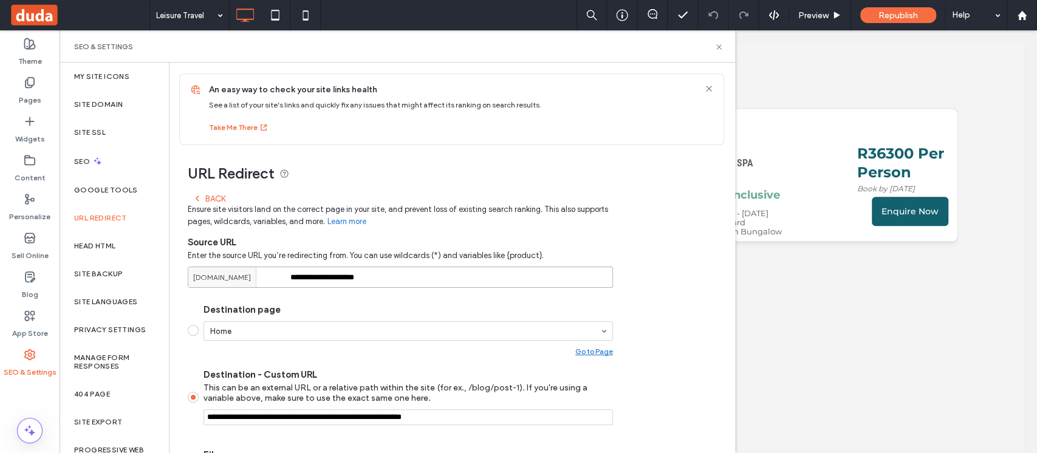
drag, startPoint x: 425, startPoint y: 279, endPoint x: 327, endPoint y: 277, distance: 98.4
click at [327, 277] on input "**********" at bounding box center [400, 277] width 425 height 21
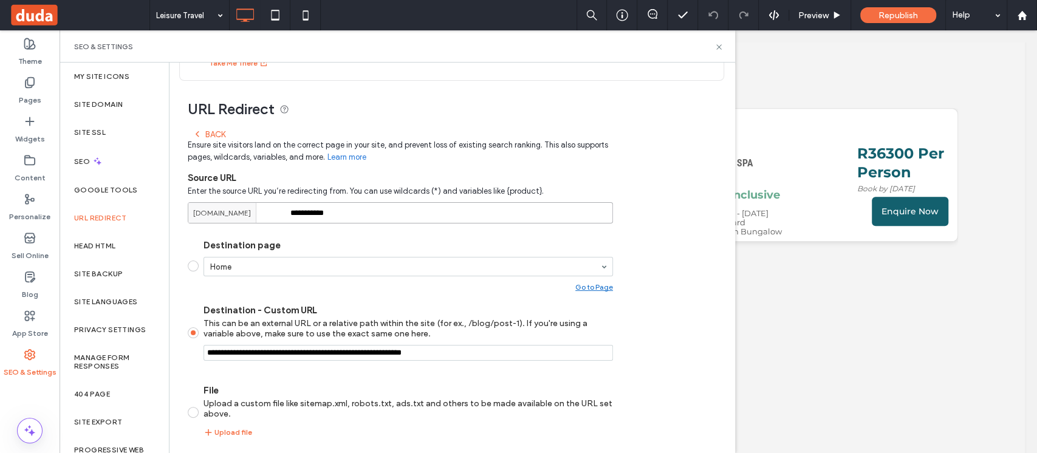
scroll to position [157, 0]
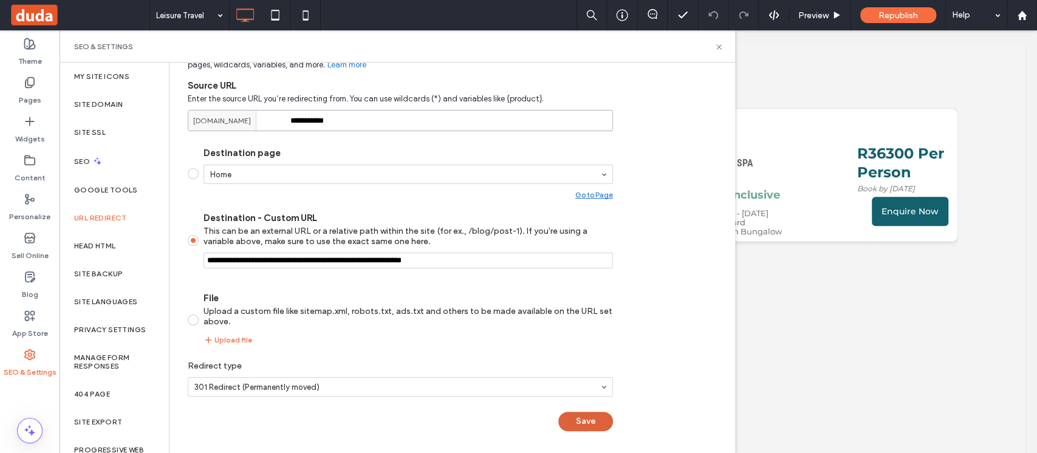
type input "**********"
click at [595, 423] on button "Save" at bounding box center [585, 421] width 55 height 19
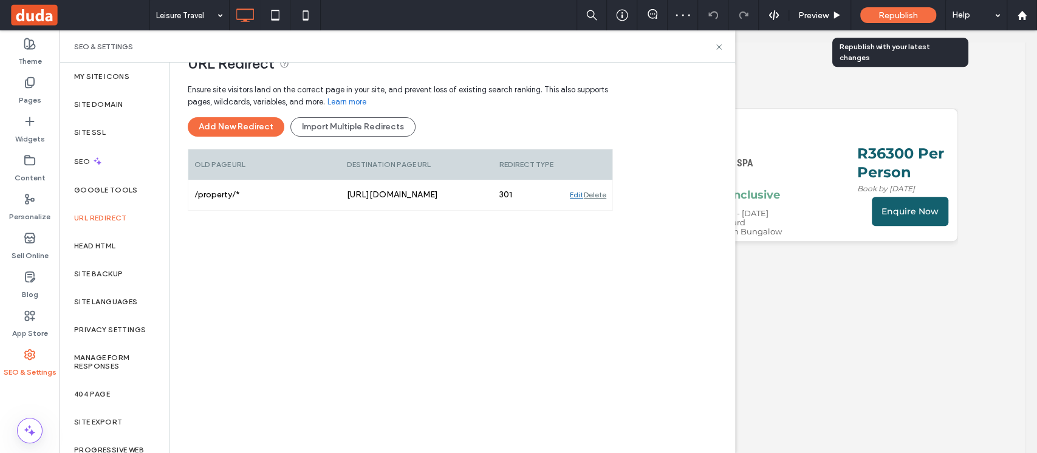
click at [893, 16] on span "Republish" at bounding box center [897, 15] width 39 height 10
